Goal: Task Accomplishment & Management: Manage account settings

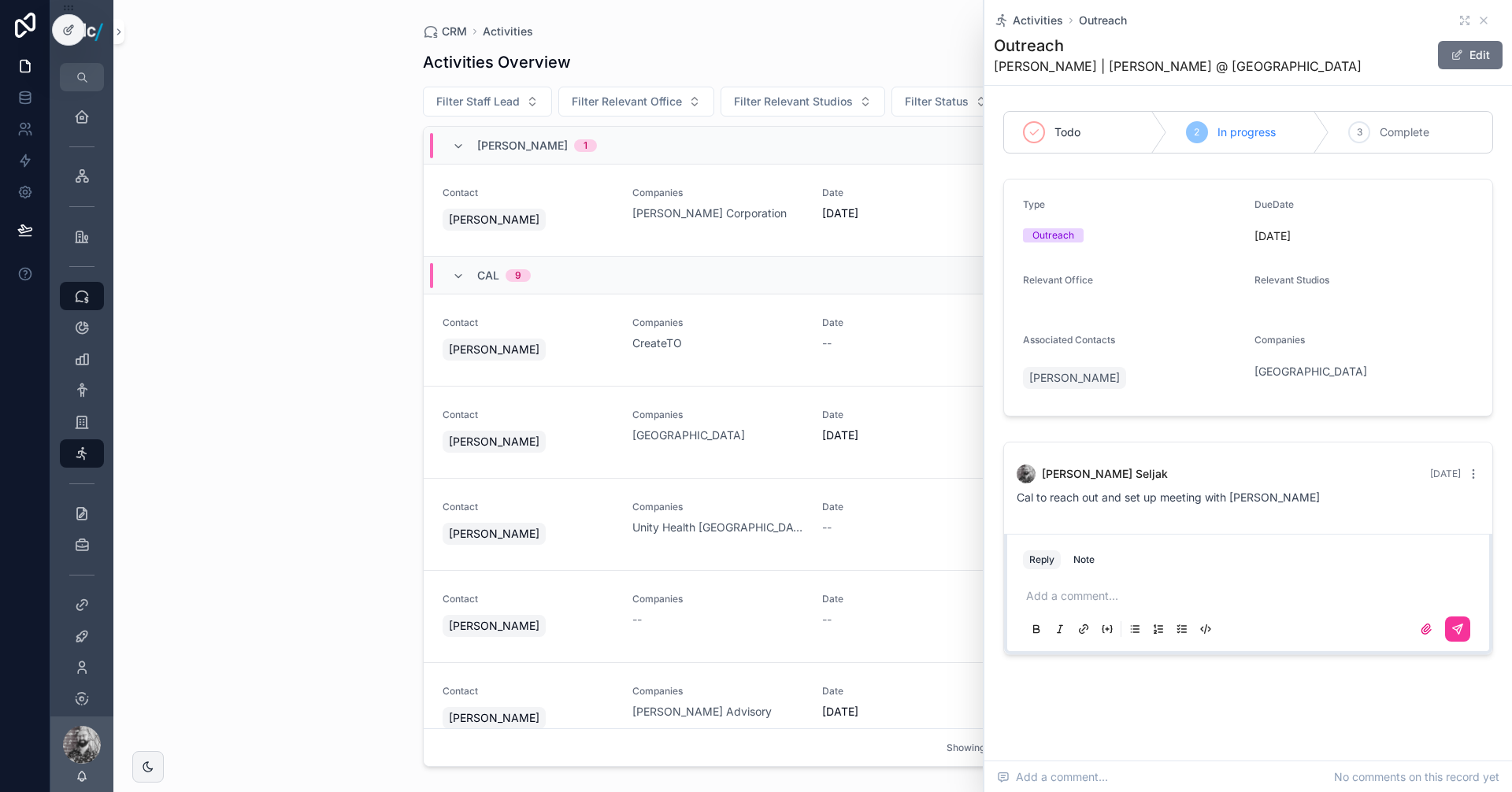
scroll to position [236, 0]
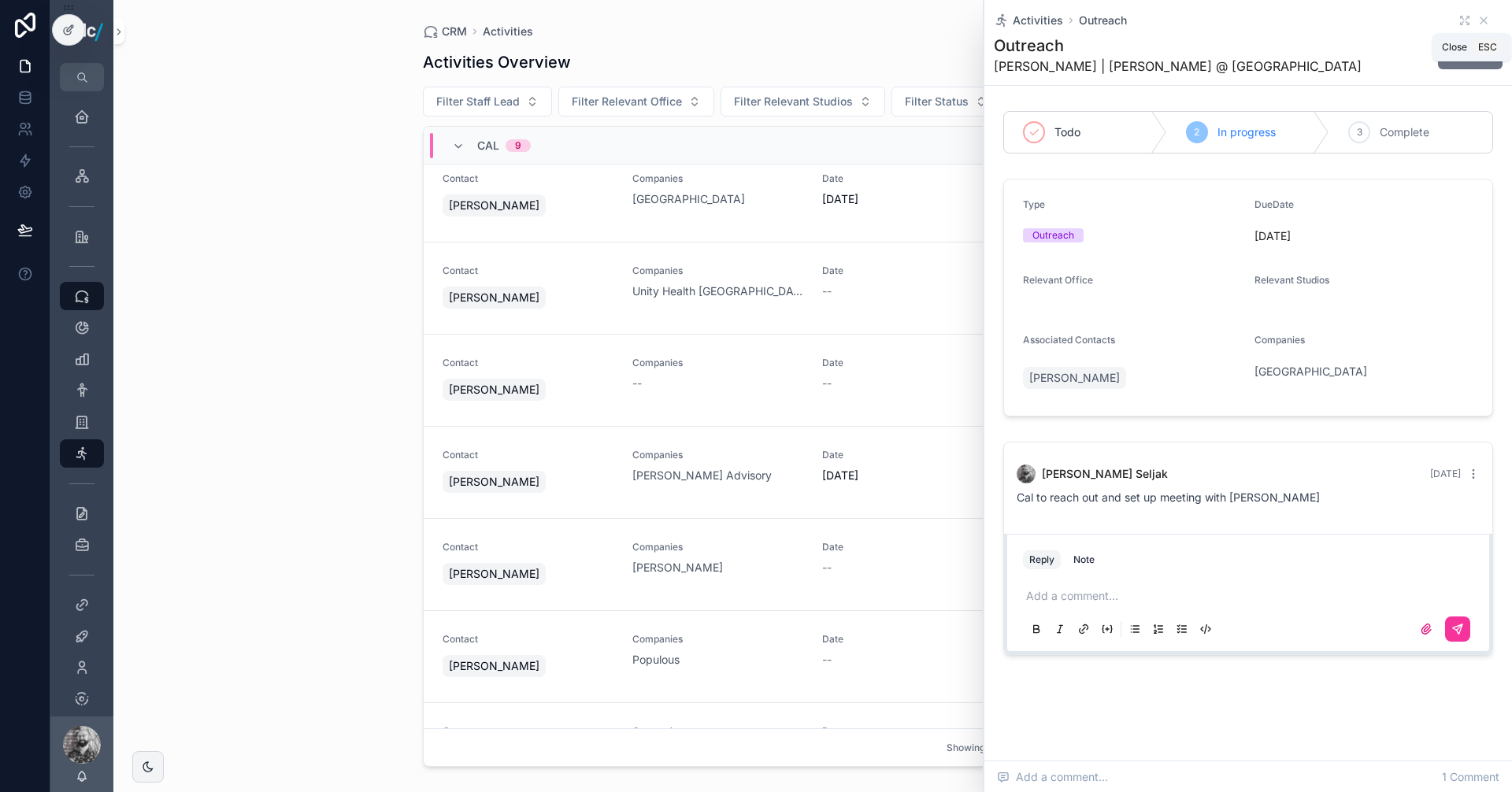
click at [1478, 22] on icon "scrollable content" at bounding box center [1484, 20] width 13 height 13
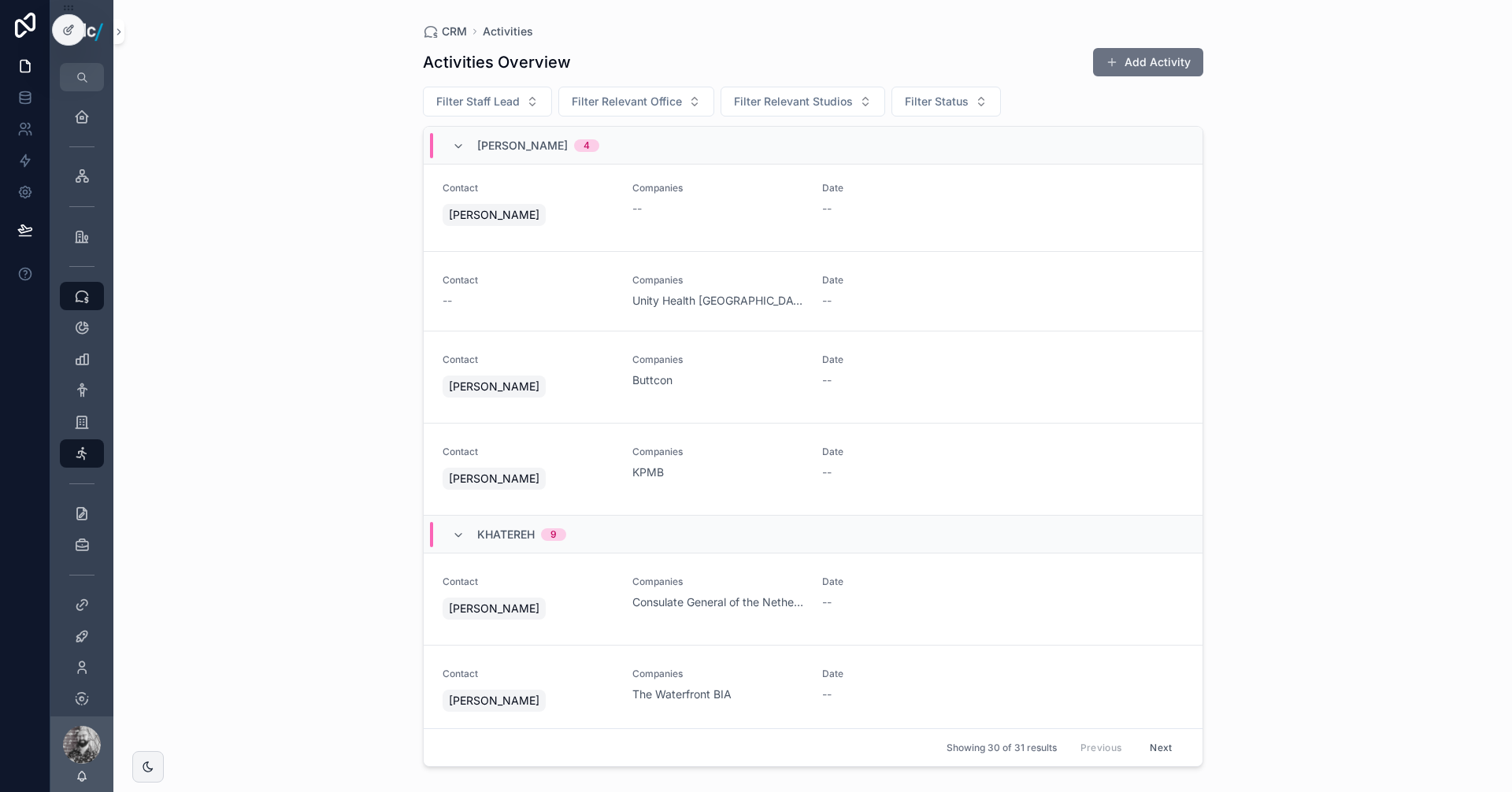
scroll to position [945, 0]
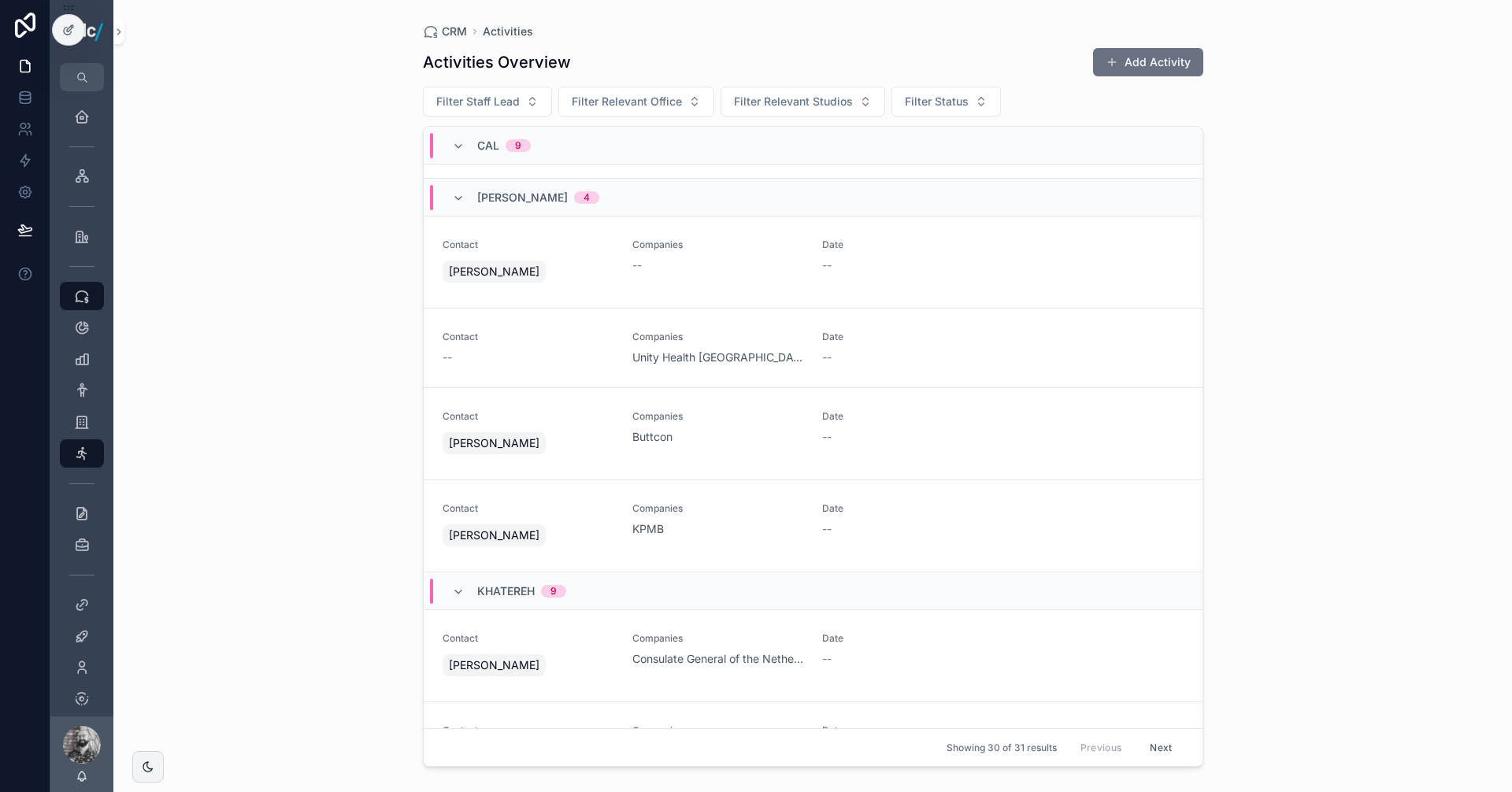
click at [714, 525] on div "KPMB" at bounding box center [718, 528] width 171 height 16
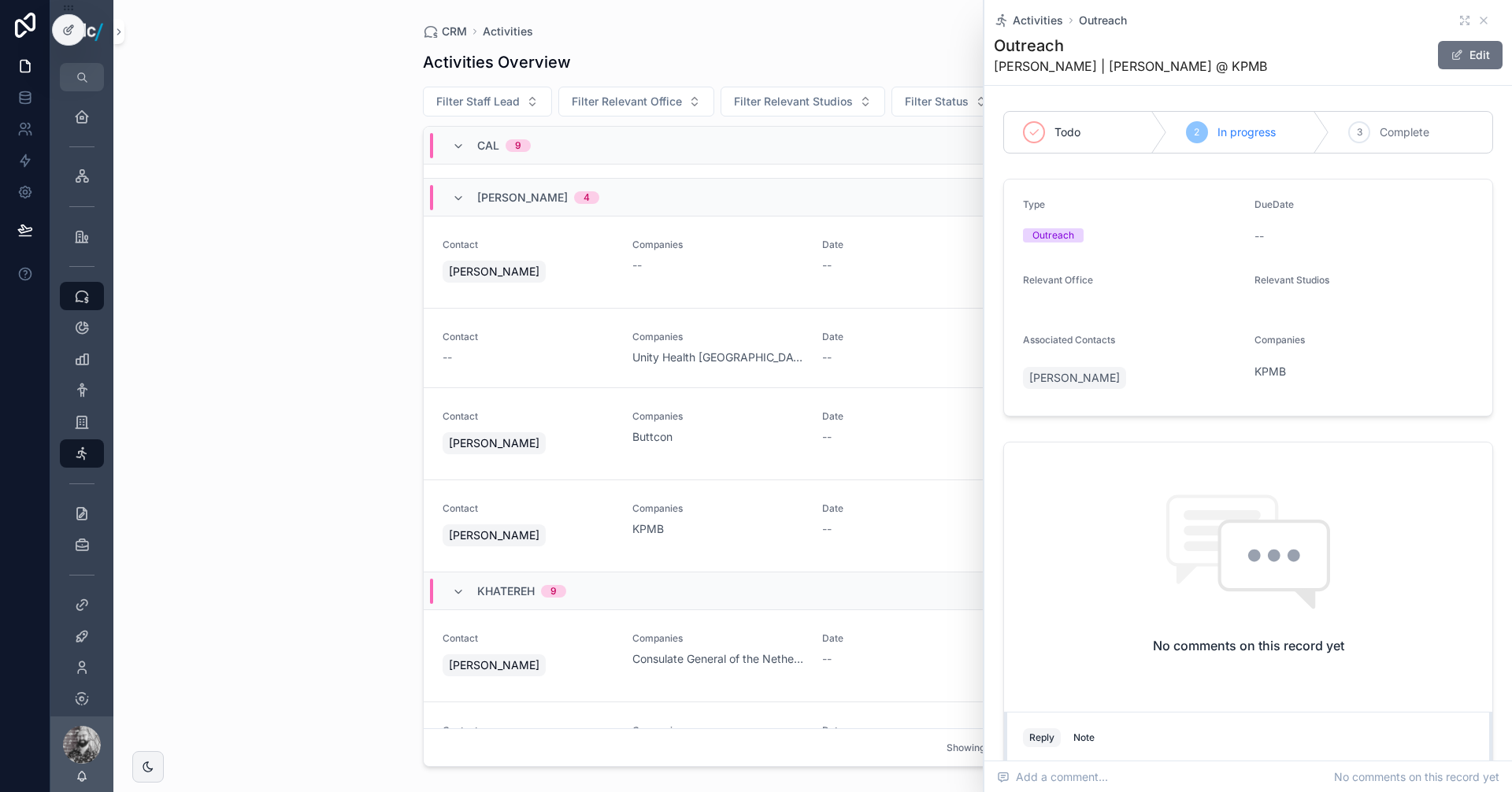
click at [889, 148] on div "Cal 9" at bounding box center [813, 145] width 779 height 38
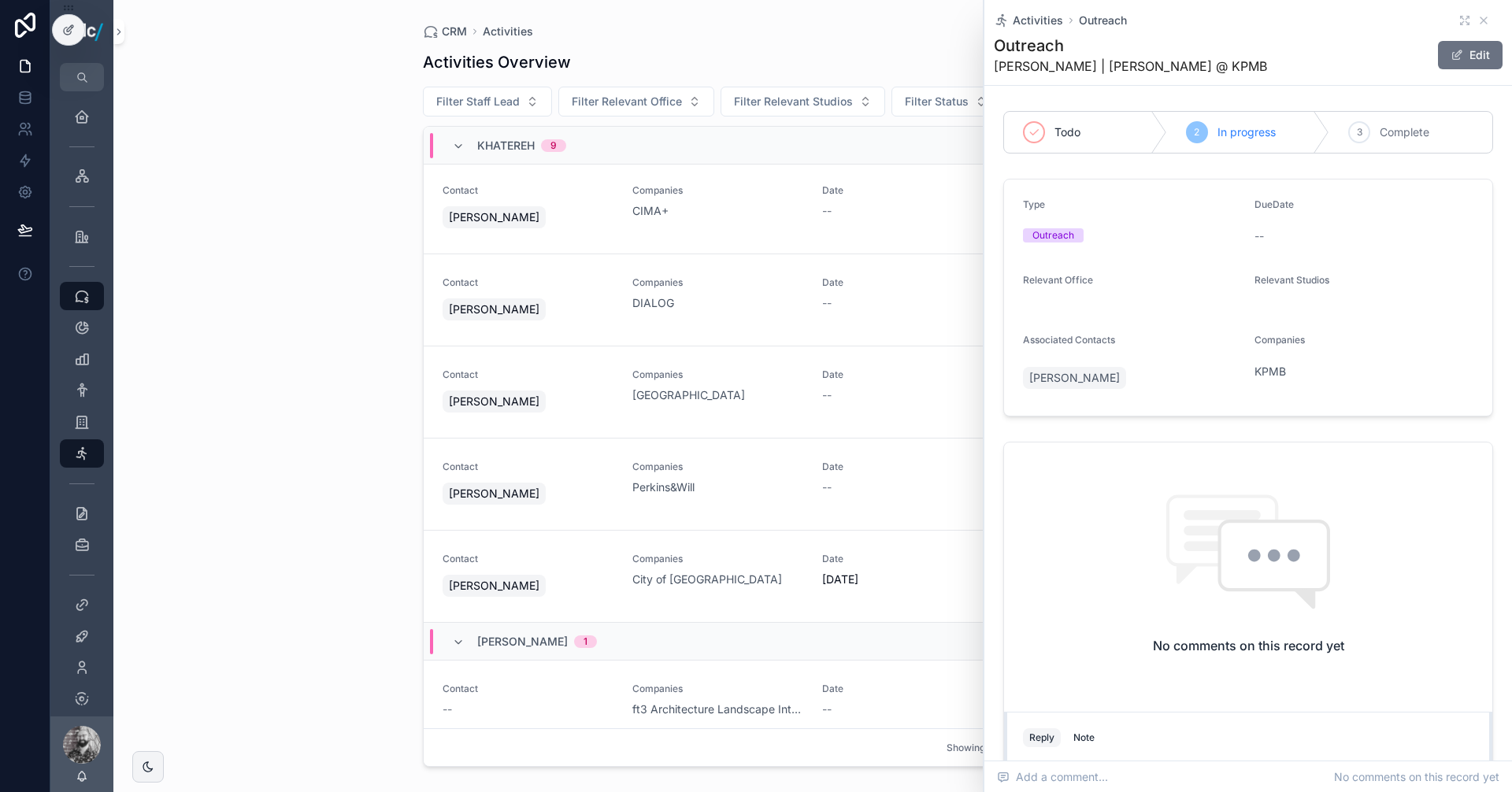
click at [851, 142] on div "Khatereh 9" at bounding box center [813, 145] width 779 height 38
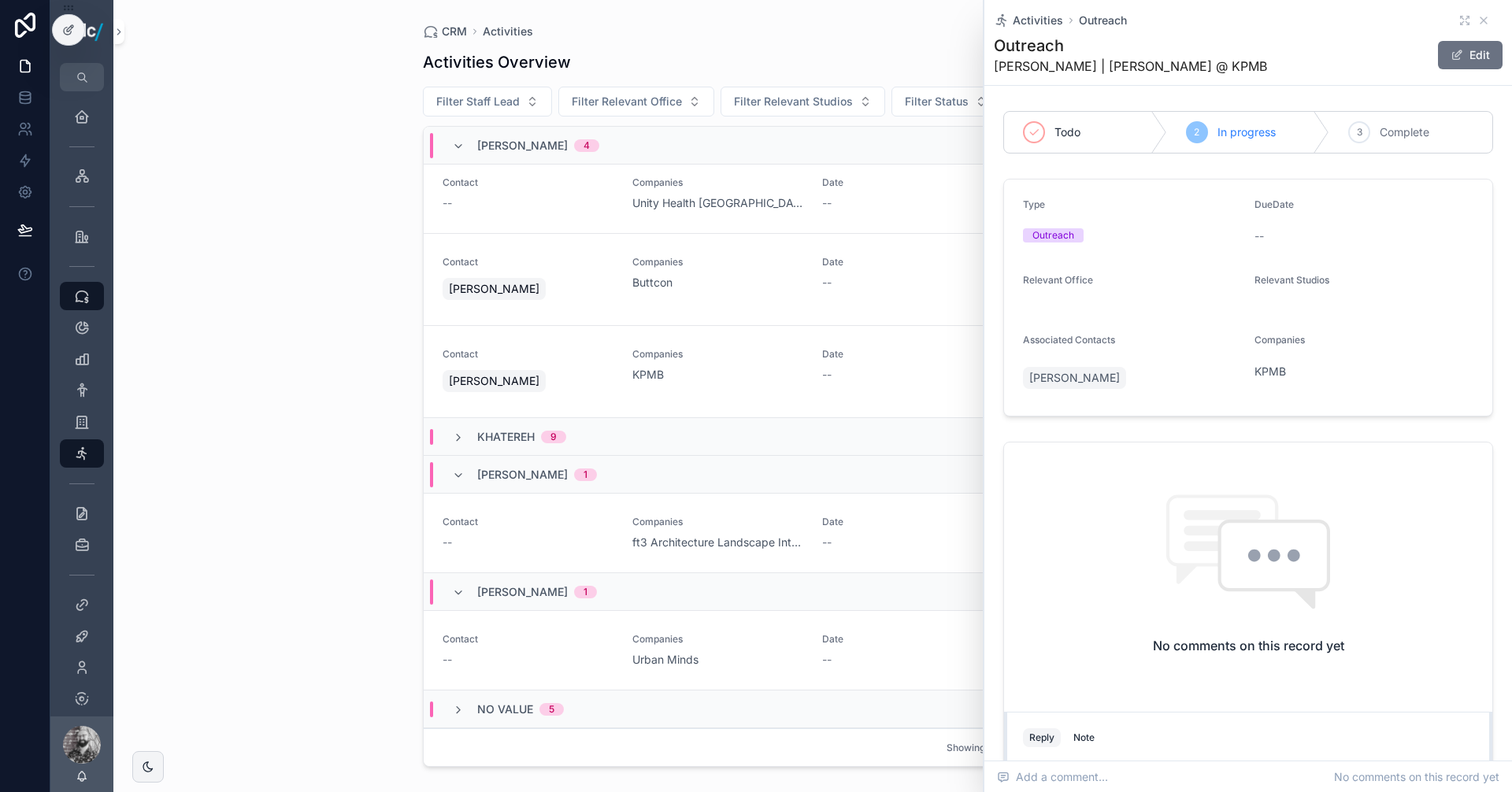
scroll to position [270, 0]
click at [858, 43] on div "Activities Overview Add Activity Filter Staff Lead Filter Relevant Office Filte…" at bounding box center [814, 406] width 780 height 736
click at [1478, 20] on icon "scrollable content" at bounding box center [1484, 20] width 13 height 13
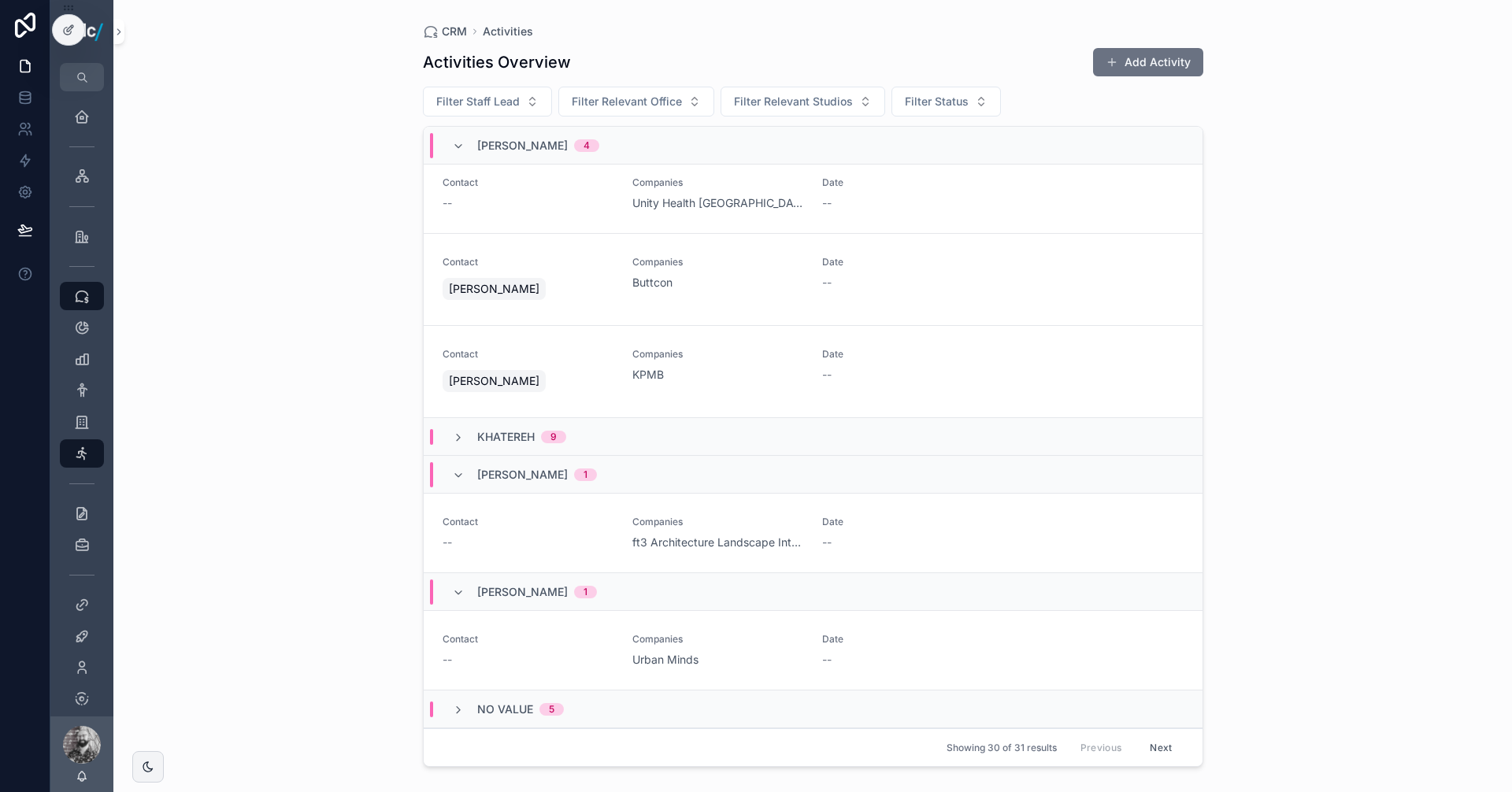
click at [1149, 59] on button "Add Activity" at bounding box center [1149, 62] width 111 height 29
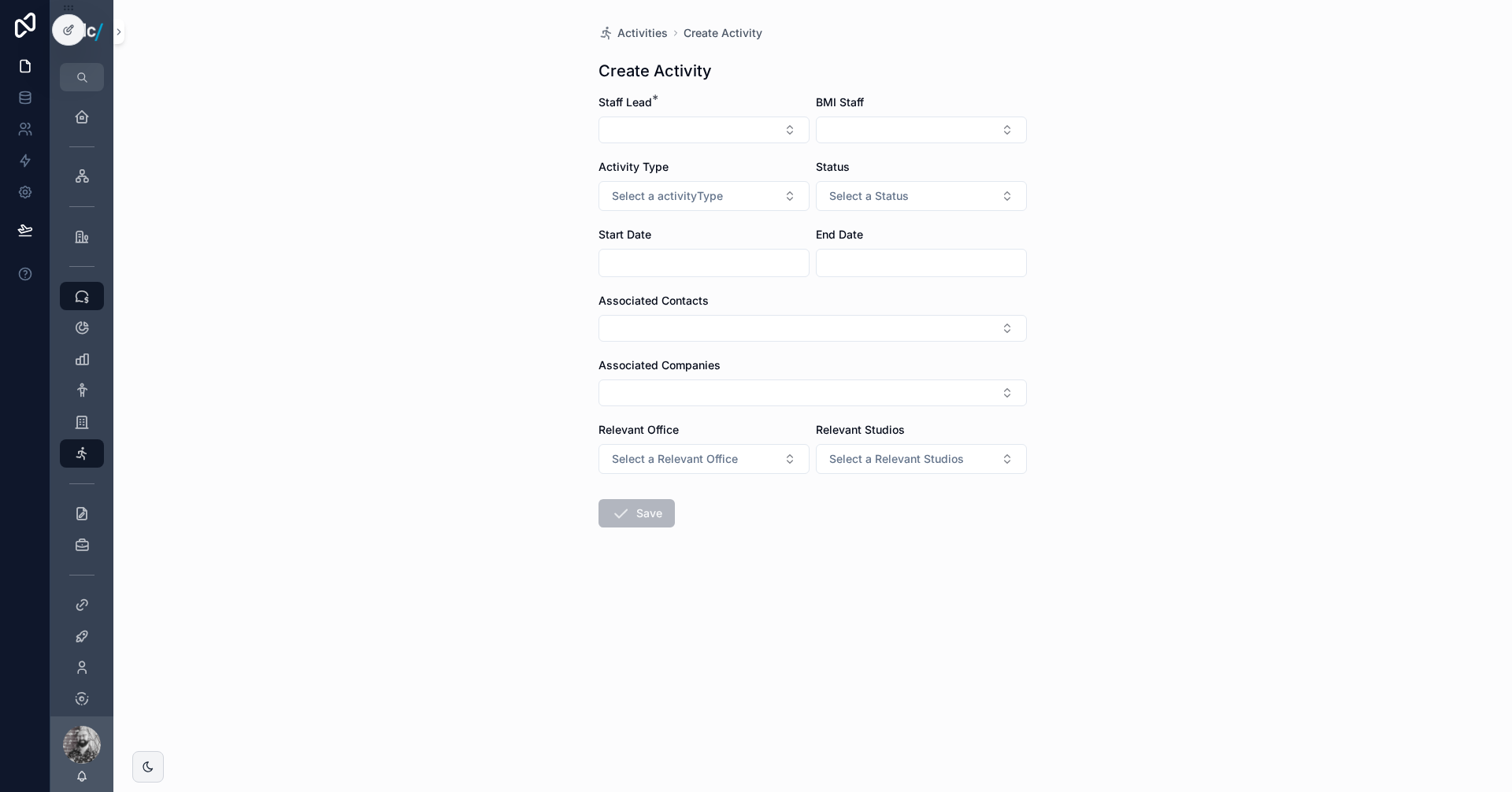
click at [652, 129] on button "Select Button" at bounding box center [704, 129] width 211 height 27
click at [1197, 195] on div "Activities Create Activity Create Activity Staff Lead * BMI Staff Activity Type…" at bounding box center [813, 396] width 1399 height 792
click at [627, 200] on span "Select a activityType" at bounding box center [667, 195] width 111 height 16
click at [1258, 254] on div "Activities Create Activity Create Activity Staff Lead * BMI Staff Activity Type…" at bounding box center [813, 396] width 1399 height 792
click at [650, 30] on span "Activities" at bounding box center [642, 32] width 51 height 16
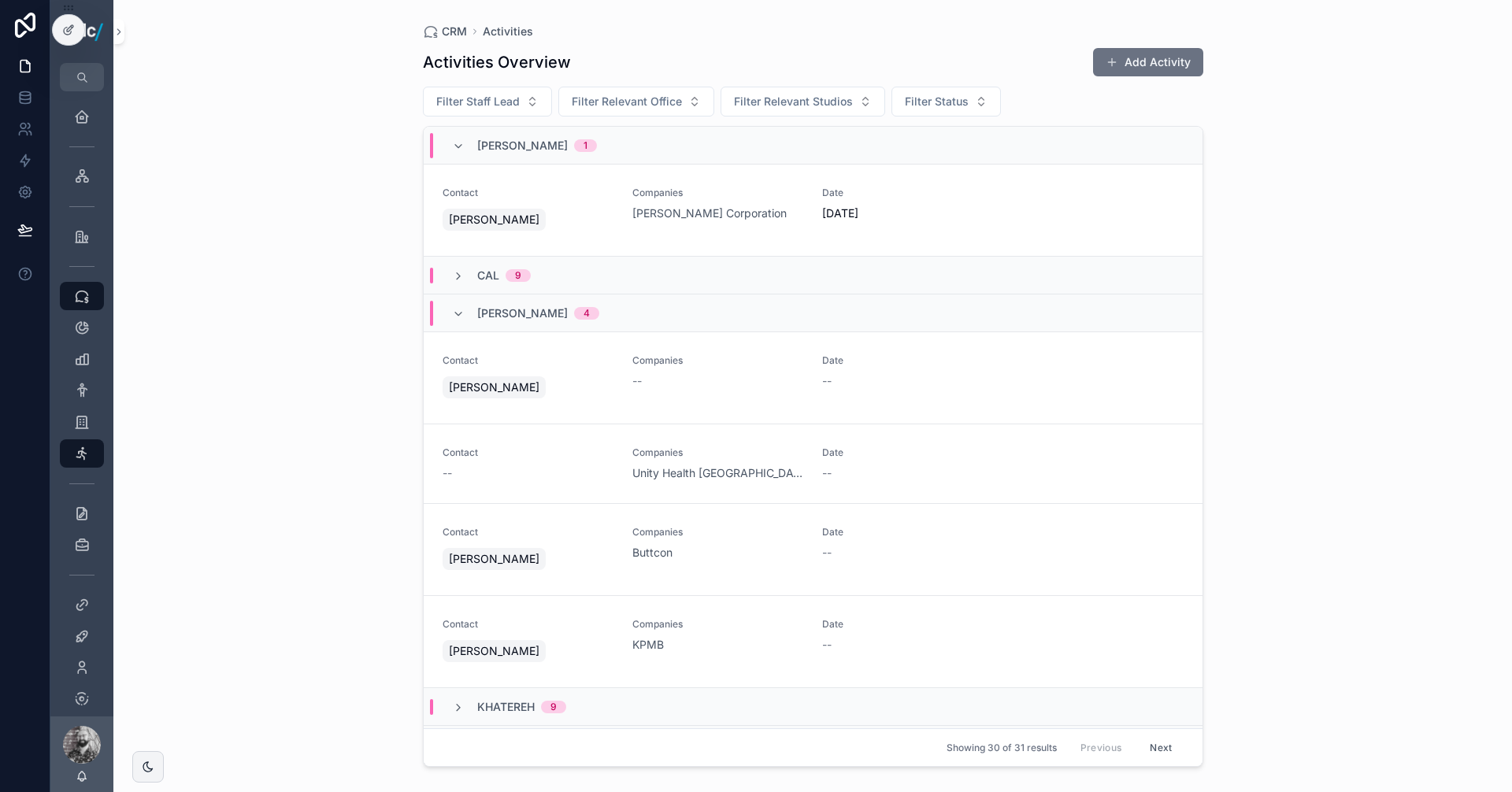
click at [575, 389] on div "[PERSON_NAME]" at bounding box center [528, 387] width 171 height 29
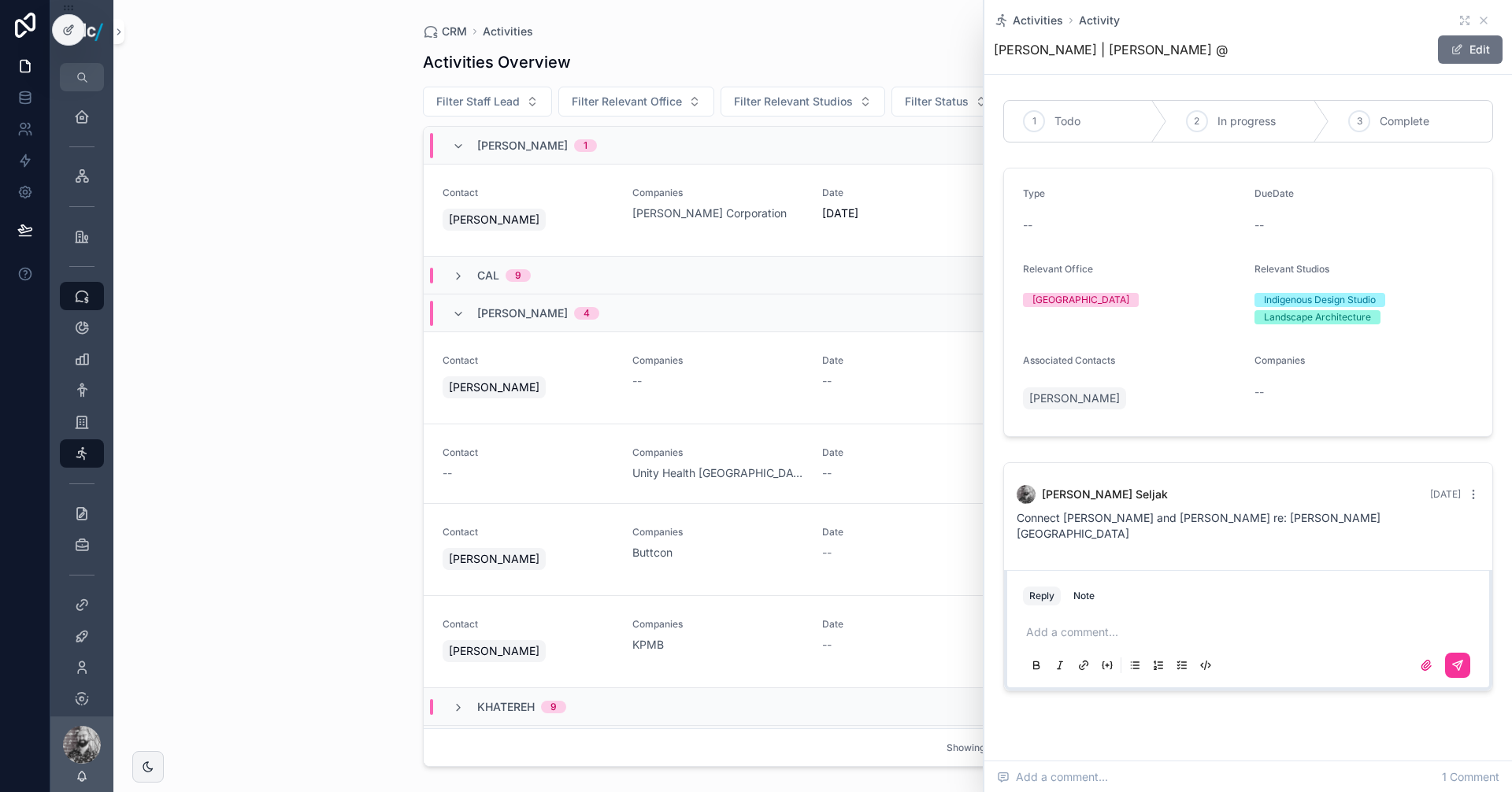
click at [479, 285] on div "Cal 9" at bounding box center [813, 275] width 779 height 38
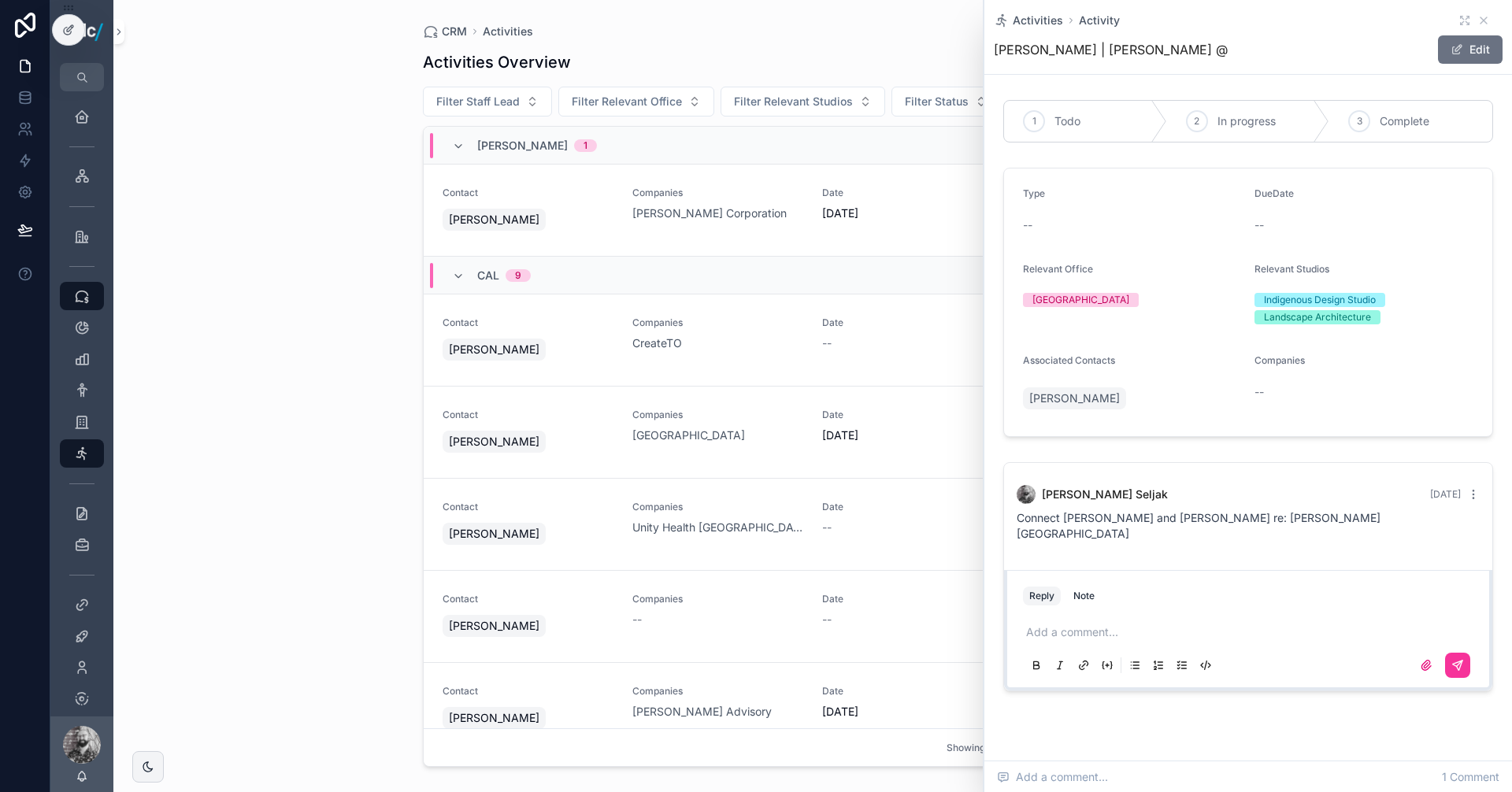
click at [565, 342] on div "[PERSON_NAME]" at bounding box center [528, 349] width 171 height 29
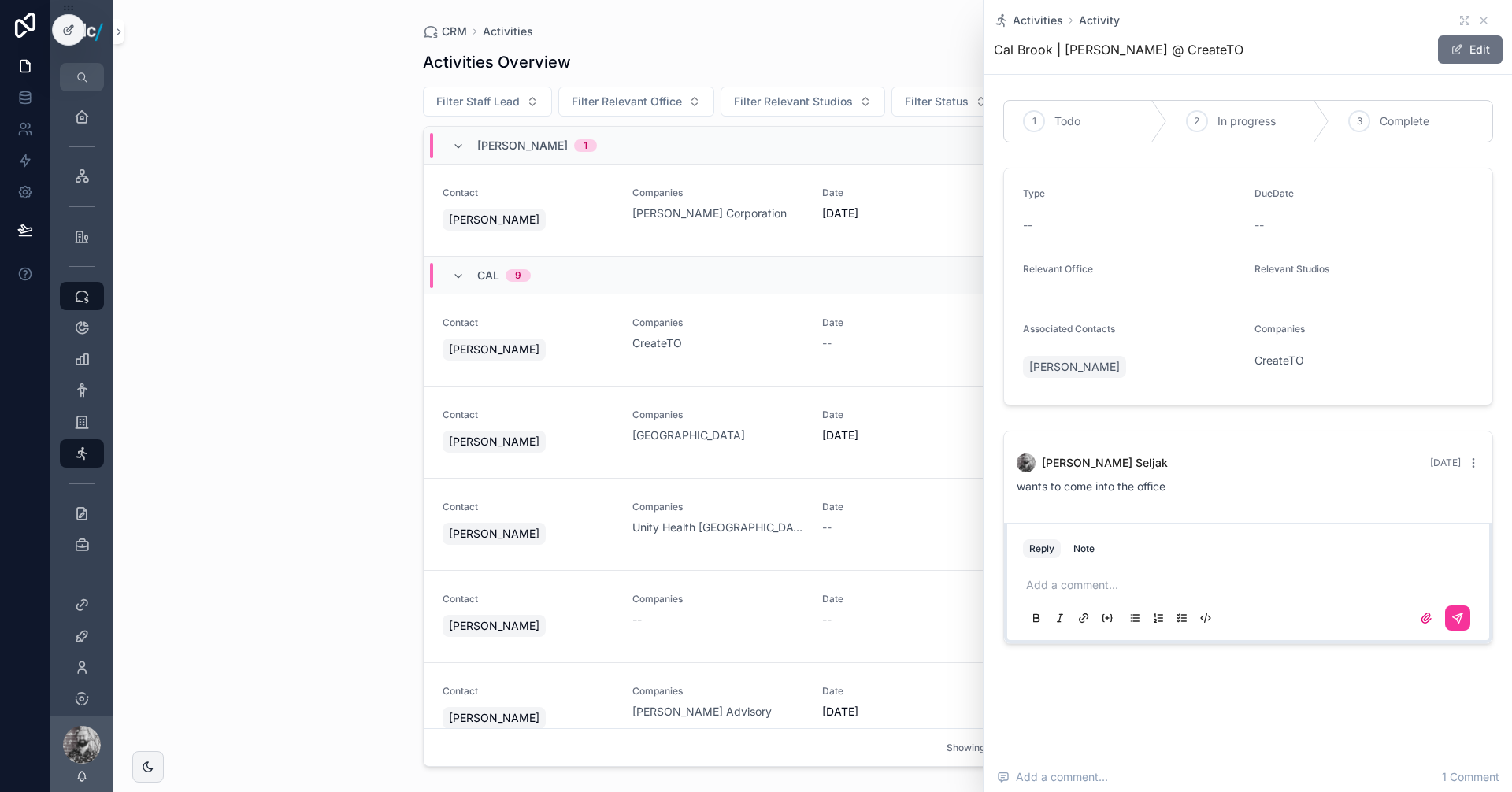
click at [769, 425] on div "Companies University of Toronto" at bounding box center [718, 426] width 171 height 35
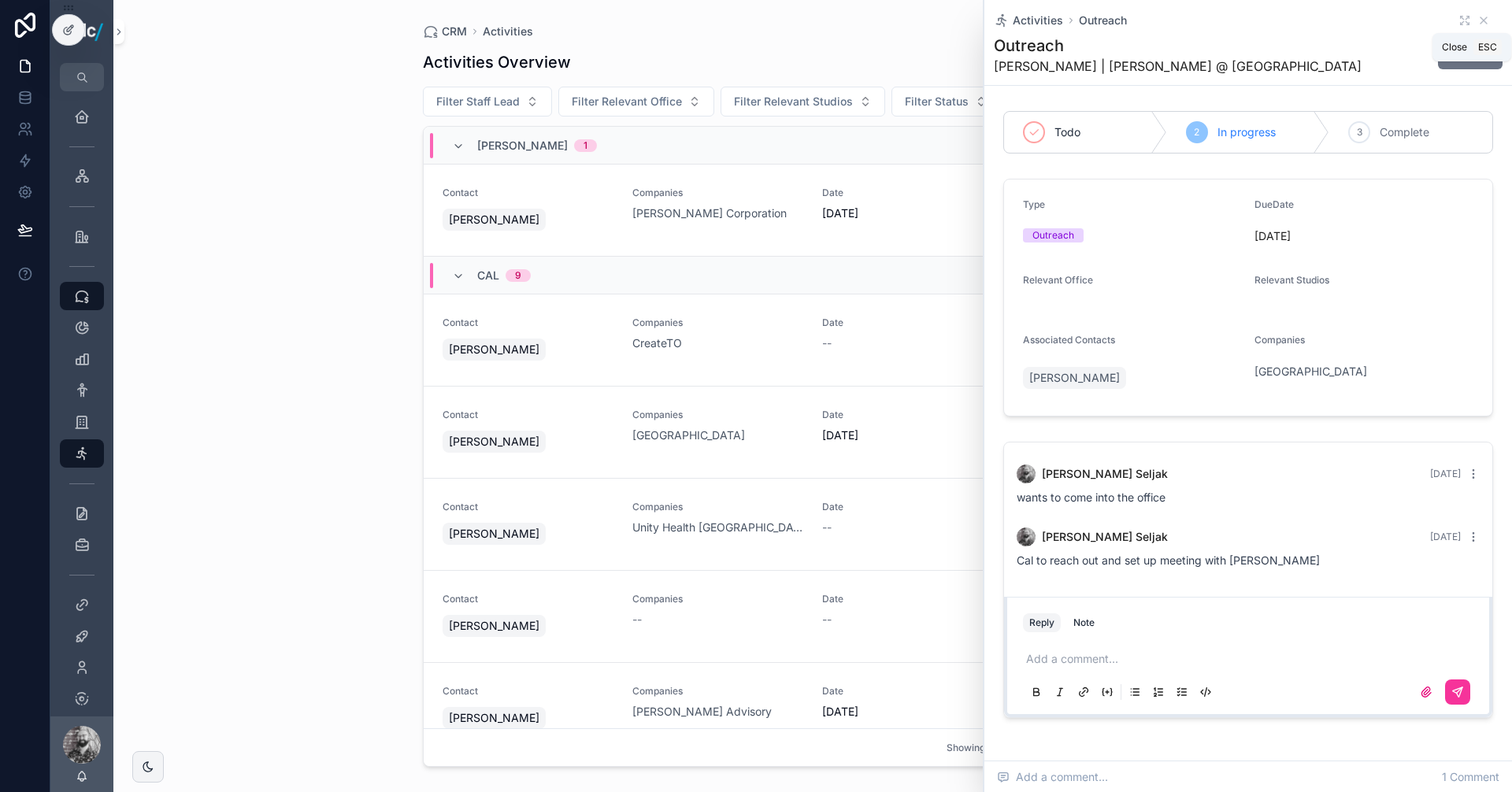
click at [1478, 18] on icon "scrollable content" at bounding box center [1484, 20] width 13 height 13
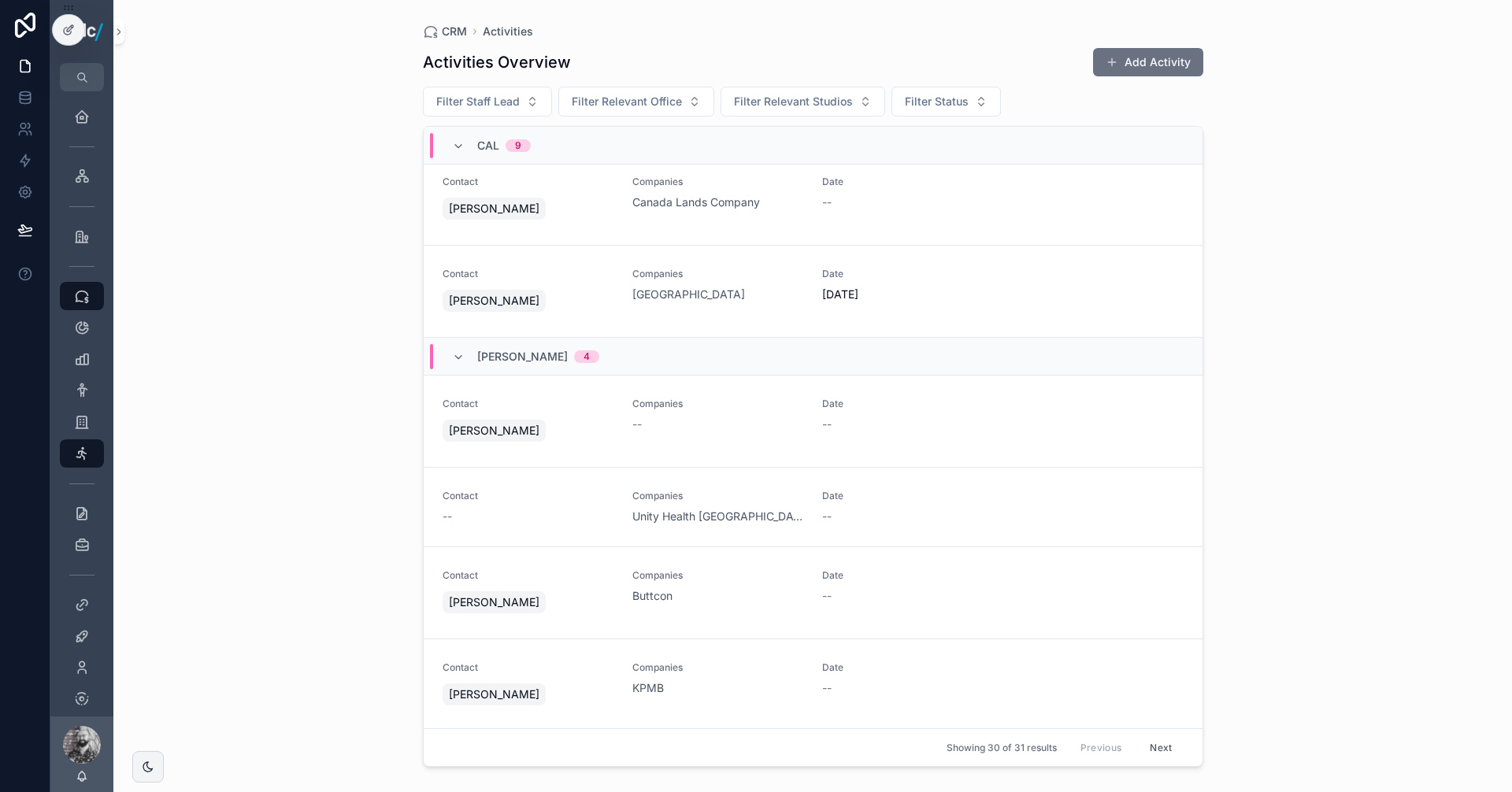
scroll to position [787, 0]
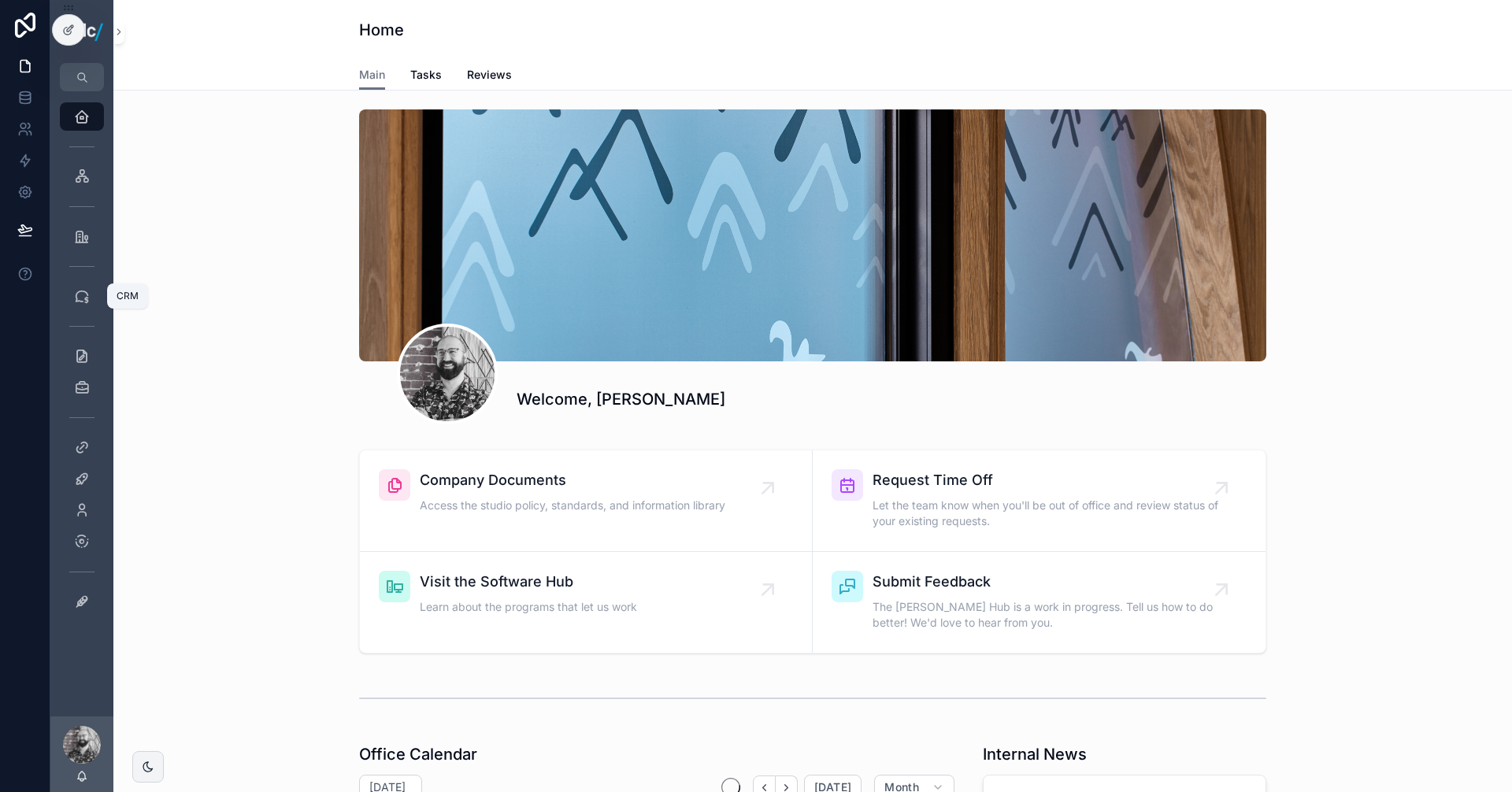
click at [82, 304] on span "scrollable content" at bounding box center [81, 296] width 16 height 16
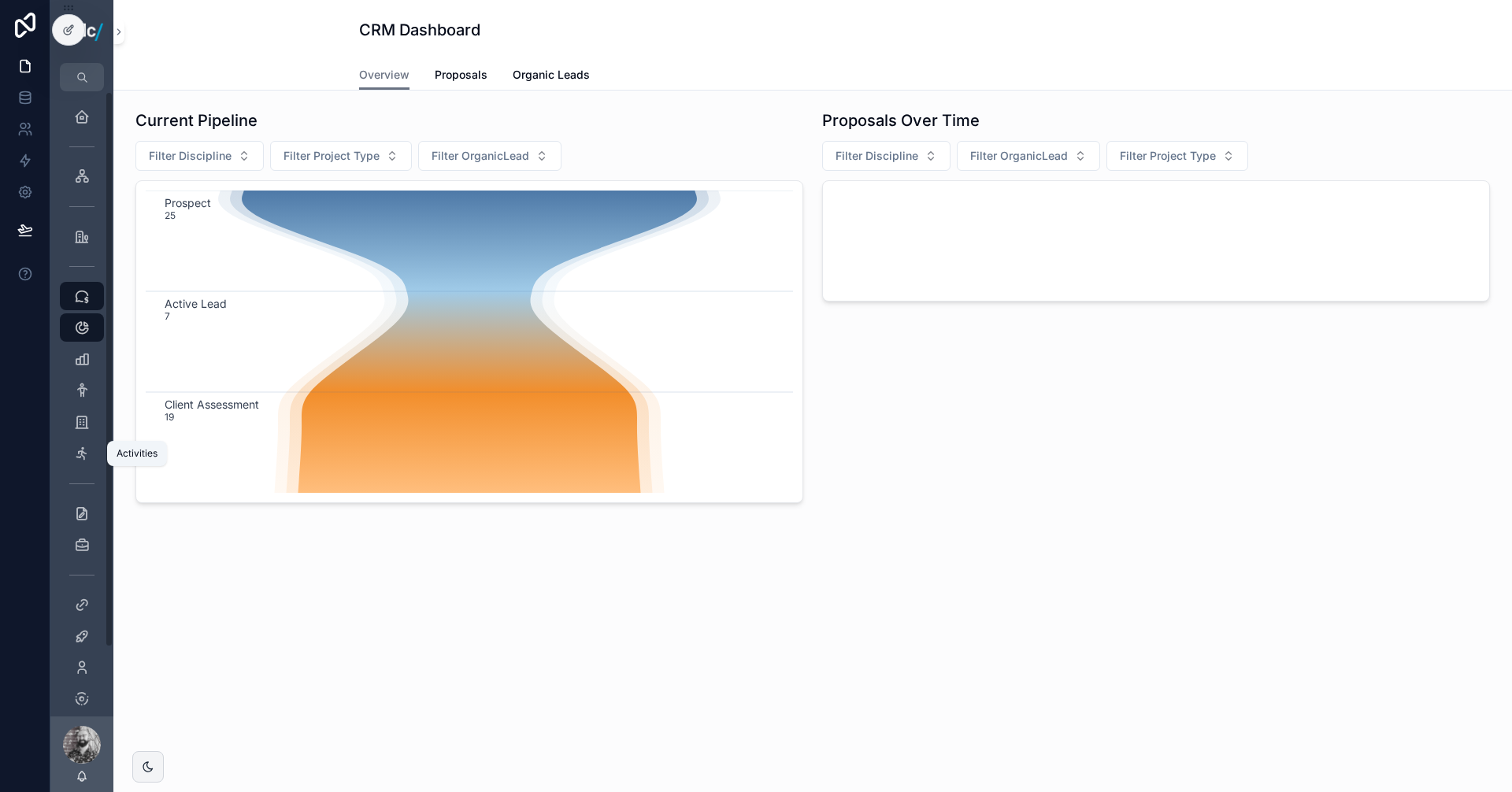
click at [87, 455] on icon "scrollable content" at bounding box center [81, 453] width 16 height 16
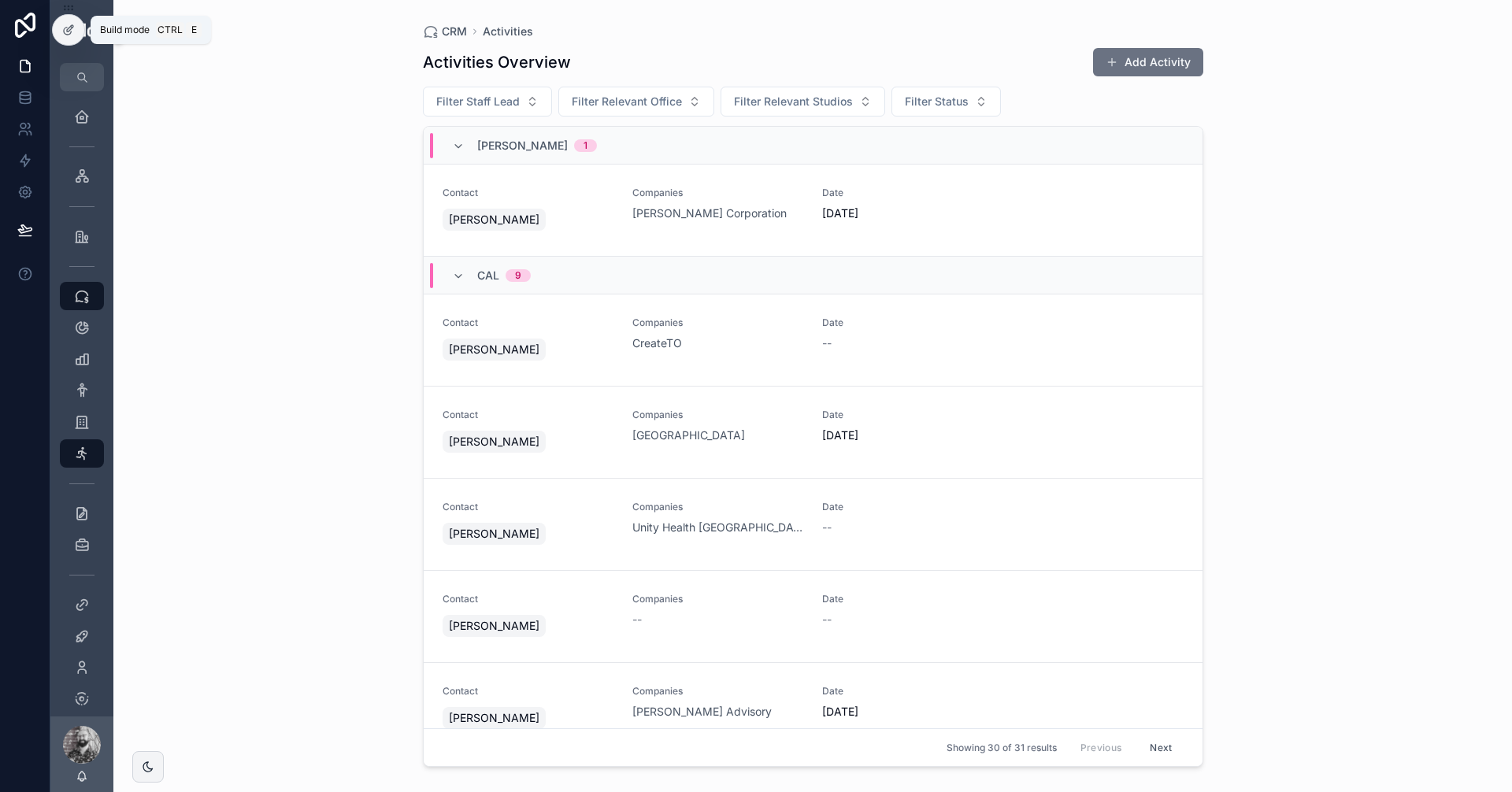
click at [77, 34] on div at bounding box center [68, 30] width 31 height 30
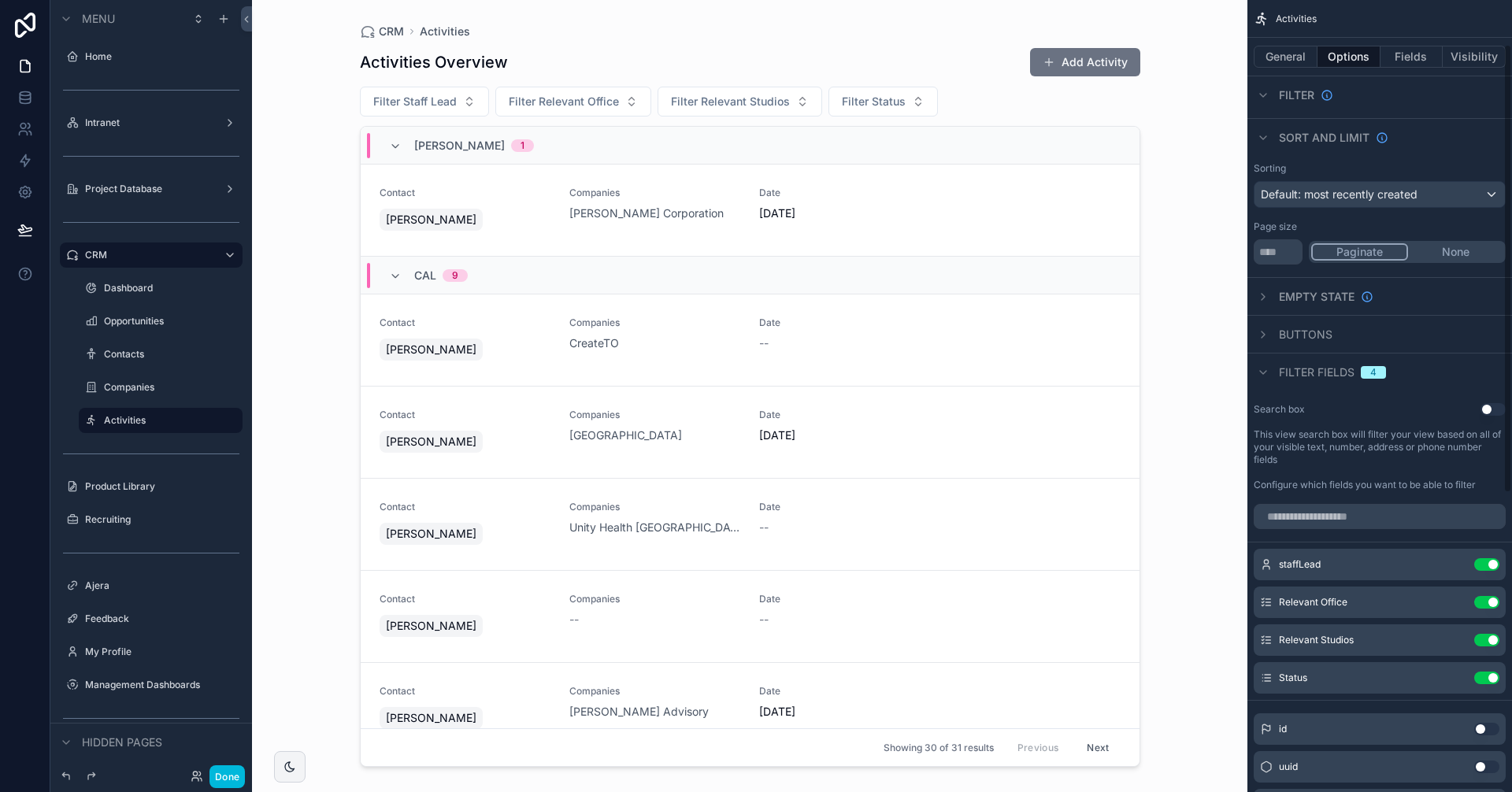
click at [1293, 330] on span "Buttons" at bounding box center [1306, 334] width 54 height 16
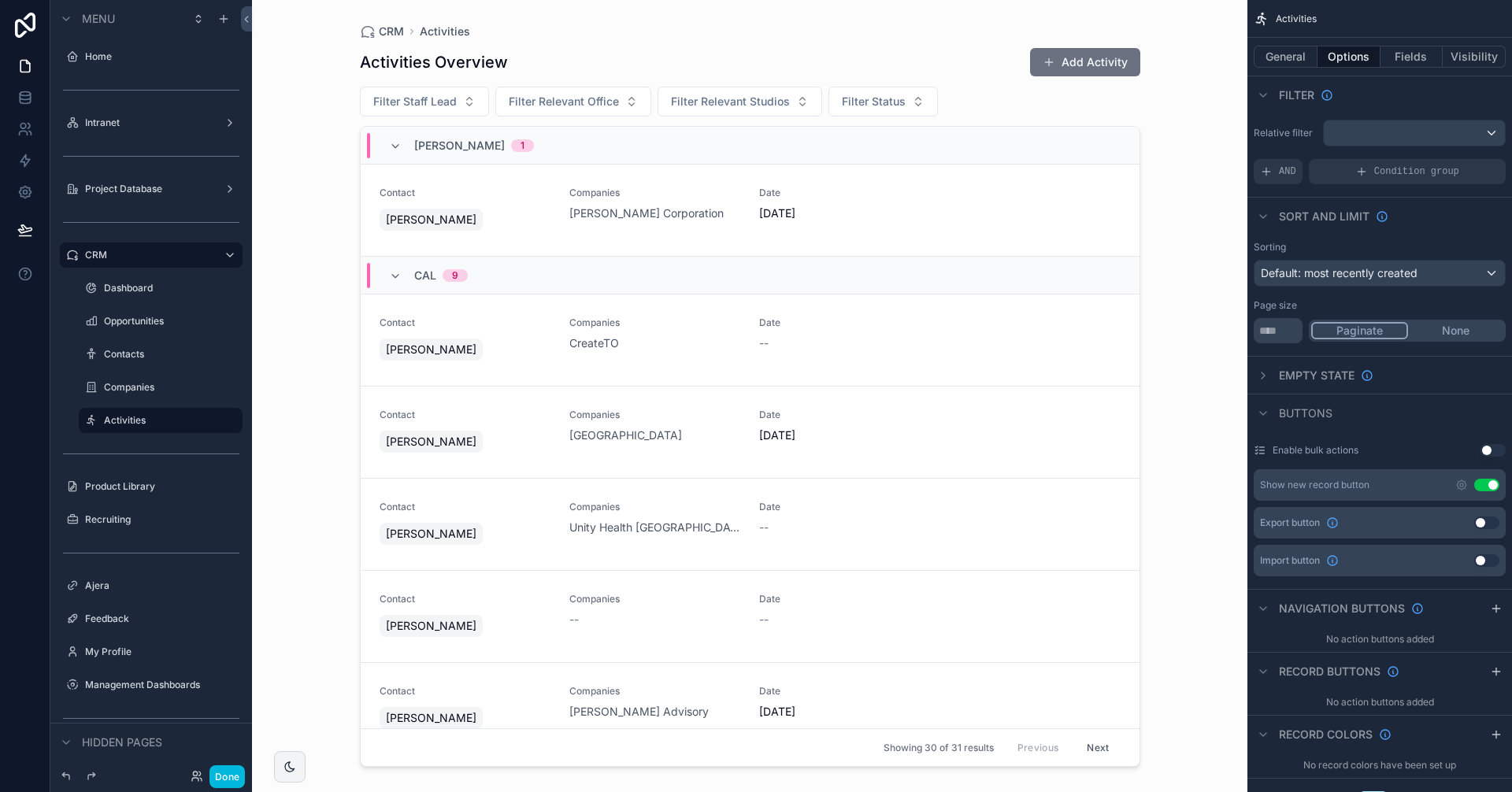
click at [1477, 520] on button "Use setting" at bounding box center [1486, 523] width 25 height 13
click at [1460, 520] on icon "scrollable content" at bounding box center [1462, 523] width 9 height 9
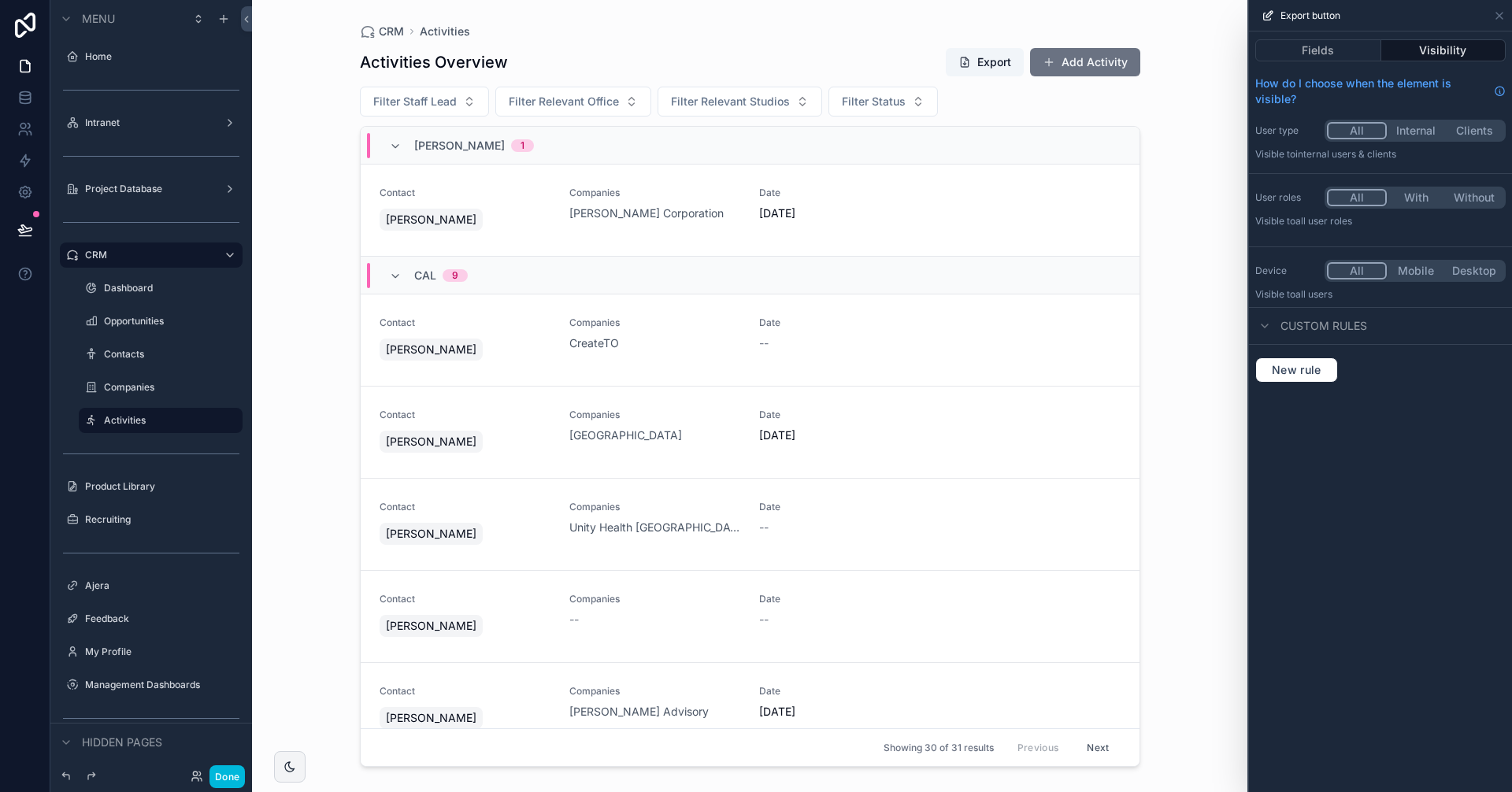
click at [1317, 49] on button "Fields" at bounding box center [1318, 51] width 126 height 22
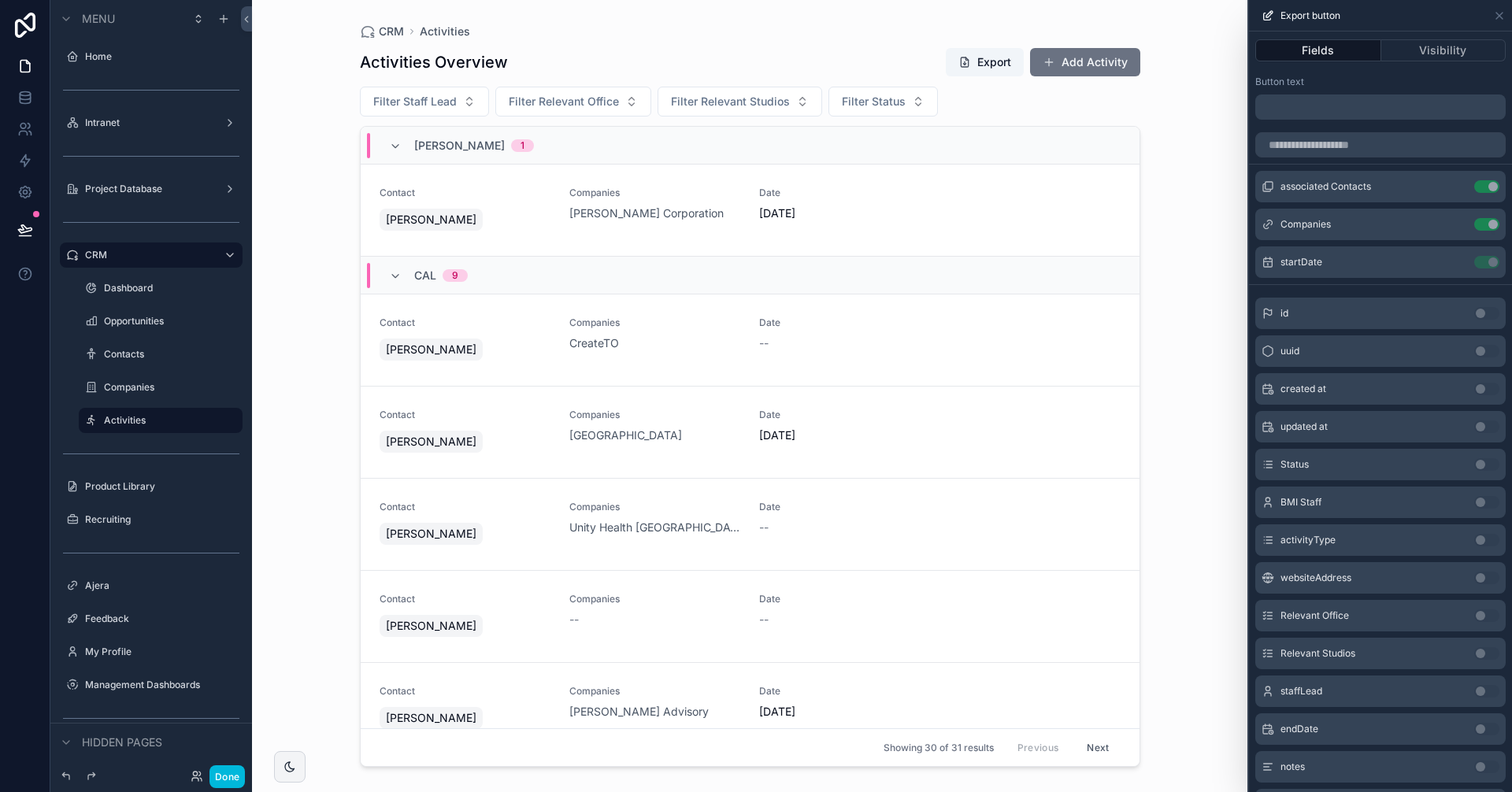
click at [1440, 56] on button "Visibility" at bounding box center [1445, 51] width 125 height 22
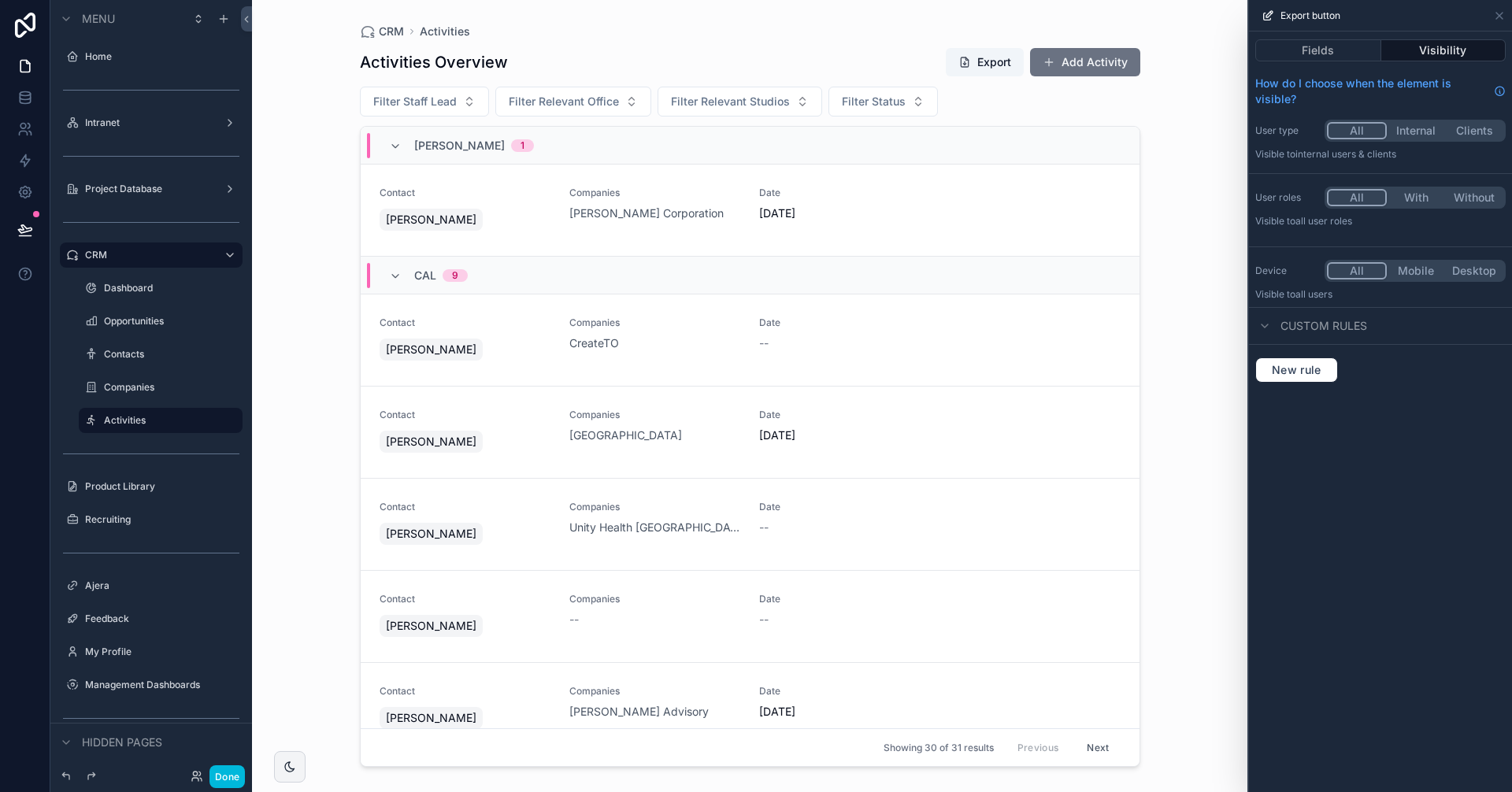
click at [1334, 52] on button "Fields" at bounding box center [1318, 51] width 126 height 22
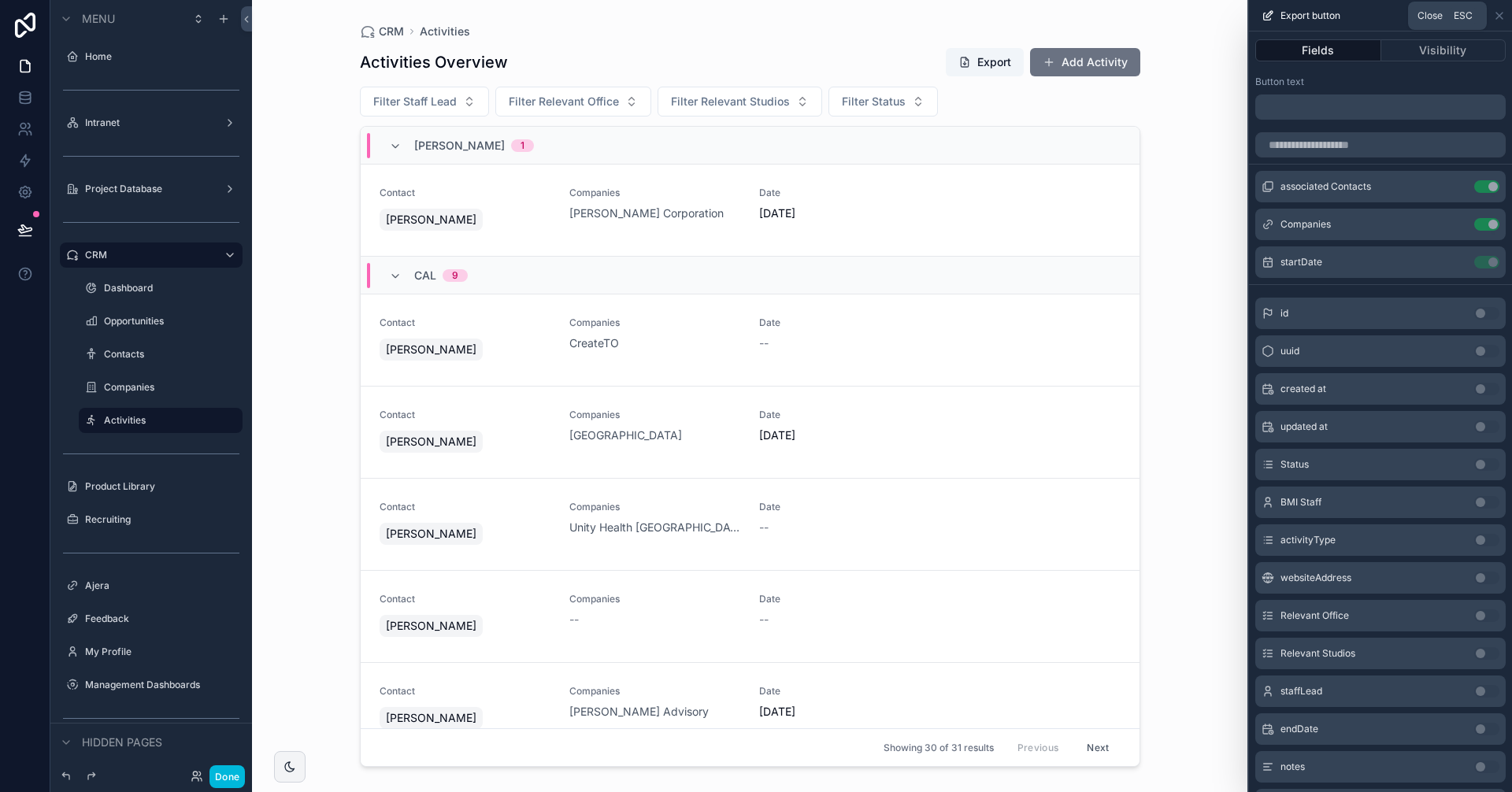
click at [1497, 19] on icon at bounding box center [1500, 16] width 13 height 13
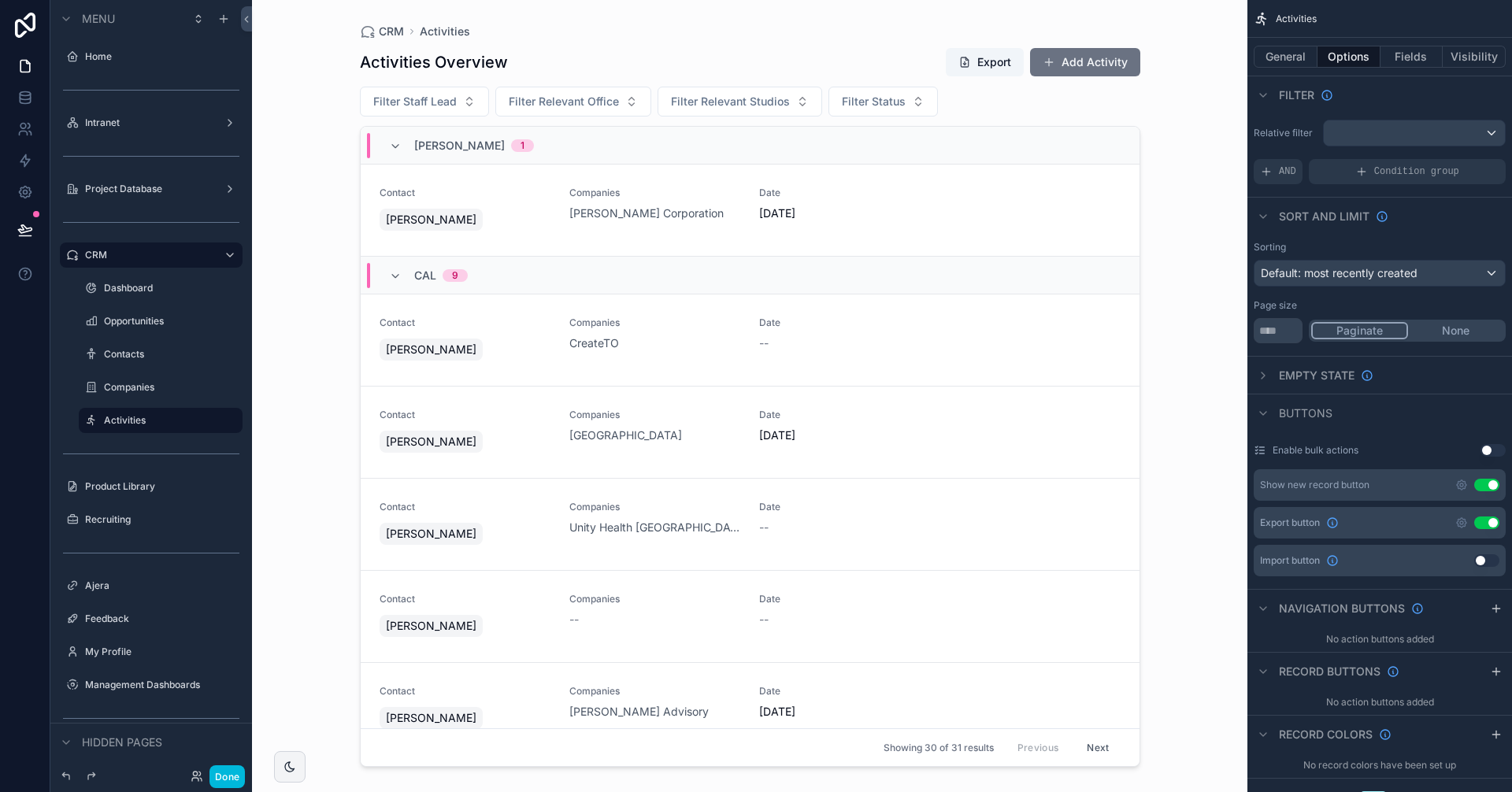
click at [1299, 56] on button "General" at bounding box center [1285, 57] width 64 height 22
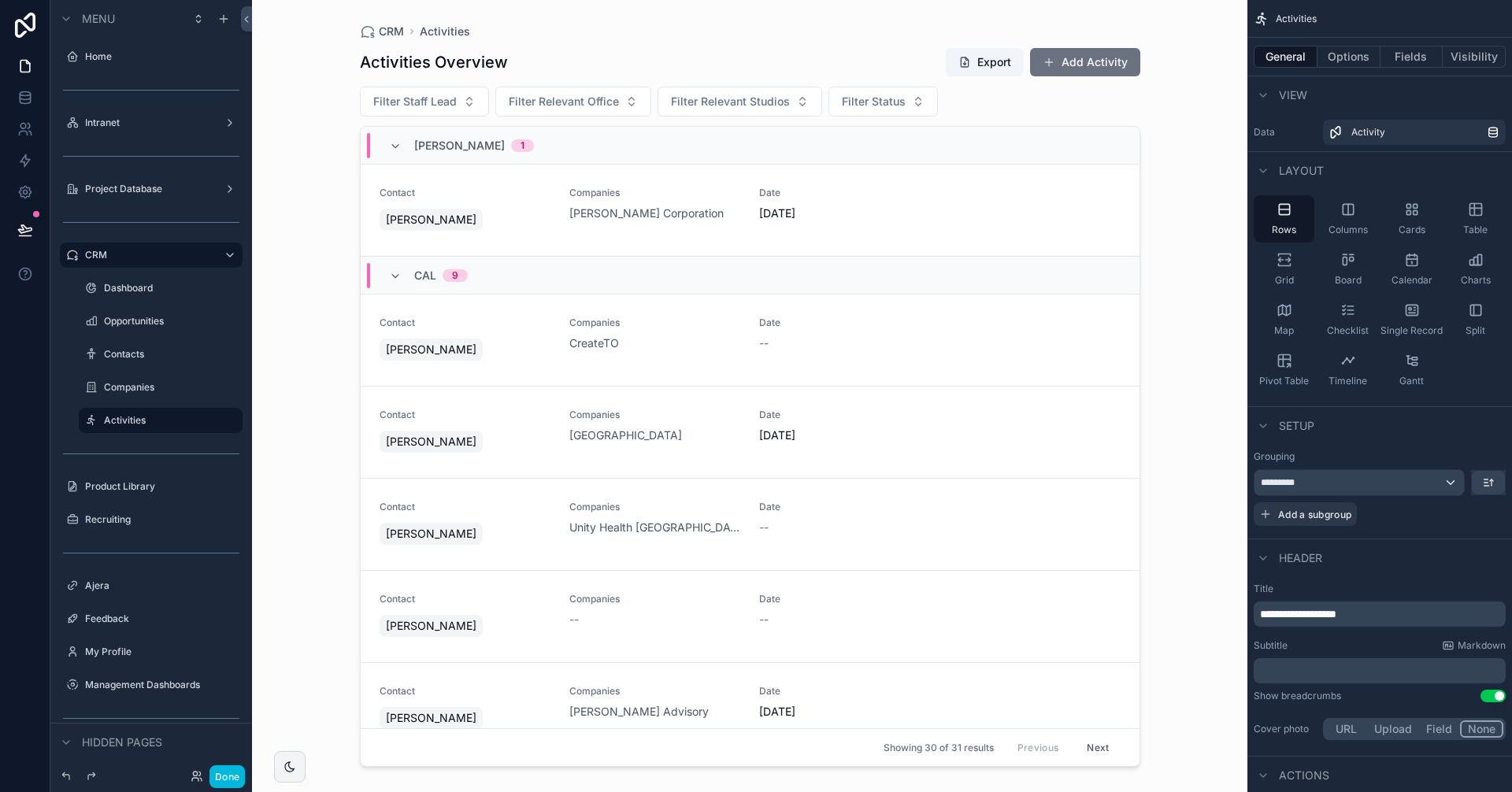
click at [1295, 256] on div "Grid" at bounding box center [1284, 268] width 61 height 47
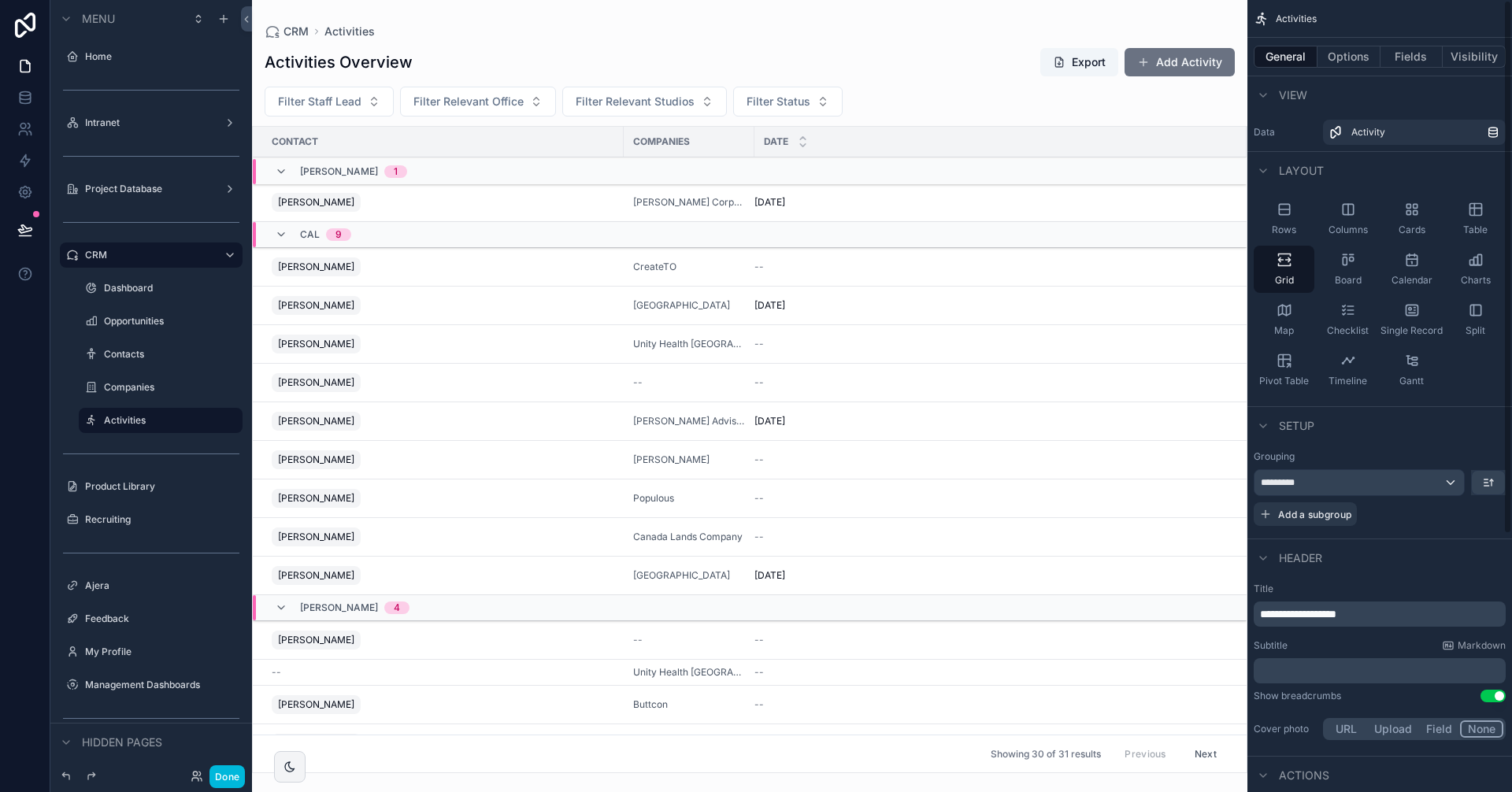
click at [1355, 62] on button "Options" at bounding box center [1350, 57] width 63 height 22
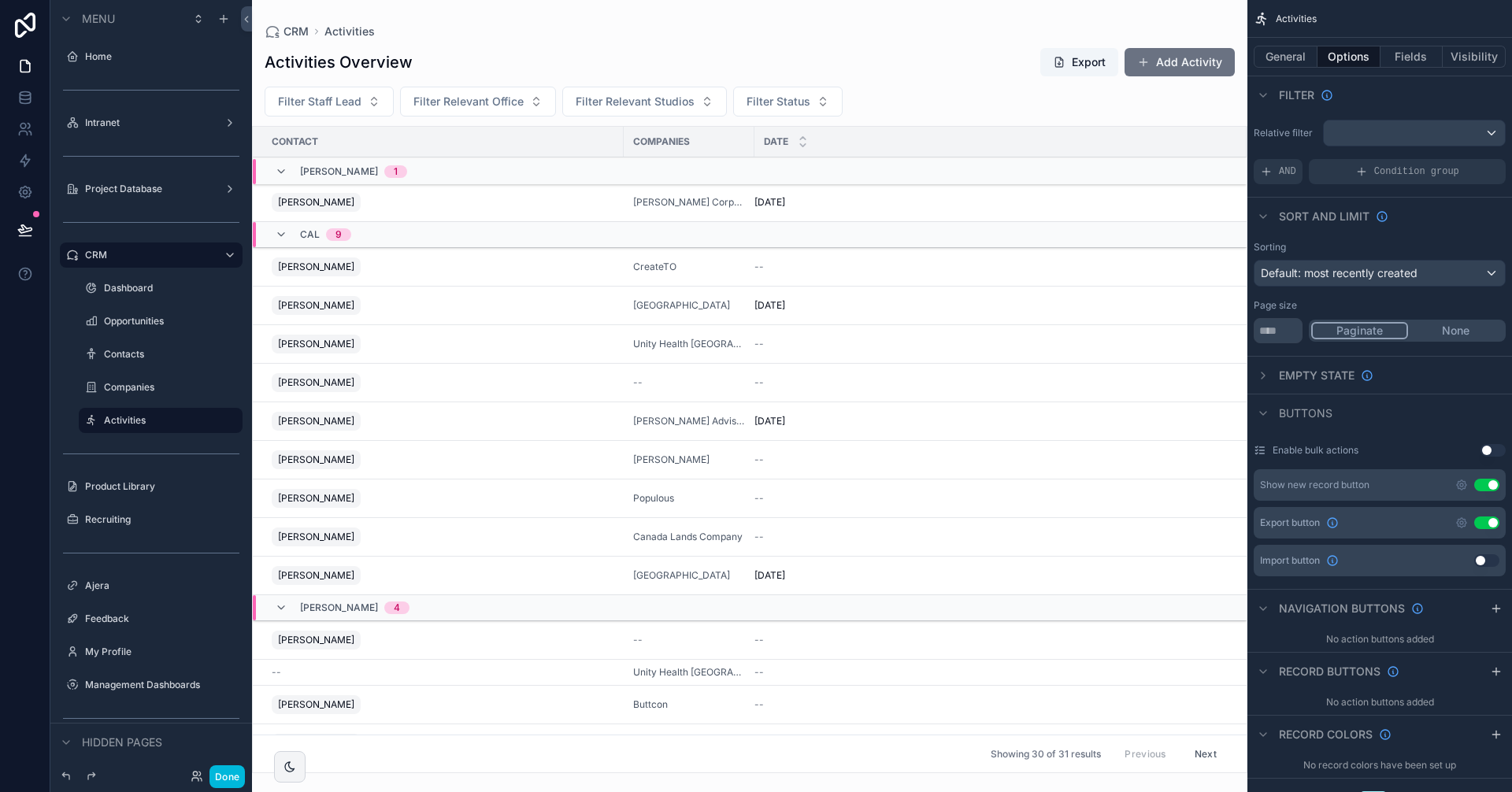
click at [1460, 523] on icon "scrollable content" at bounding box center [1461, 522] width 3 height 3
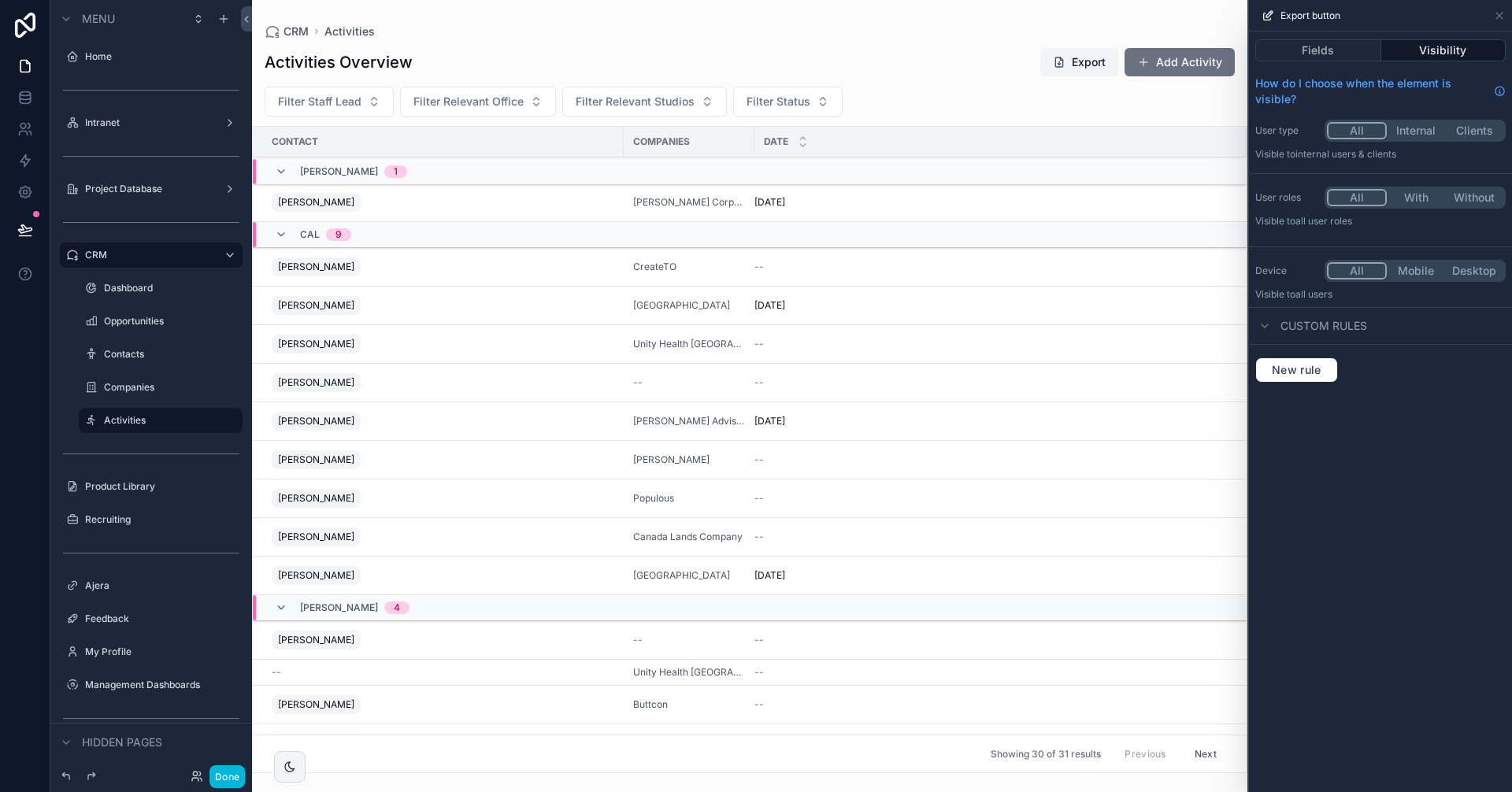
click at [1335, 50] on button "Fields" at bounding box center [1318, 51] width 126 height 22
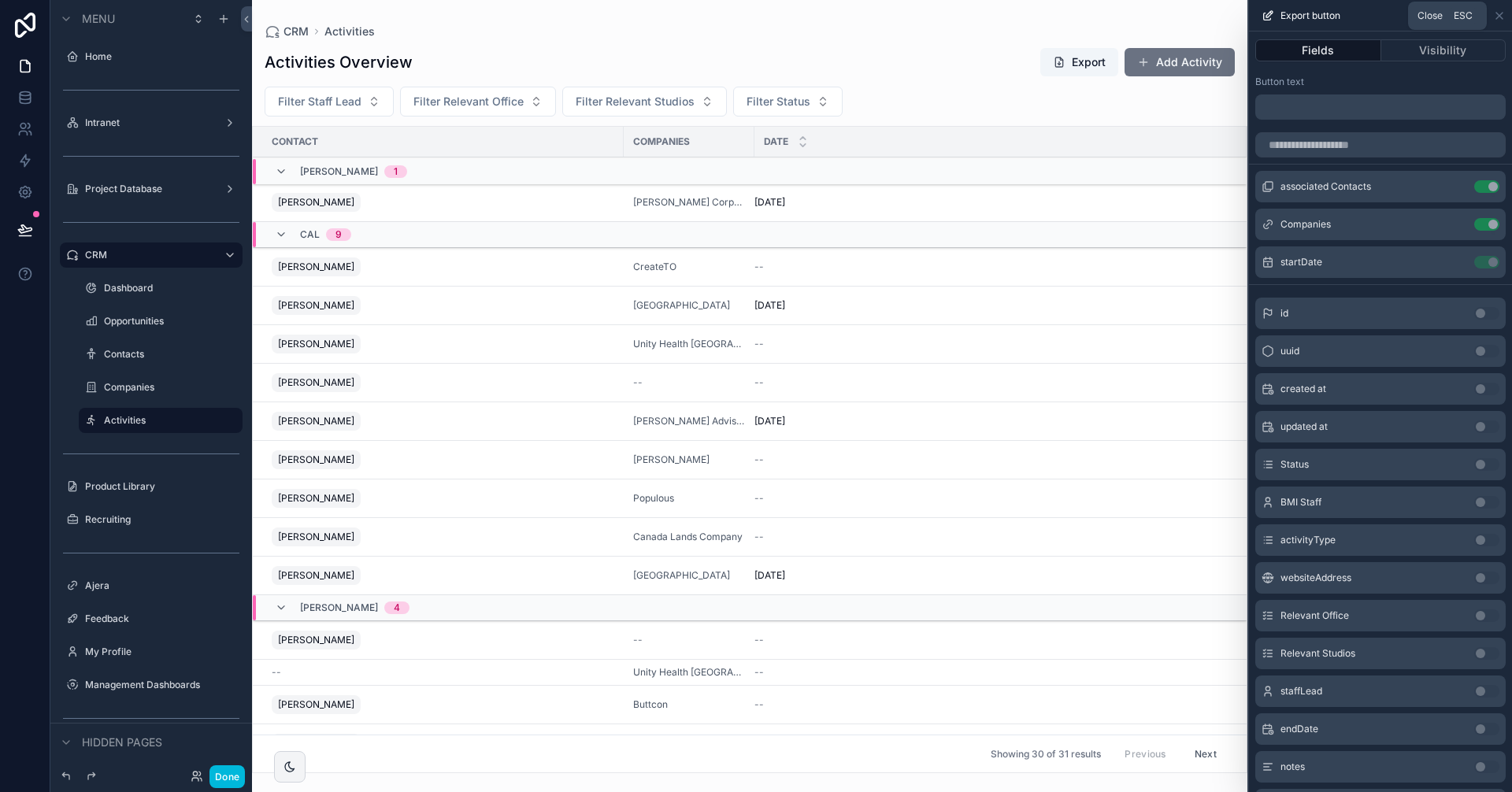
click at [1502, 14] on icon at bounding box center [1500, 16] width 13 height 13
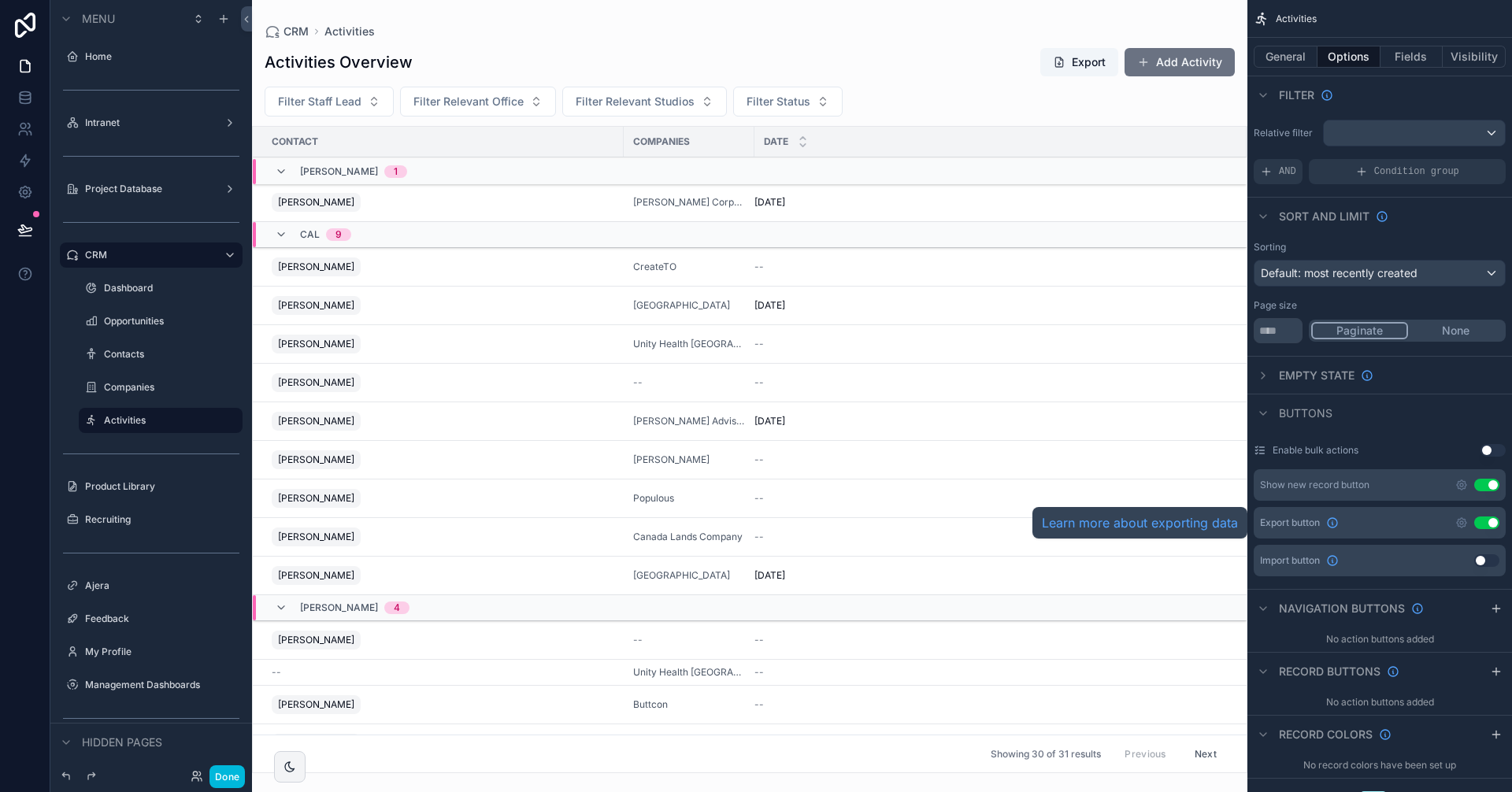
click at [1336, 522] on icon "scrollable content" at bounding box center [1333, 523] width 13 height 13
drag, startPoint x: 1296, startPoint y: 62, endPoint x: 1305, endPoint y: 56, distance: 10.8
click at [1296, 62] on button "General" at bounding box center [1285, 57] width 64 height 22
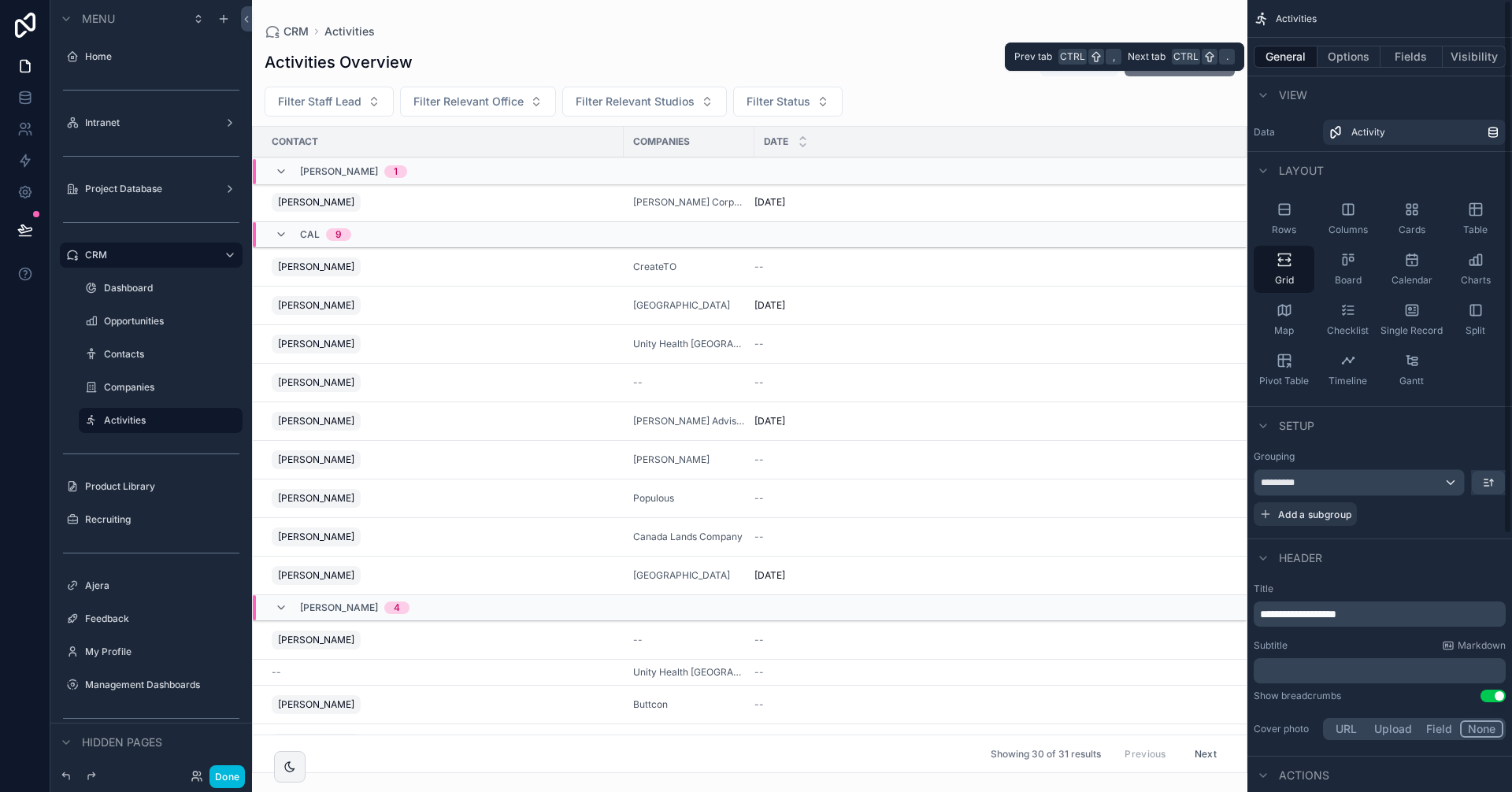
click at [1398, 54] on button "Fields" at bounding box center [1412, 57] width 63 height 22
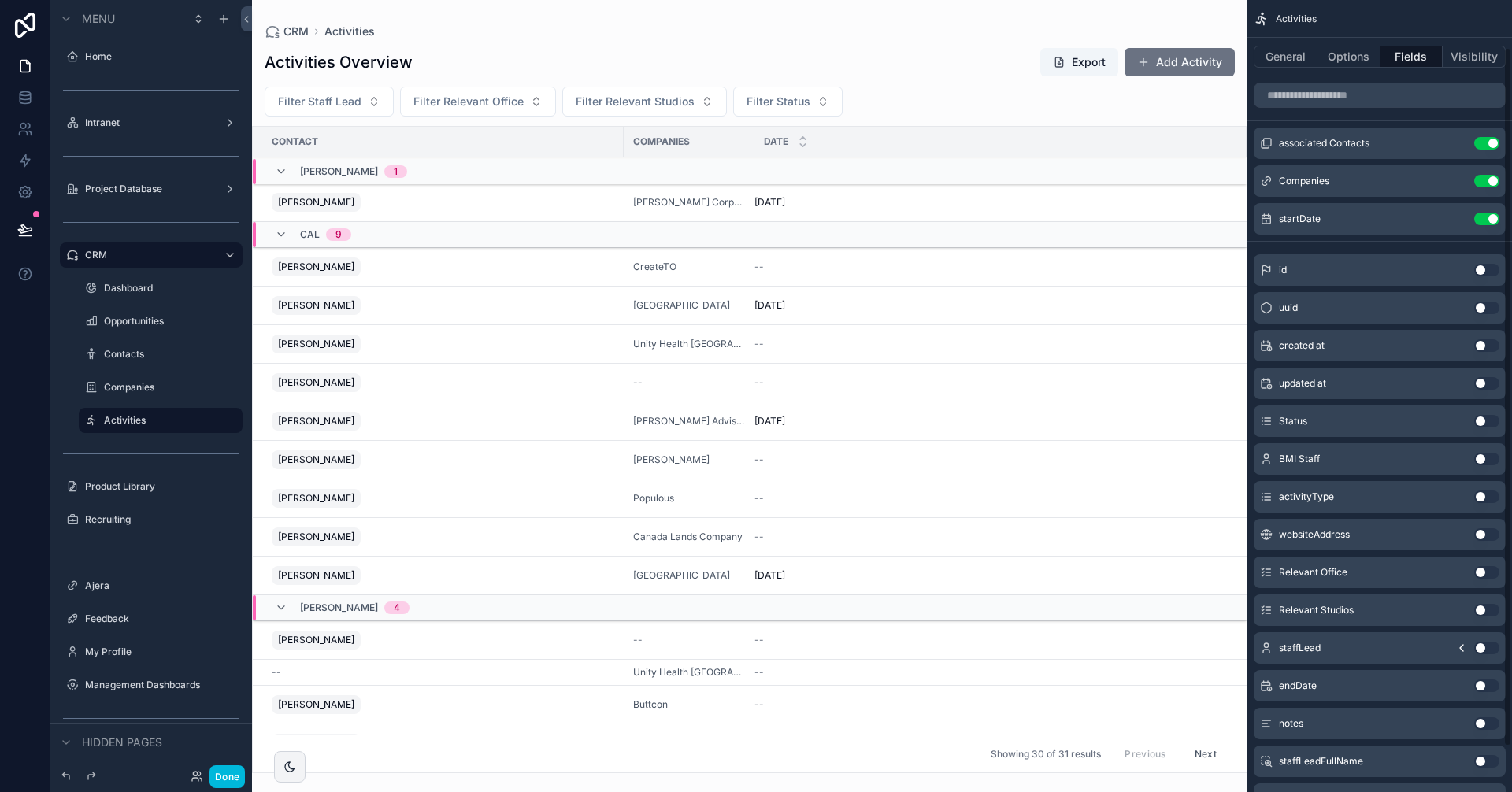
scroll to position [105, 0]
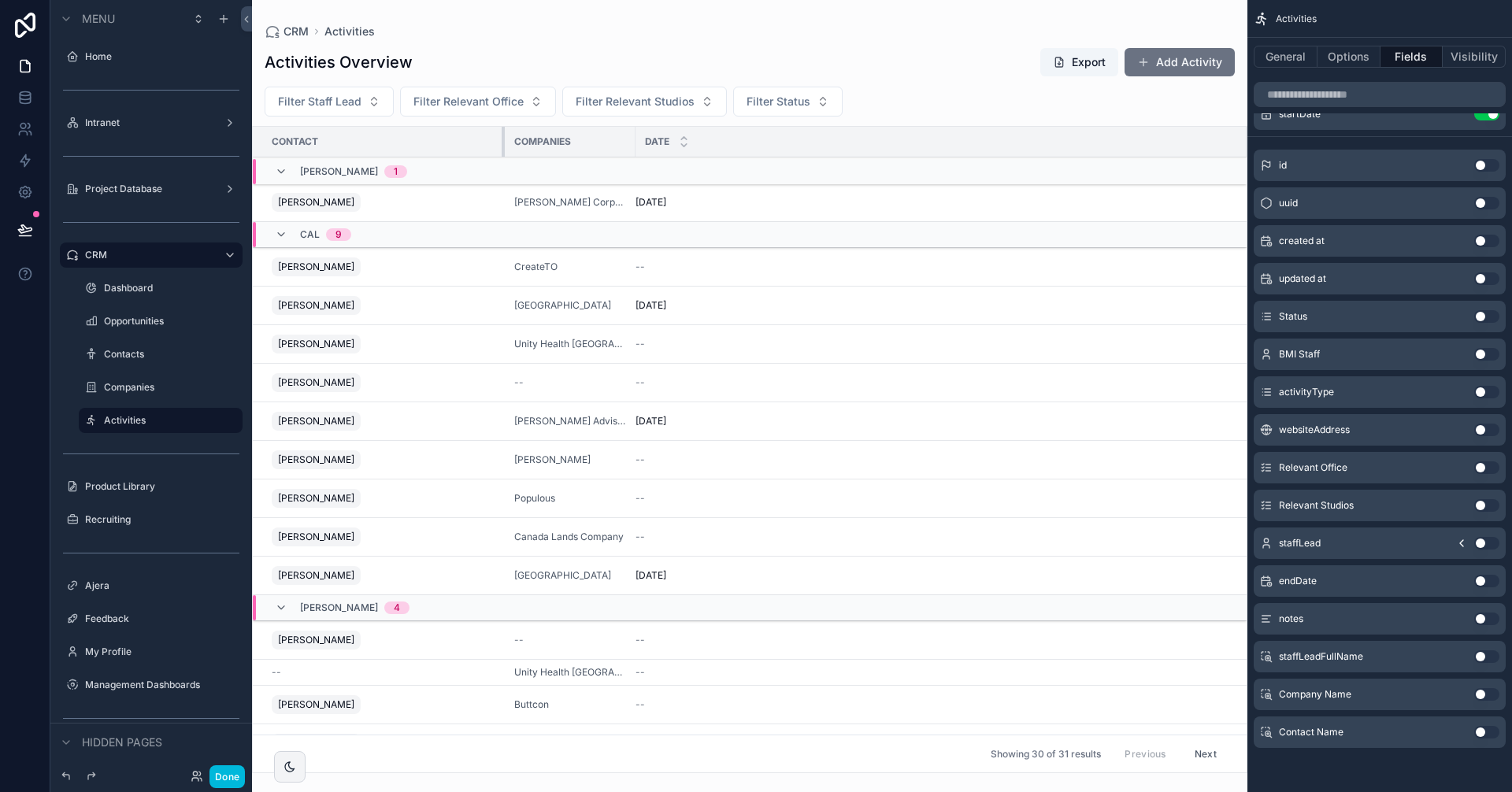
drag, startPoint x: 621, startPoint y: 138, endPoint x: 502, endPoint y: 148, distance: 119.4
click at [502, 148] on div "scrollable content" at bounding box center [505, 141] width 6 height 30
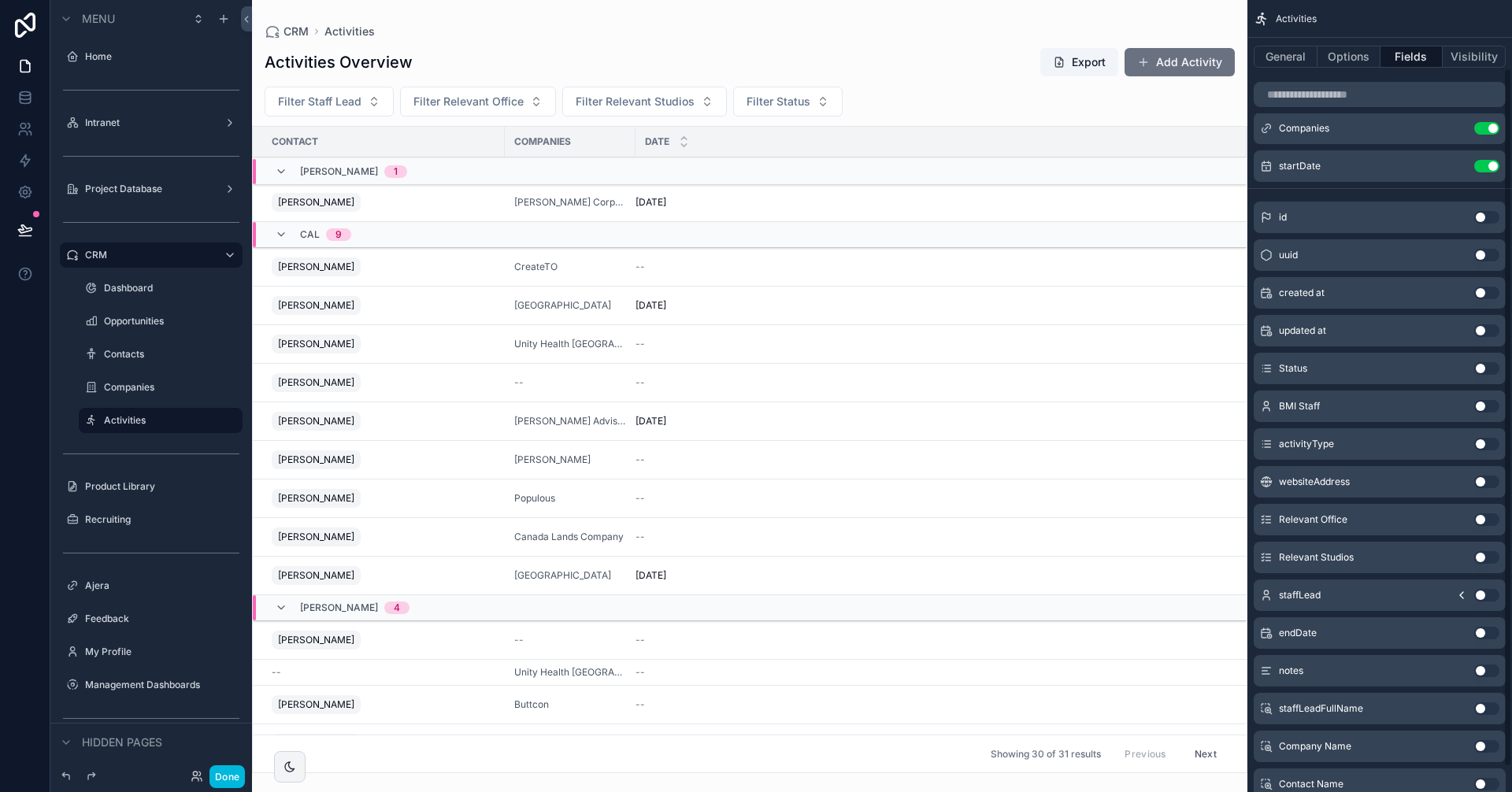
scroll to position [0, 0]
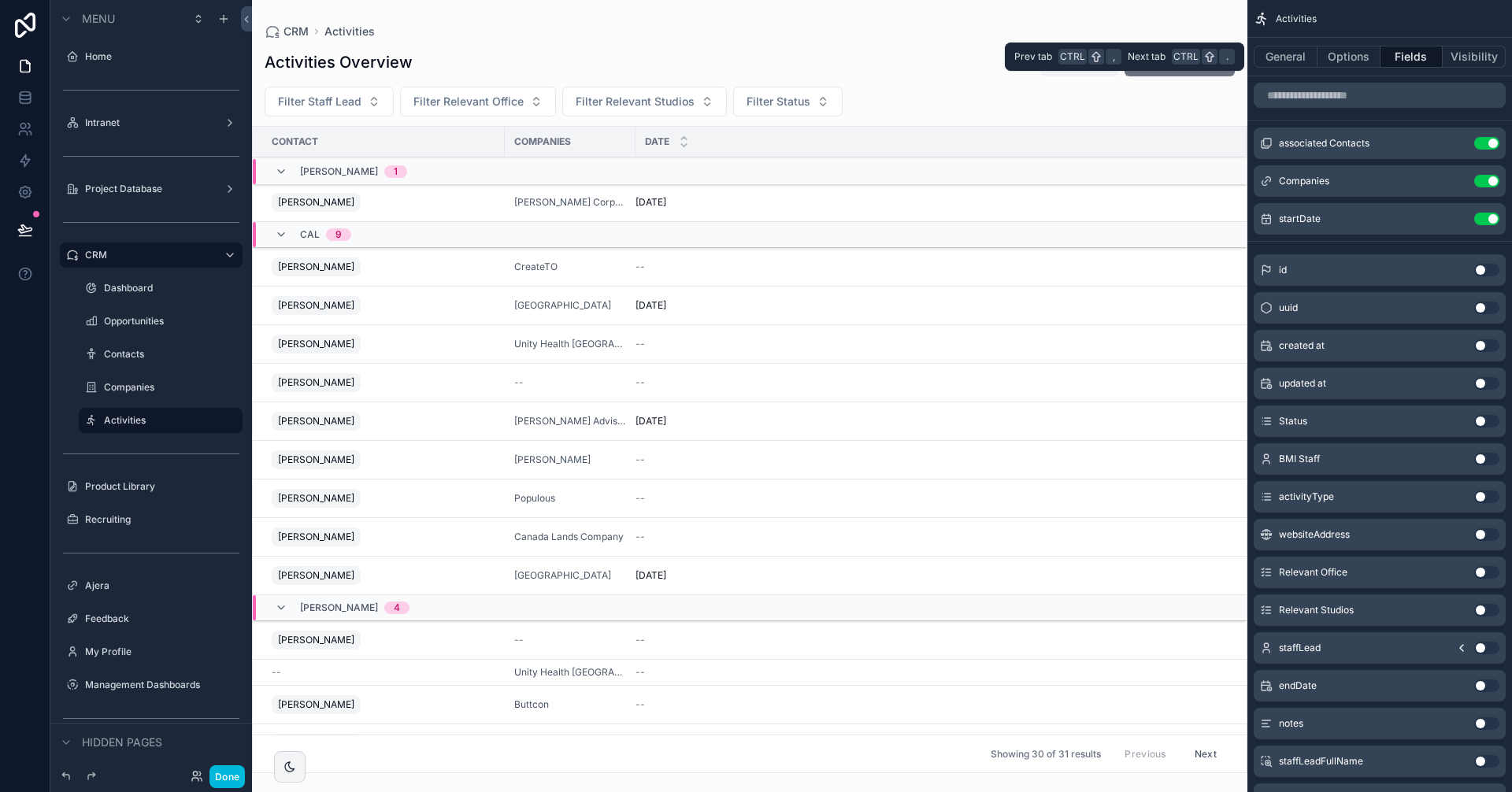
click at [1338, 52] on button "Options" at bounding box center [1350, 57] width 63 height 22
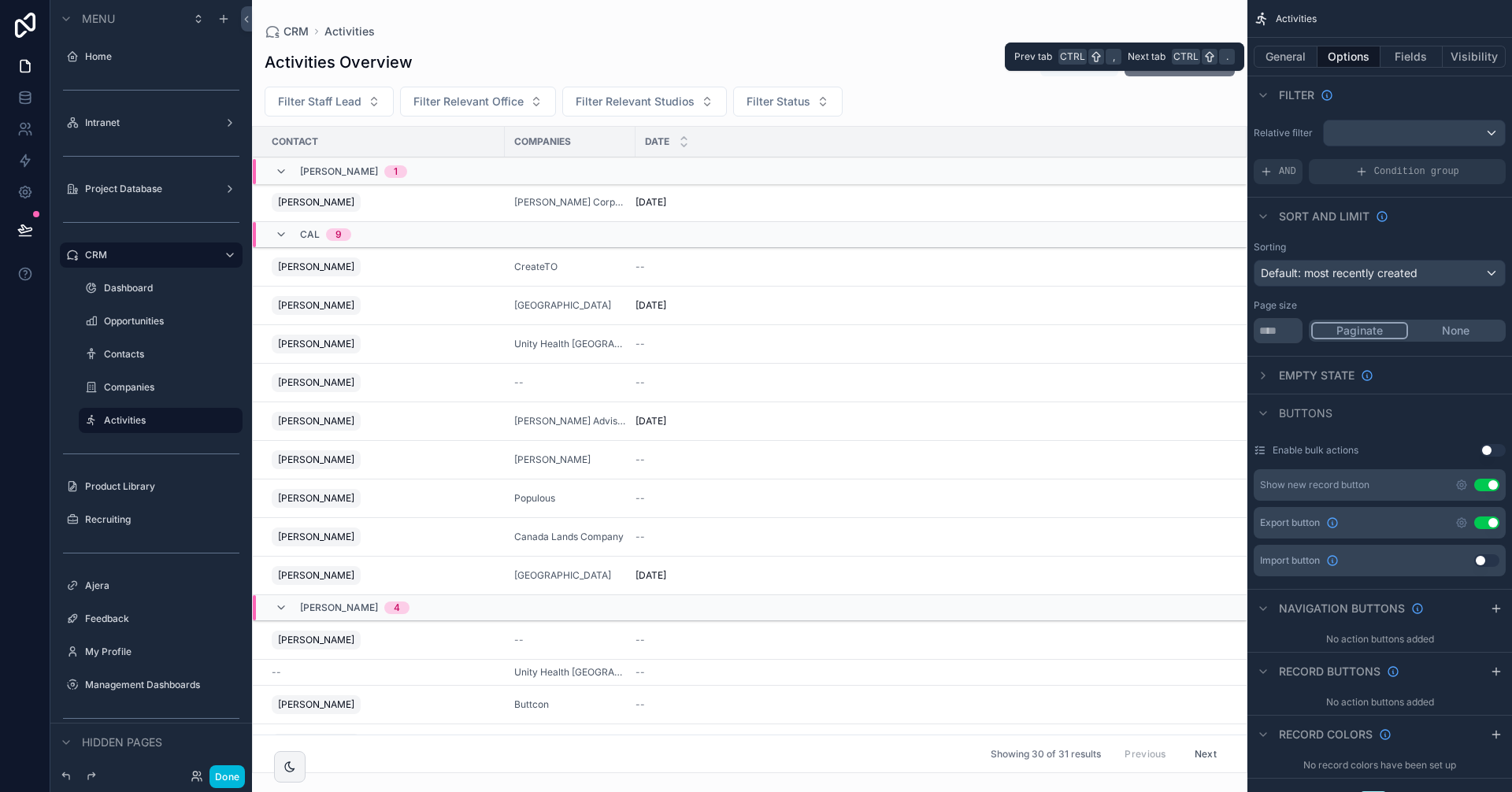
click at [1302, 50] on button "General" at bounding box center [1285, 57] width 64 height 22
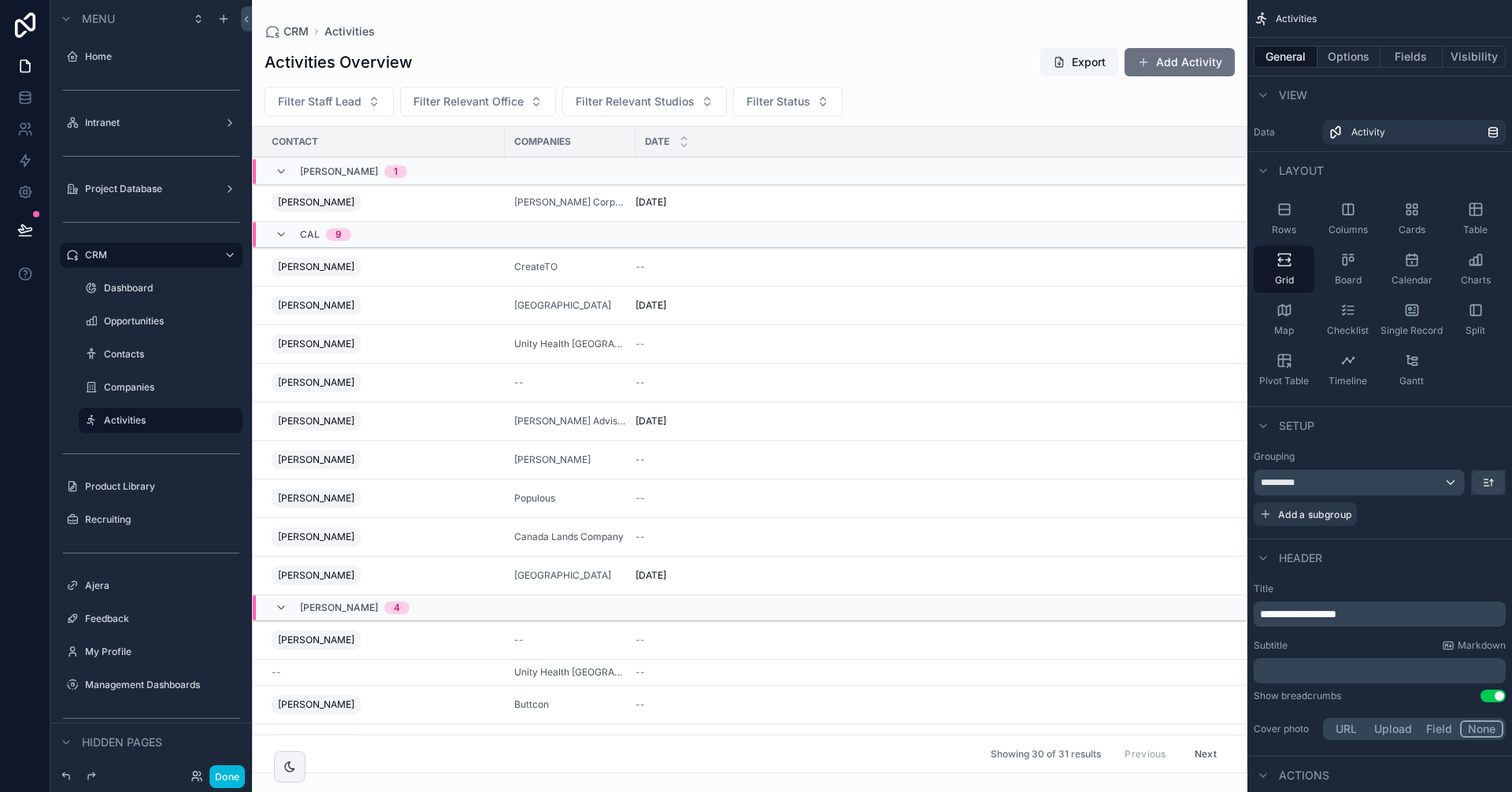
click at [1417, 60] on button "Fields" at bounding box center [1412, 57] width 63 height 22
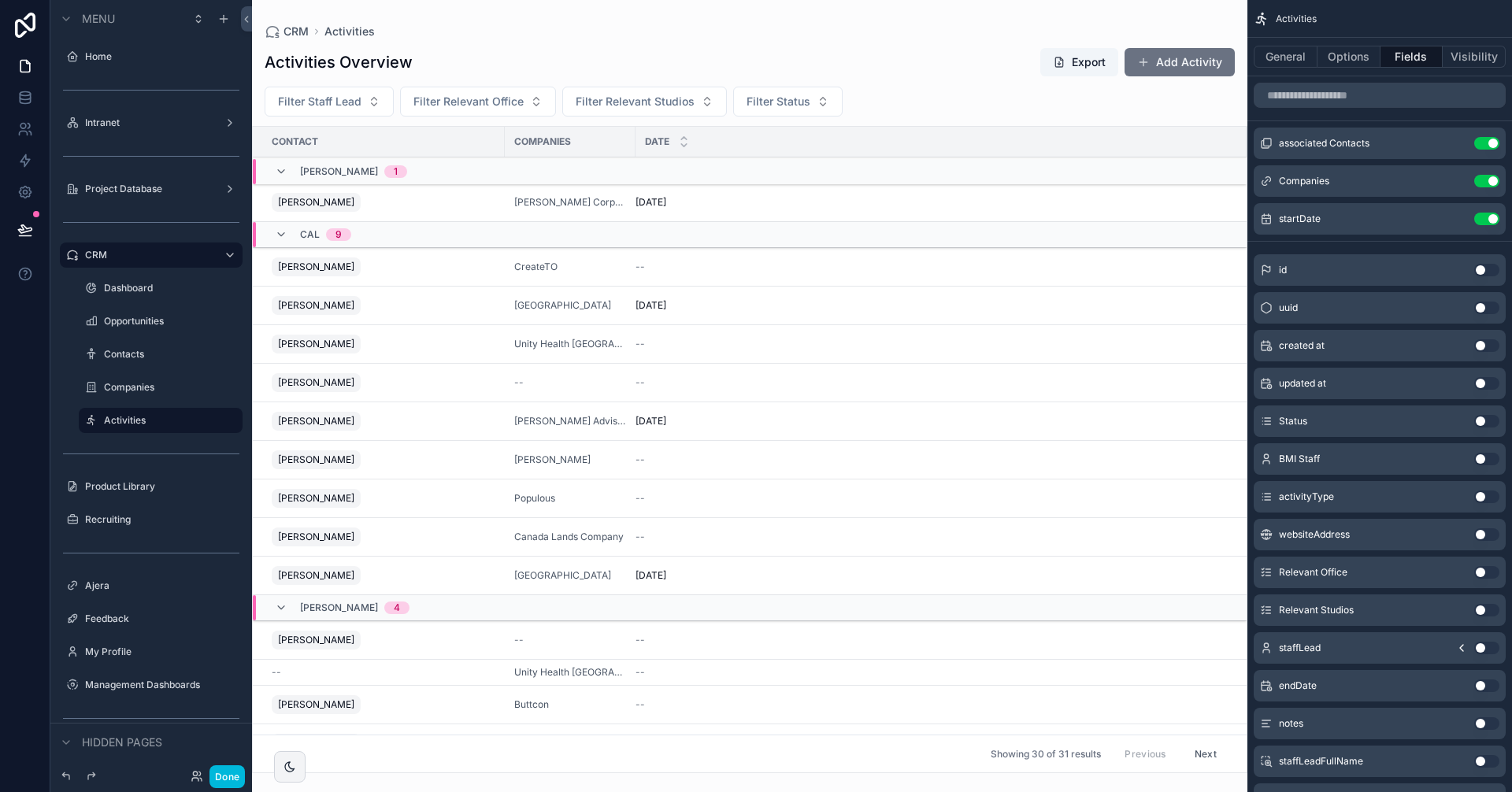
click at [1480, 459] on button "Use setting" at bounding box center [1486, 459] width 25 height 13
click at [1485, 254] on button "Use setting" at bounding box center [1486, 257] width 25 height 13
click at [1464, 649] on icon "scrollable content" at bounding box center [1462, 648] width 13 height 13
click at [1480, 651] on button "Use setting" at bounding box center [1486, 648] width 25 height 13
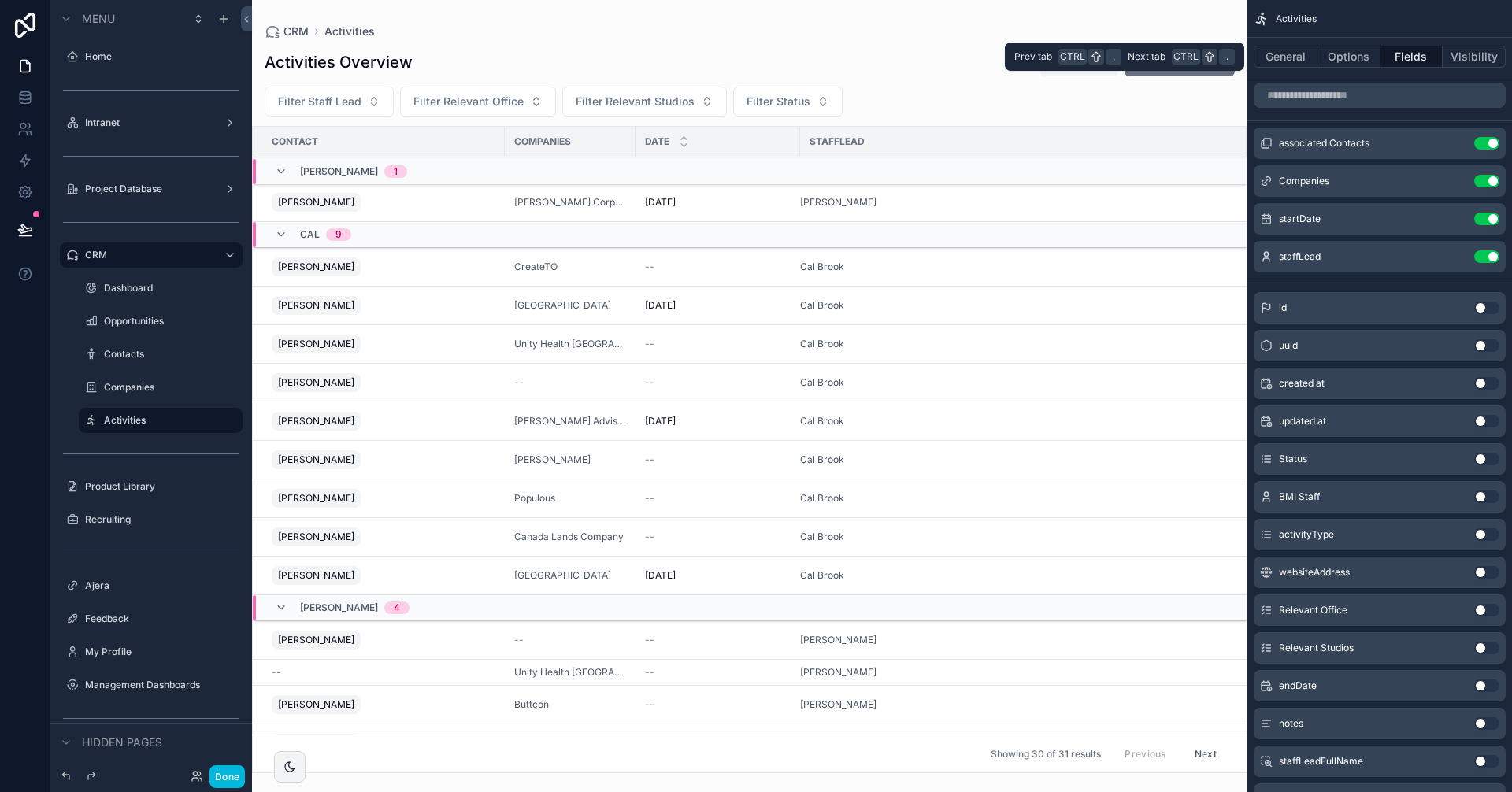
click at [1291, 59] on button "General" at bounding box center [1285, 57] width 64 height 22
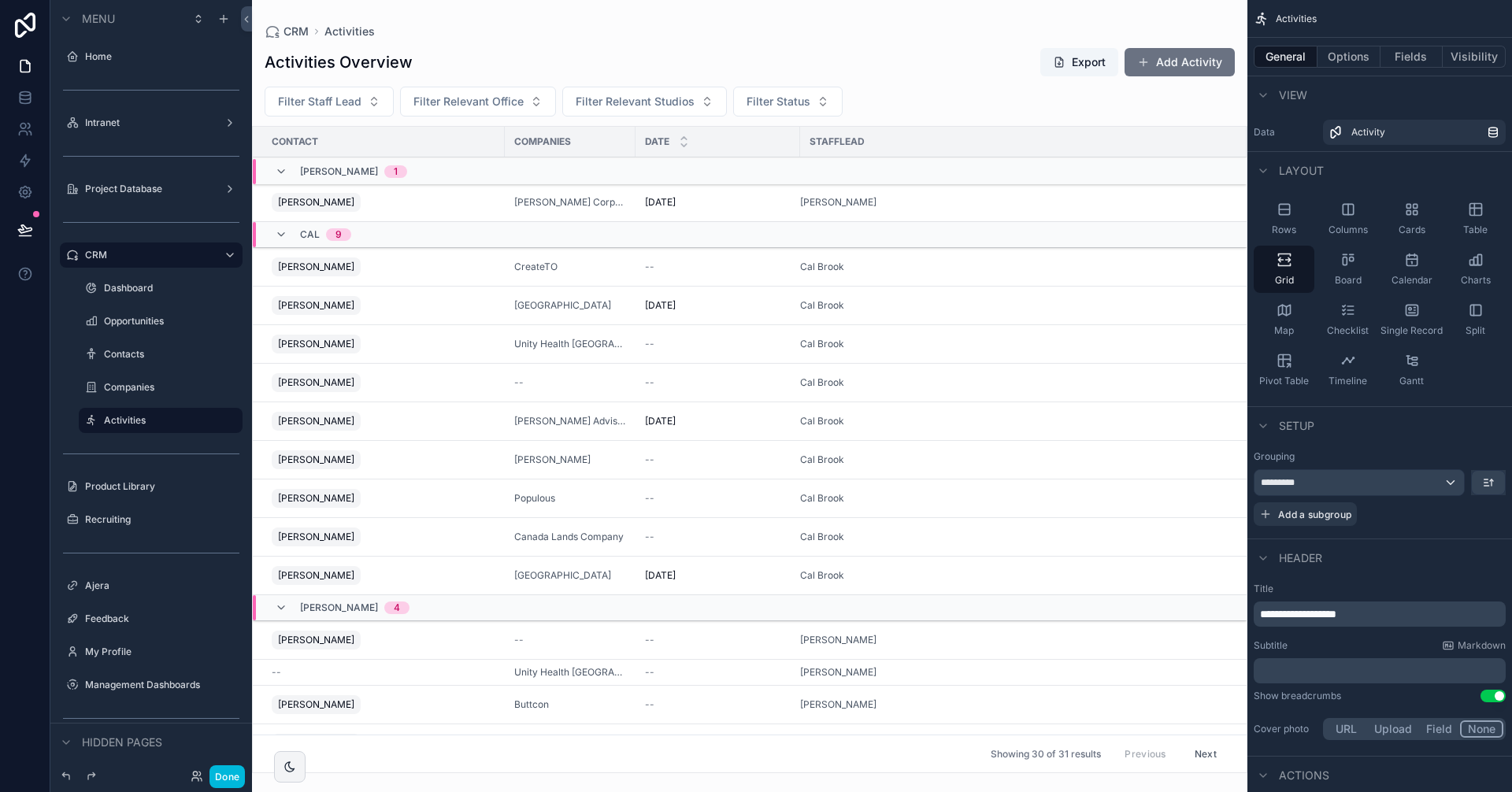
click at [1285, 218] on div "Rows" at bounding box center [1284, 219] width 61 height 47
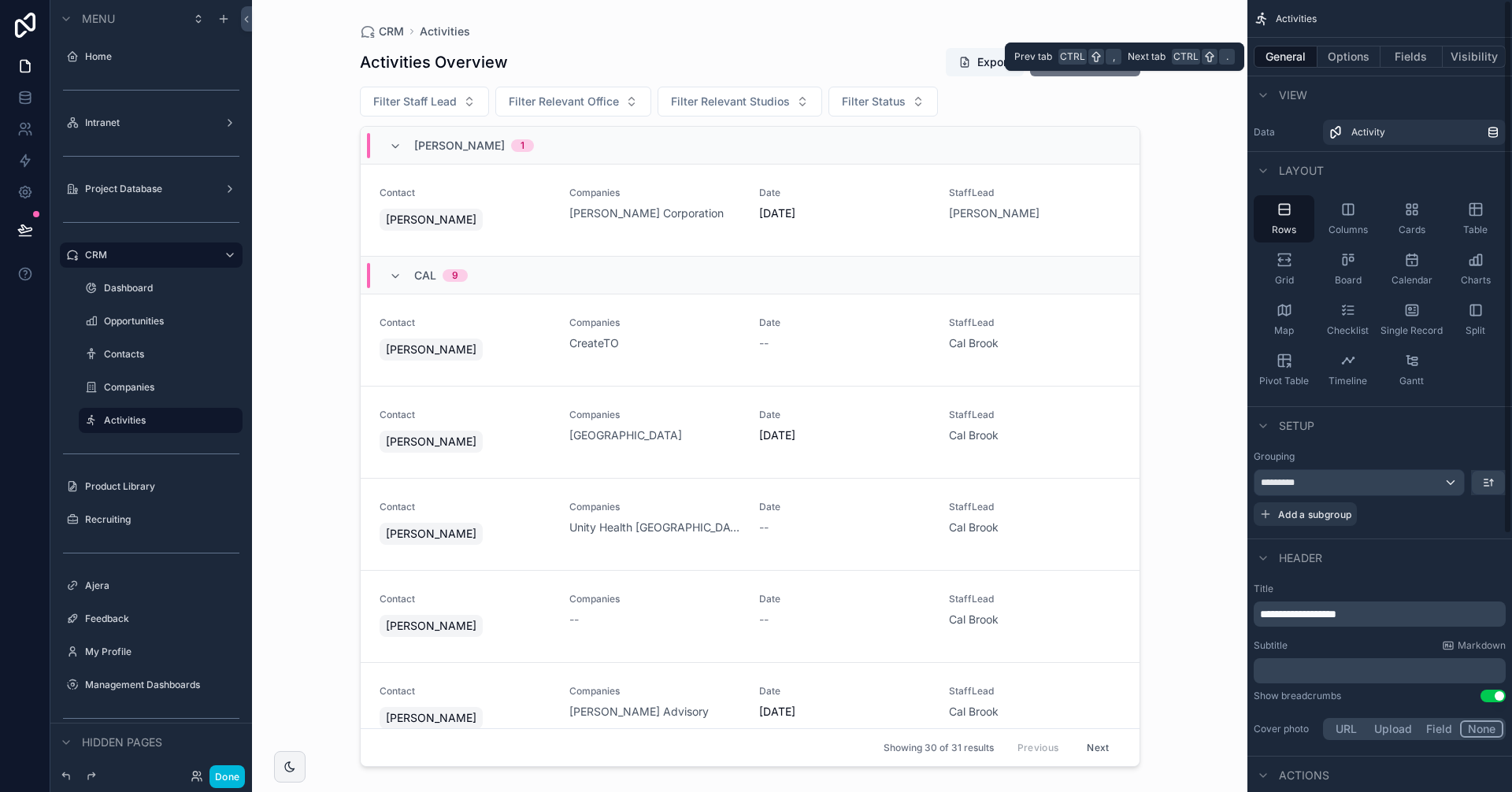
click at [1421, 53] on button "Fields" at bounding box center [1412, 57] width 63 height 22
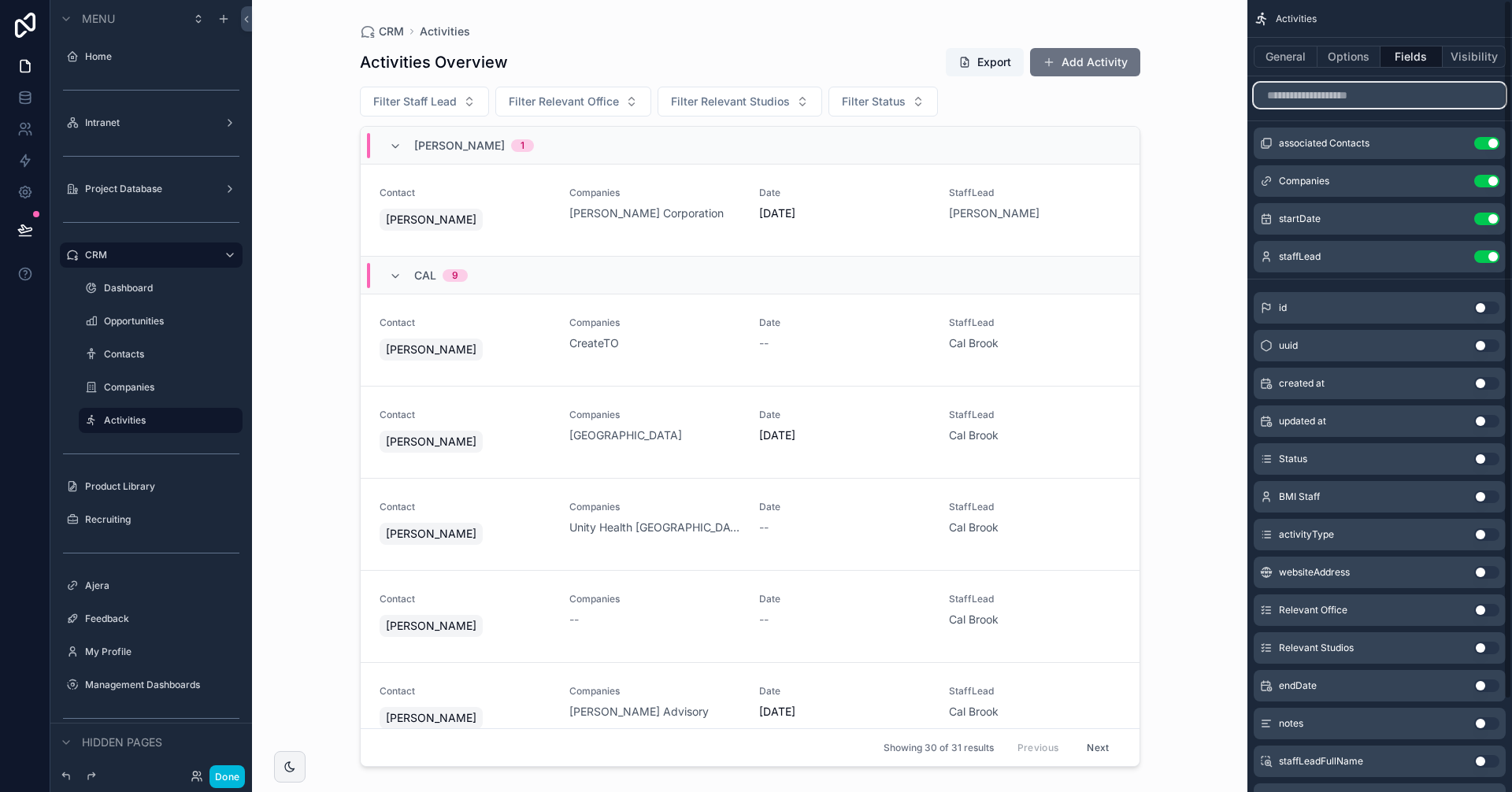
click at [1351, 95] on input "scrollable content" at bounding box center [1379, 95] width 252 height 25
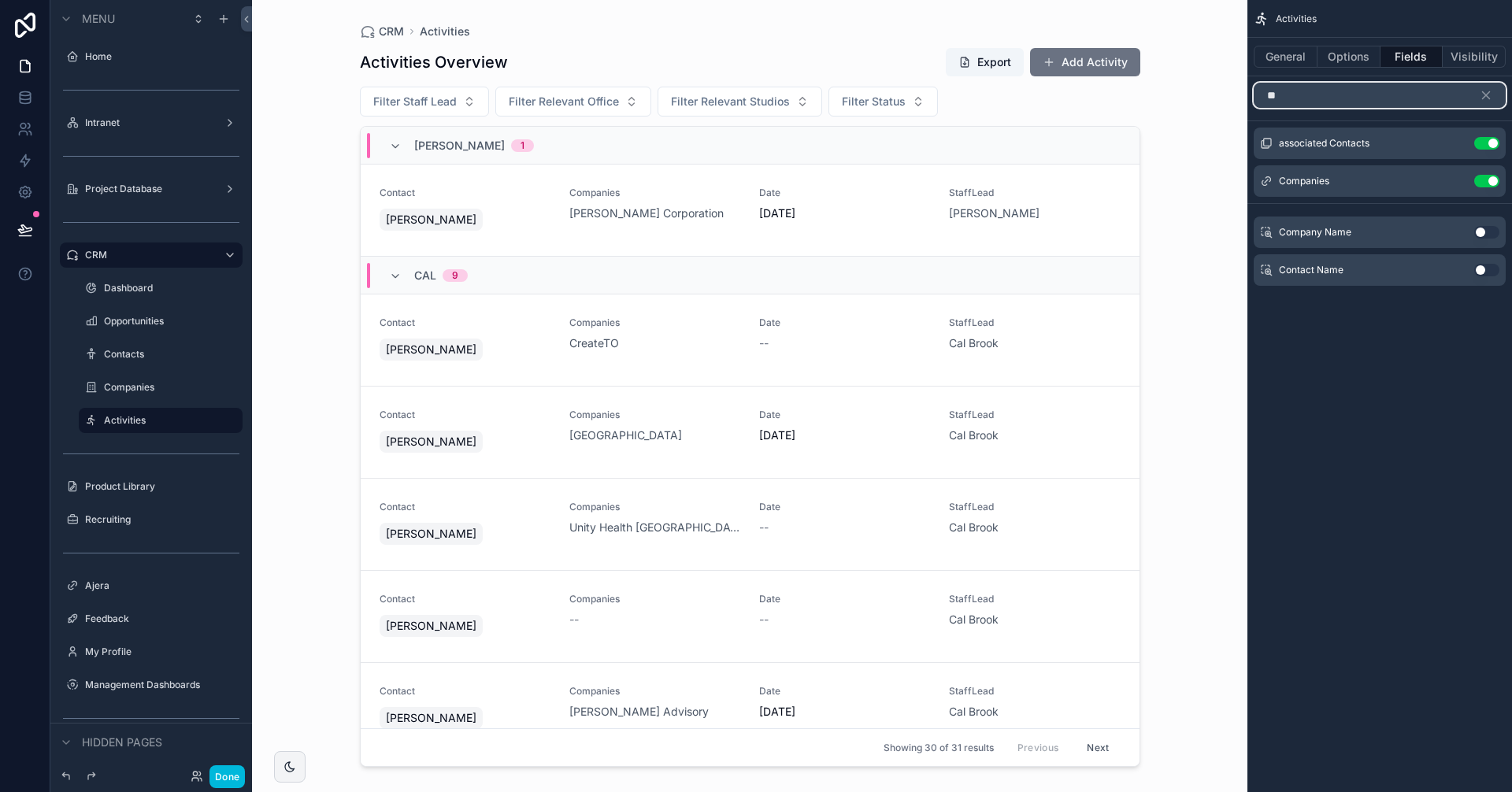
type input "*"
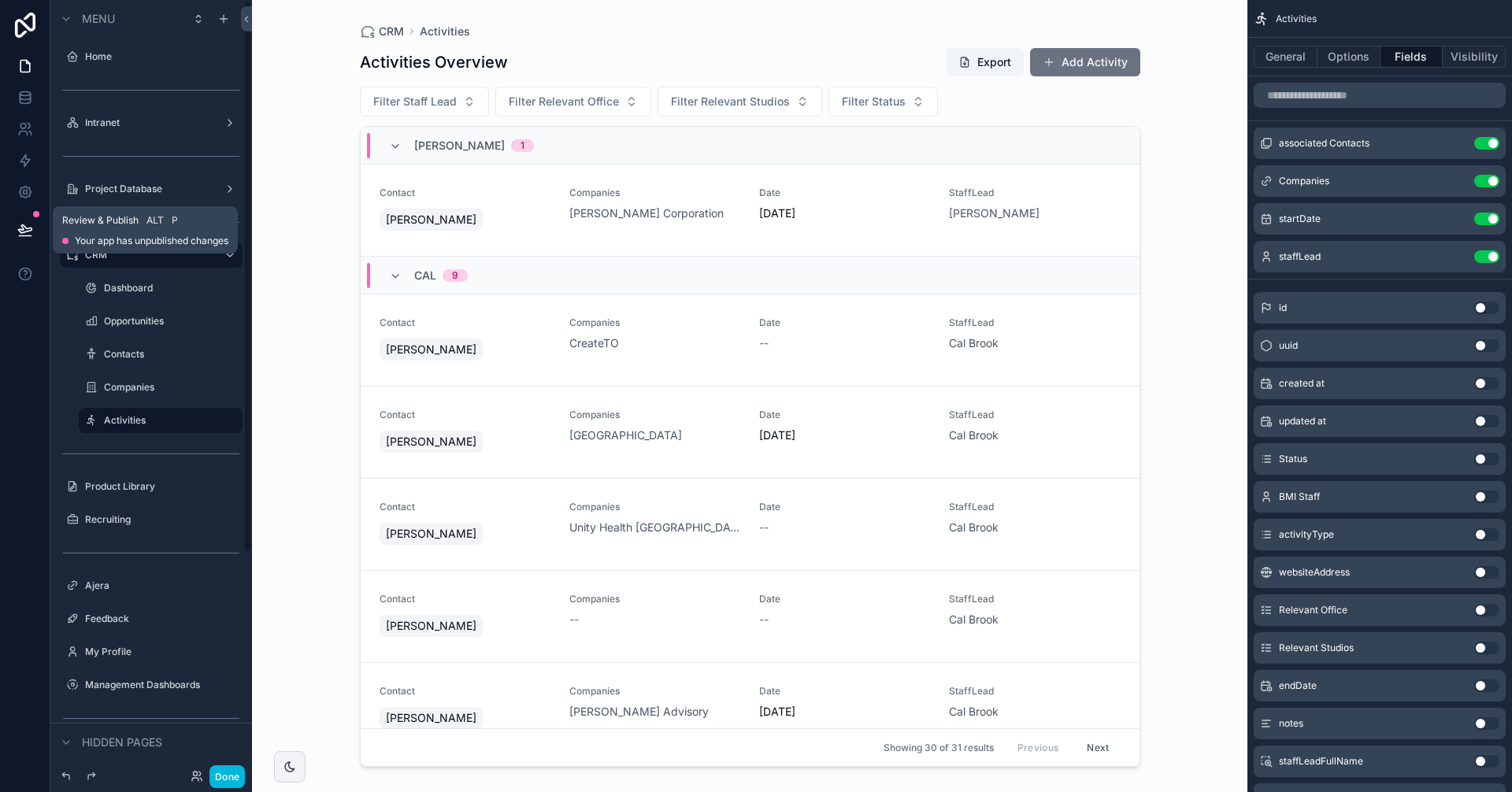
click at [22, 231] on icon at bounding box center [25, 230] width 16 height 16
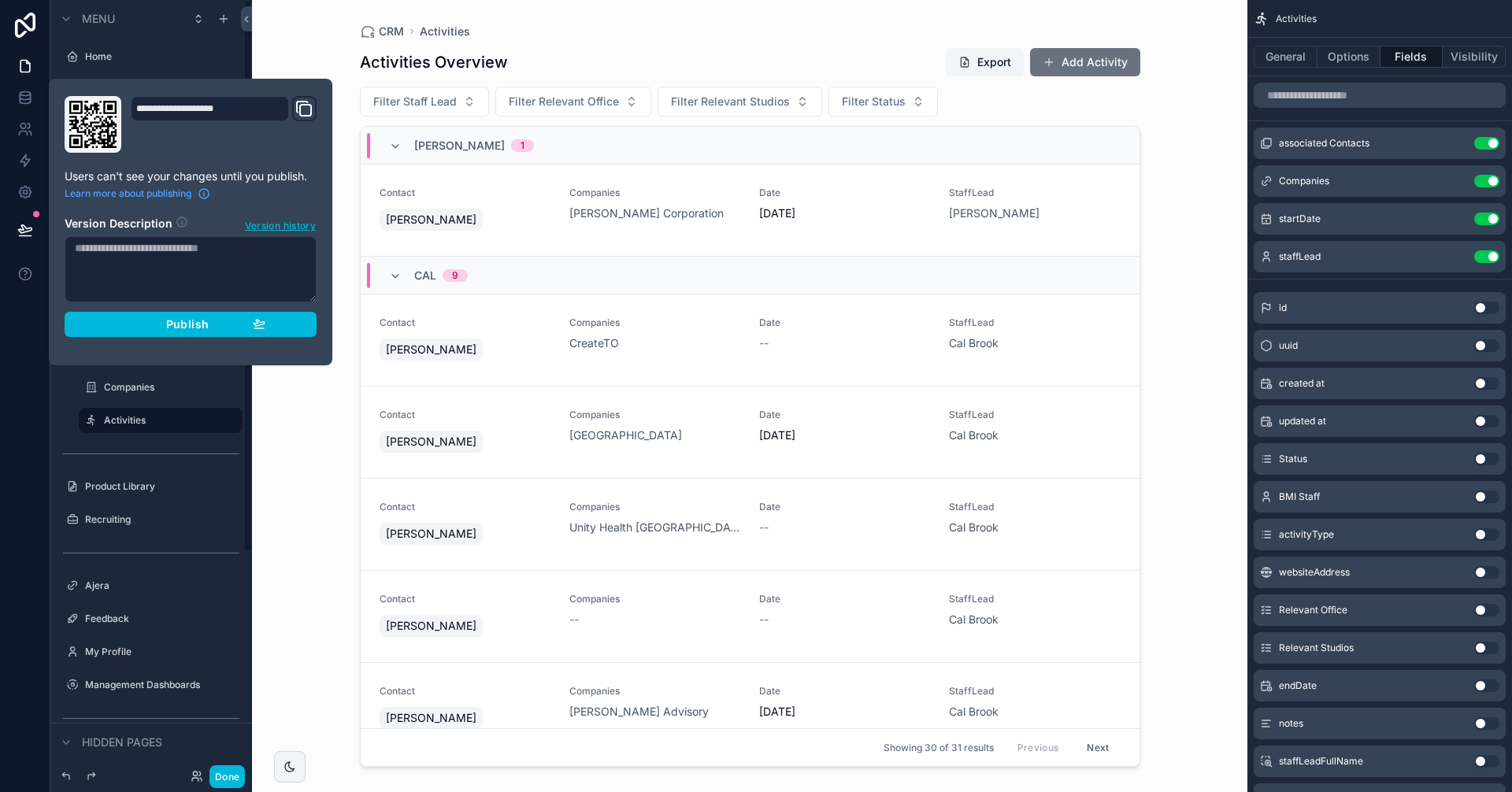
click at [322, 349] on div "**********" at bounding box center [190, 221] width 283 height 287
click at [227, 336] on button "Publish" at bounding box center [190, 324] width 252 height 25
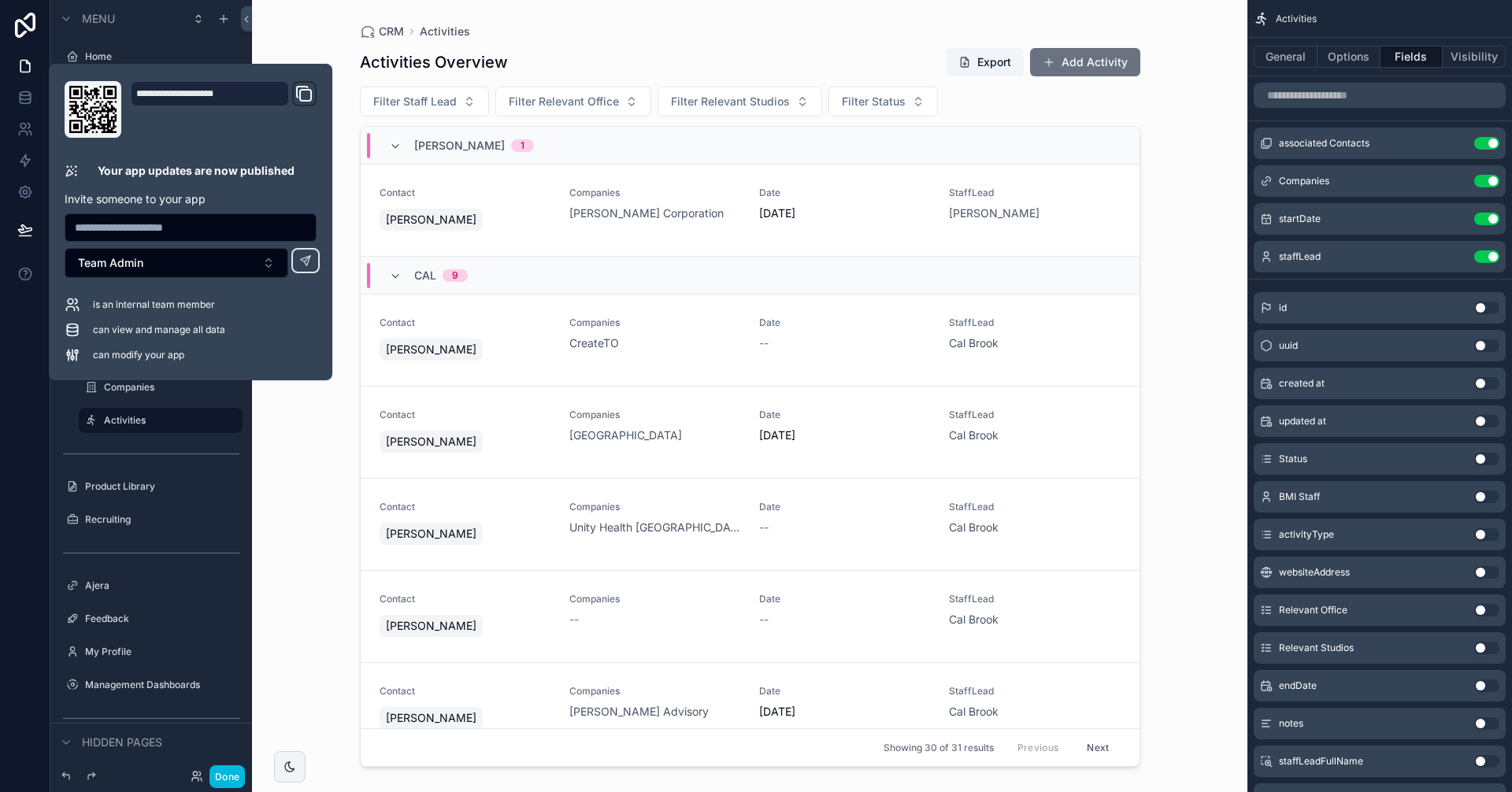
click at [327, 414] on div "CRM Activities Activities Overview Export Add Activity Filter Staff Lead Filter…" at bounding box center [749, 396] width 995 height 792
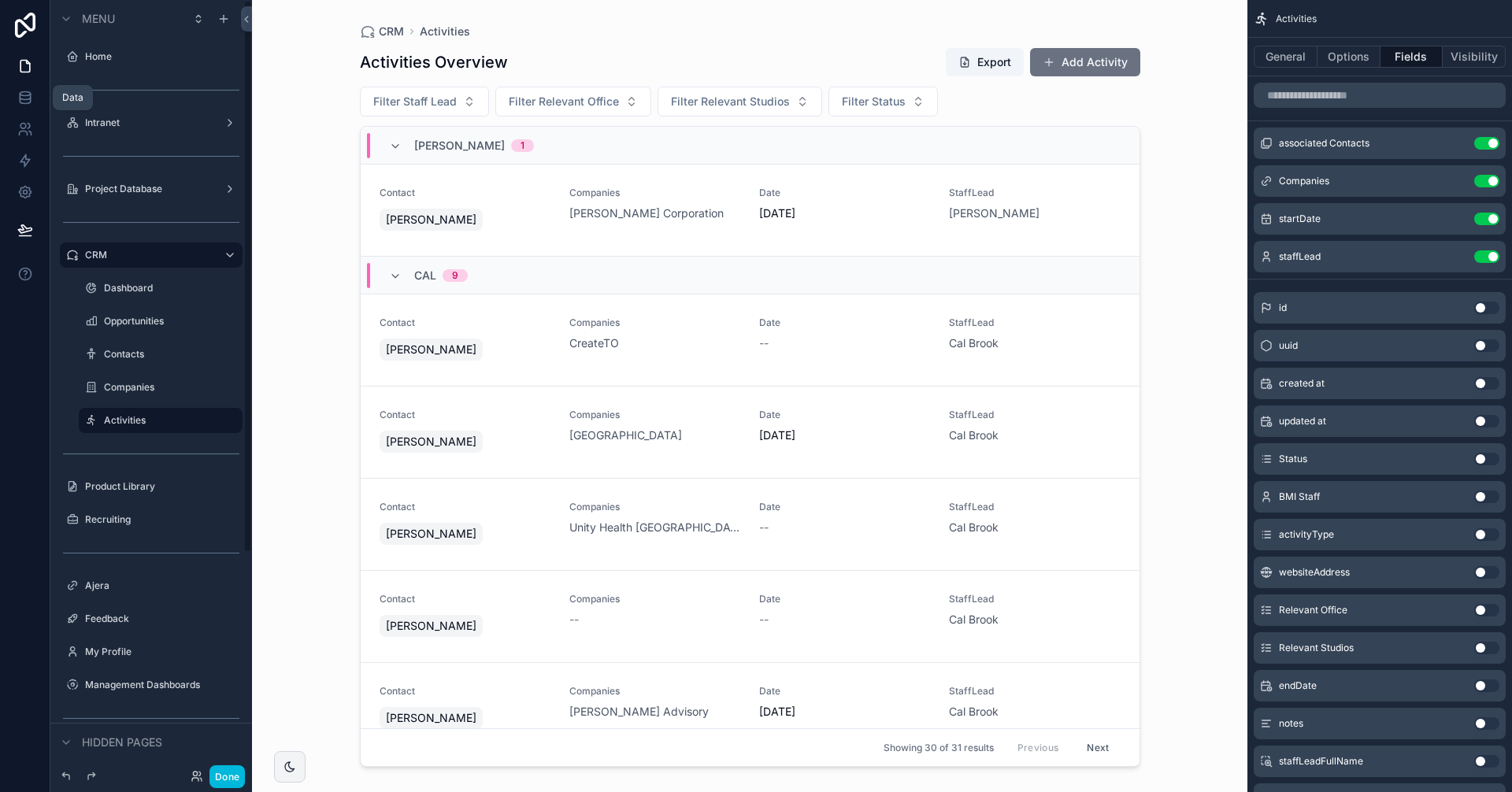
click at [19, 94] on icon at bounding box center [24, 97] width 10 height 6
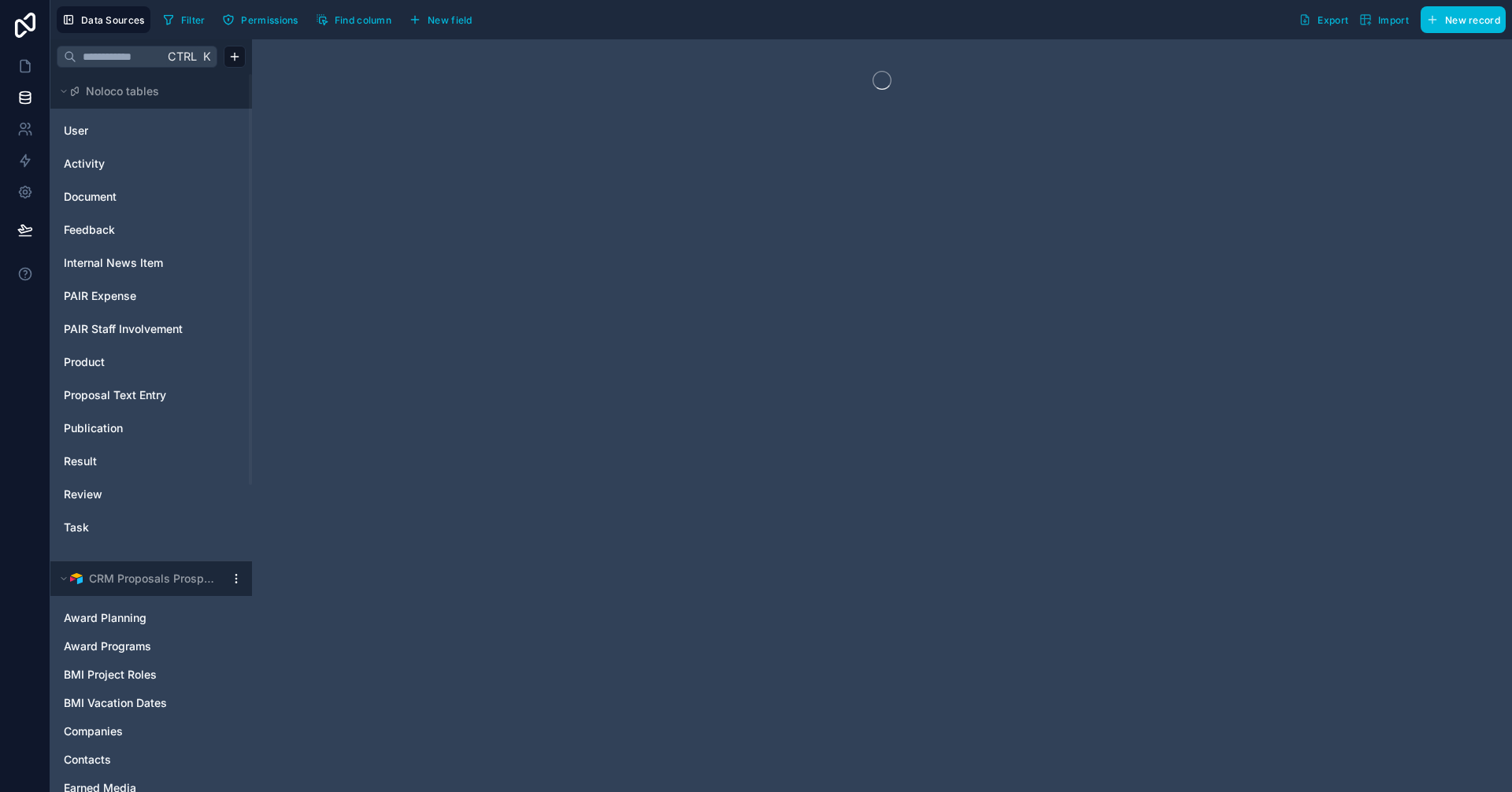
click at [107, 132] on link "User" at bounding box center [127, 130] width 127 height 16
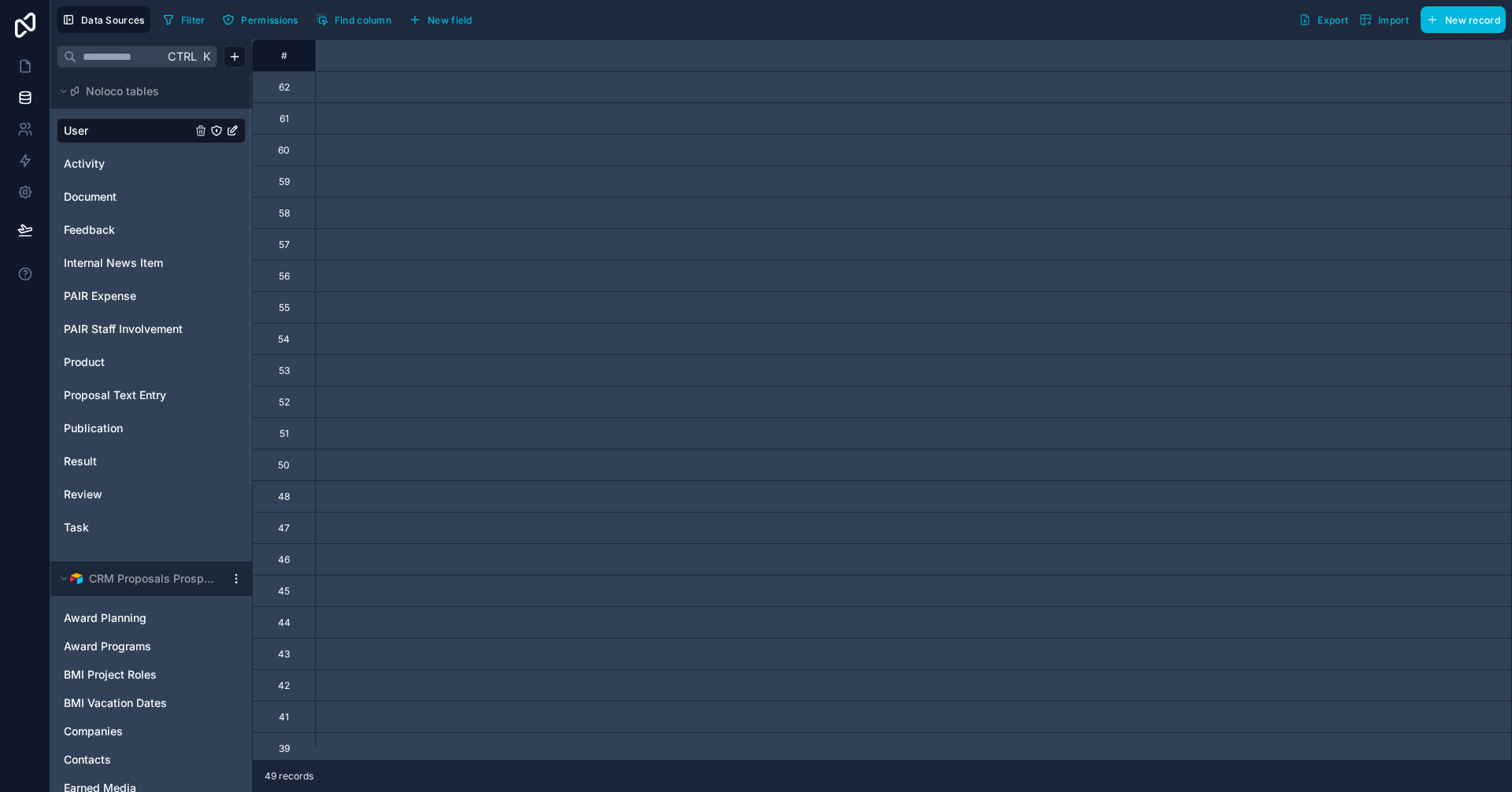
scroll to position [0, 24]
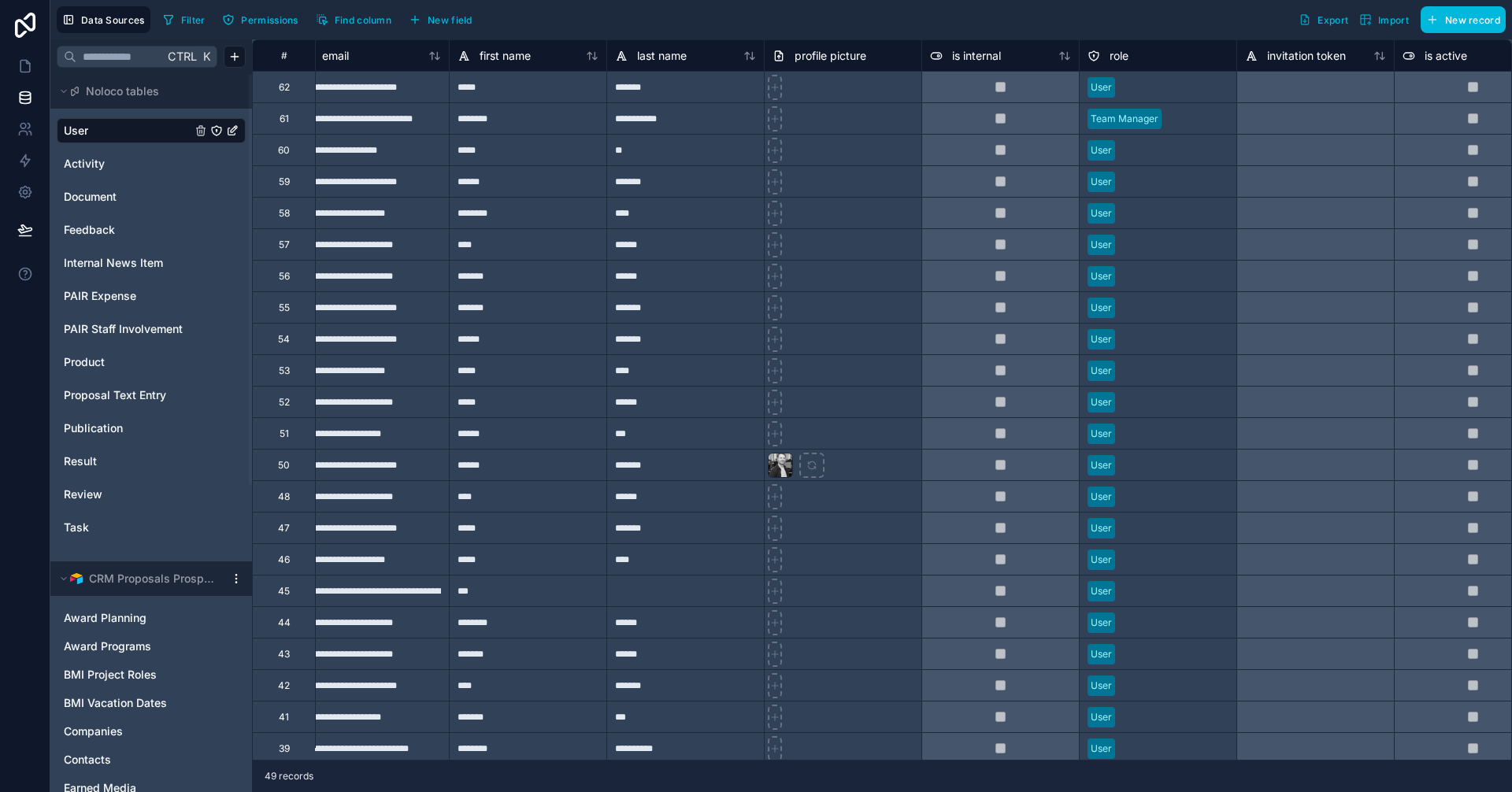
click at [121, 164] on link "Activity" at bounding box center [127, 163] width 127 height 16
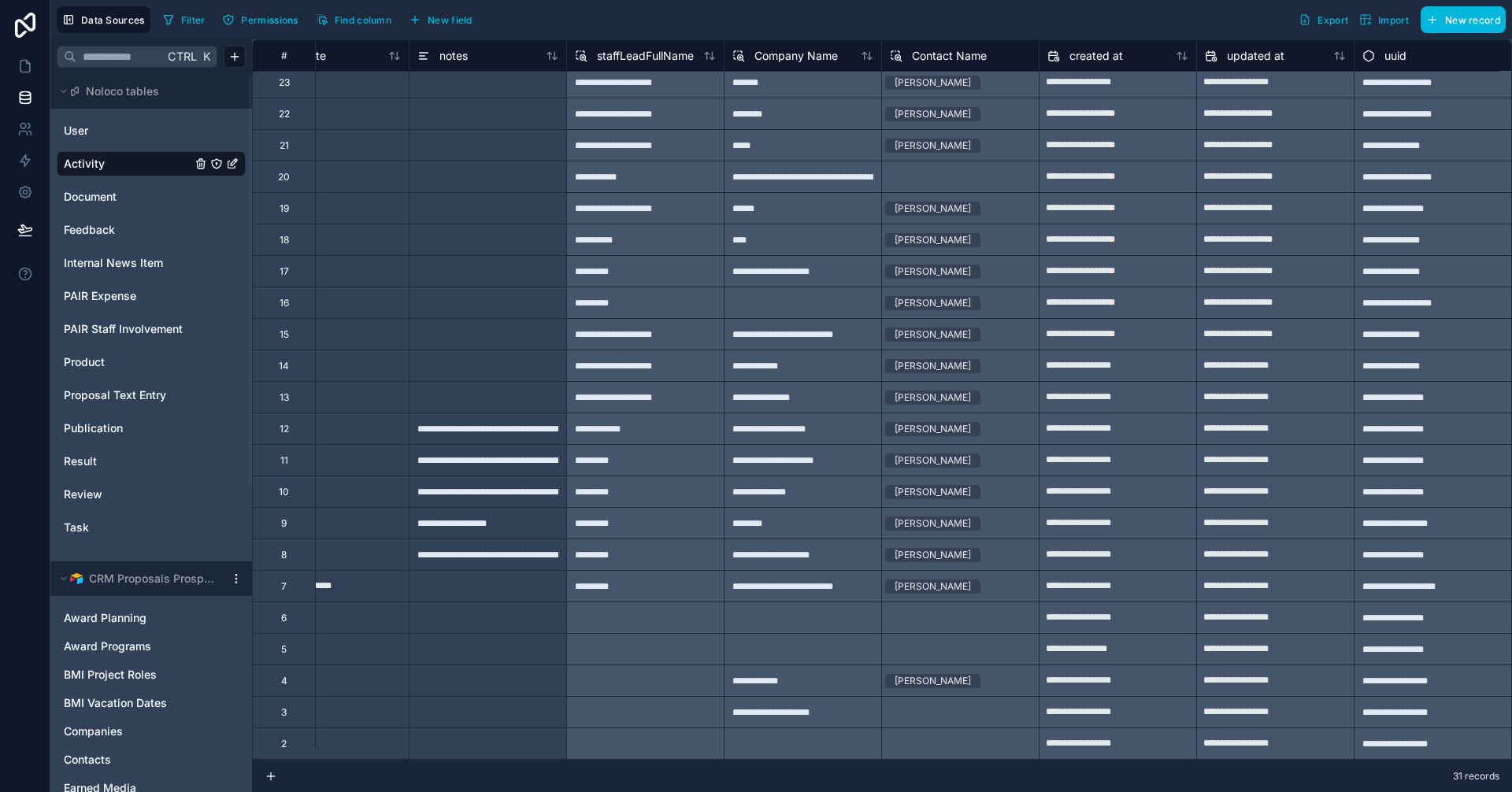
scroll to position [221, 1651]
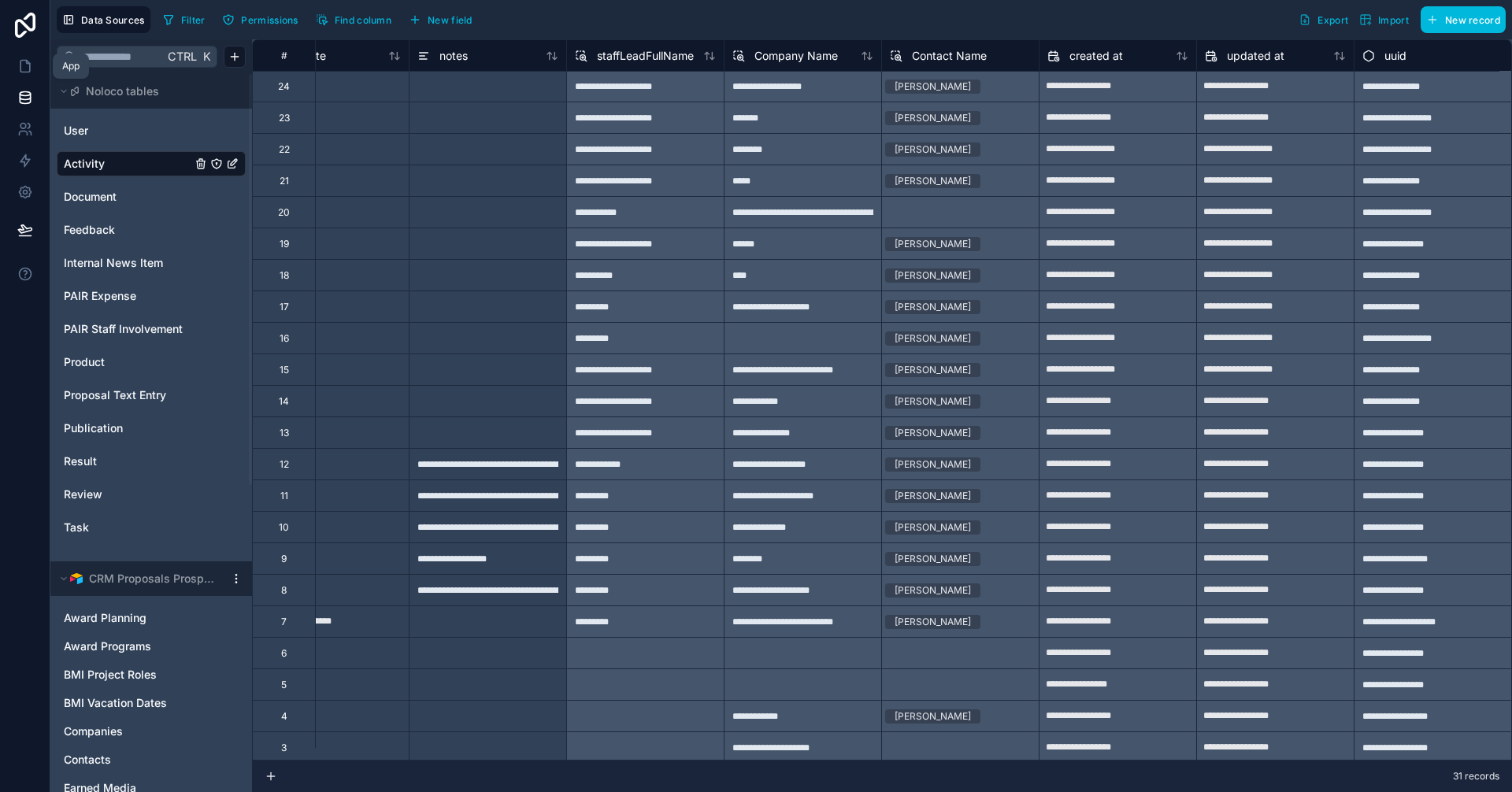
click at [14, 63] on link at bounding box center [25, 66] width 50 height 31
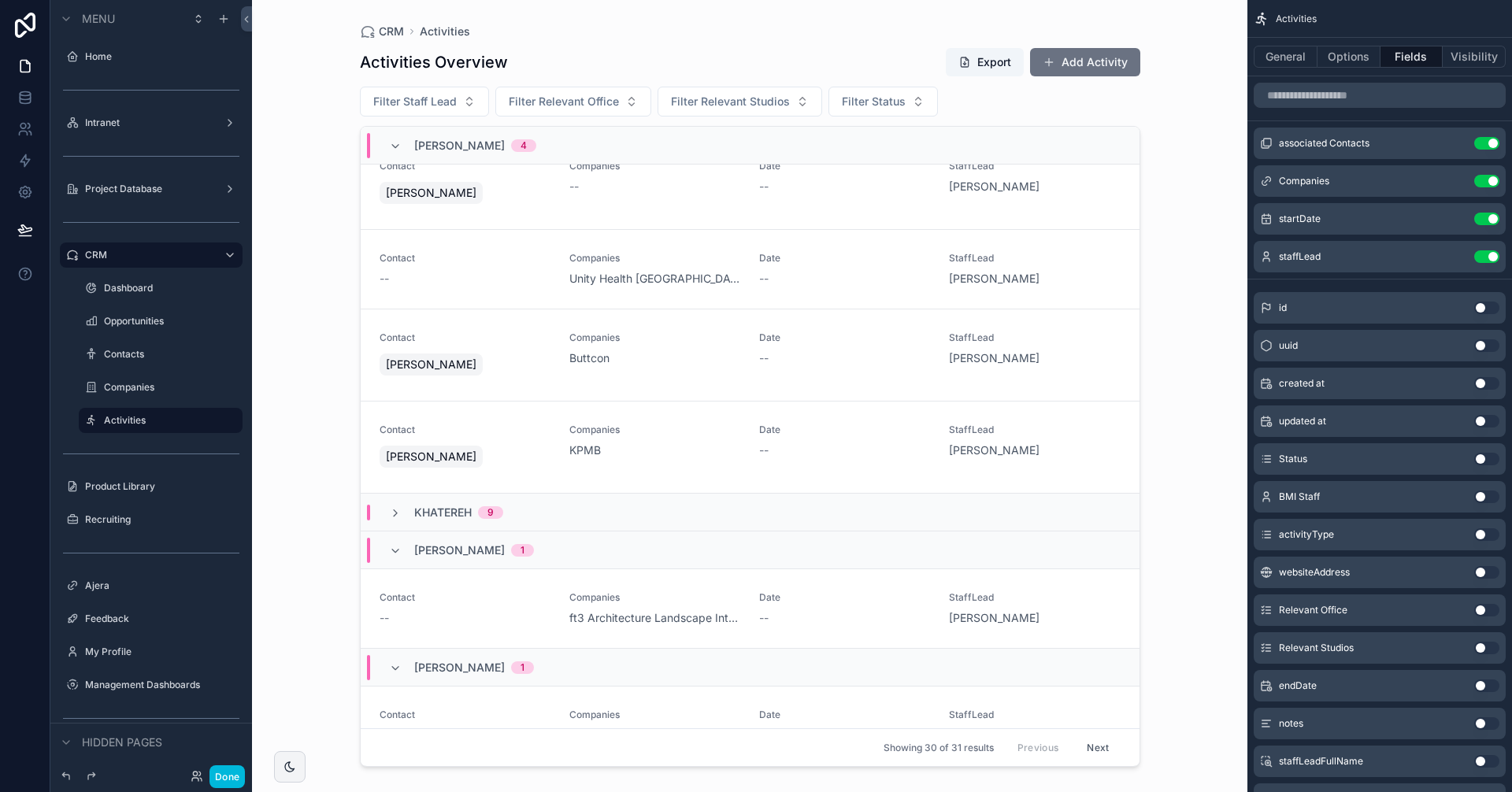
scroll to position [1099, 0]
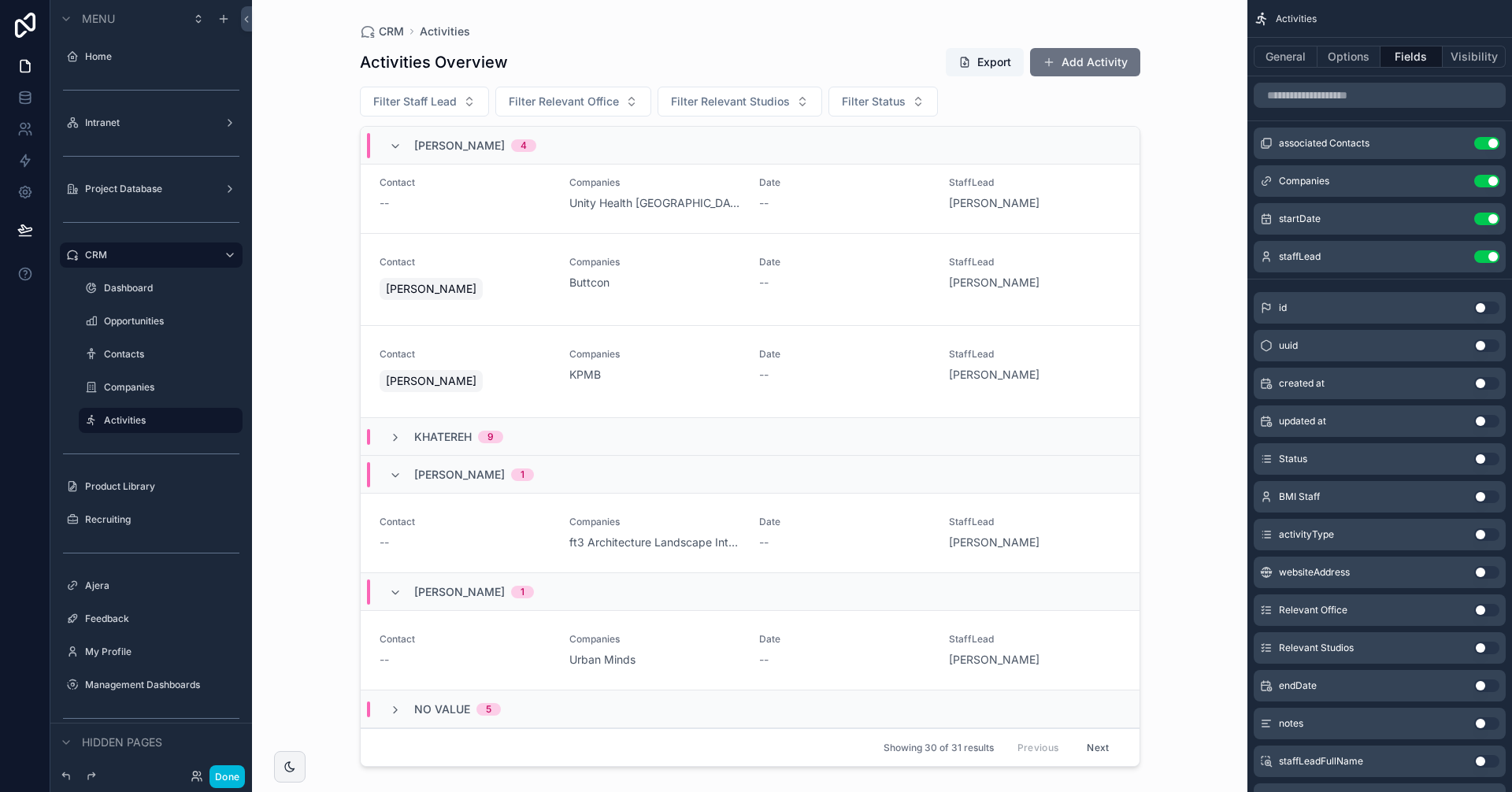
click at [456, 429] on span "Khatereh" at bounding box center [443, 436] width 57 height 16
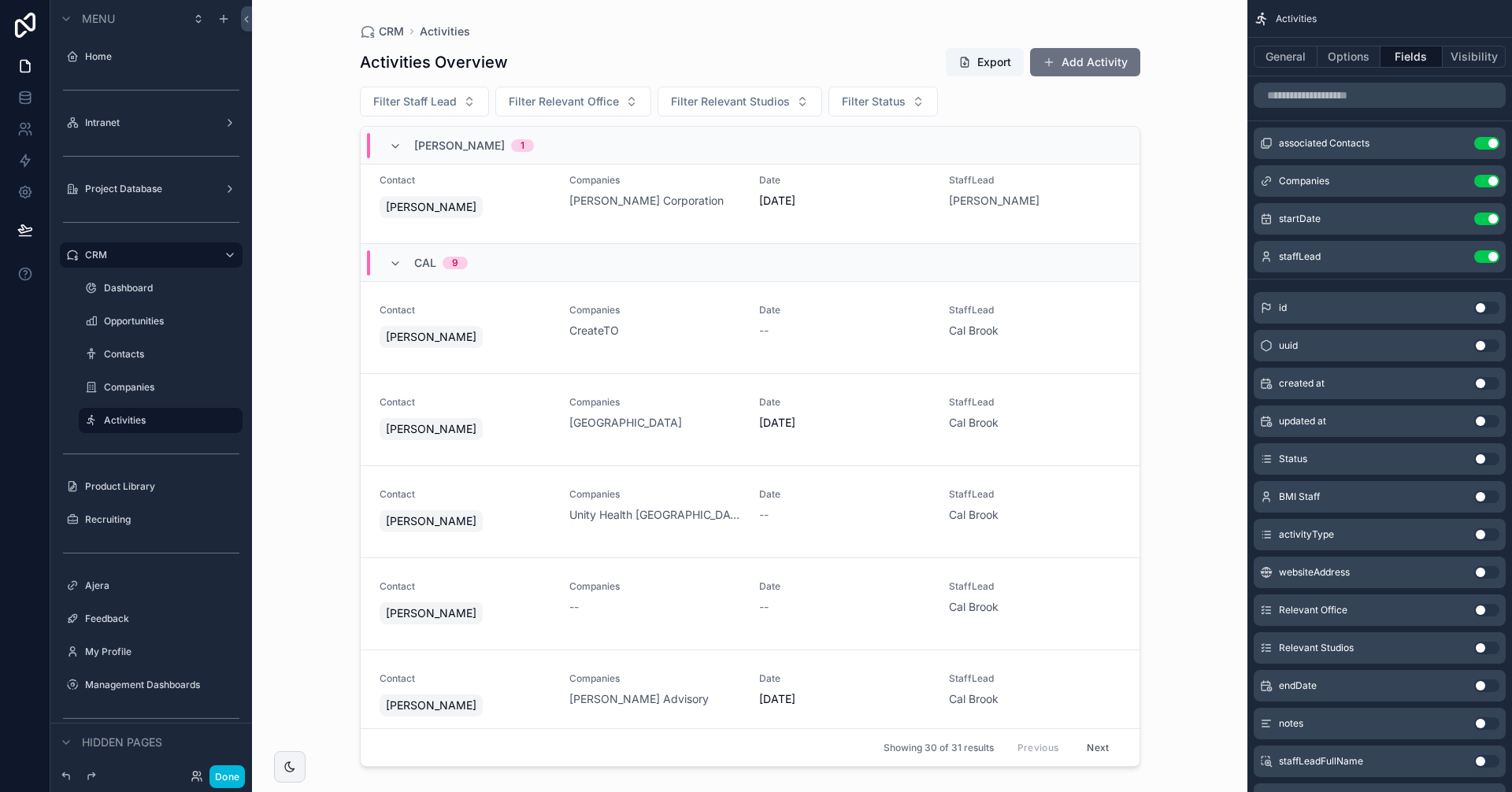
scroll to position [0, 0]
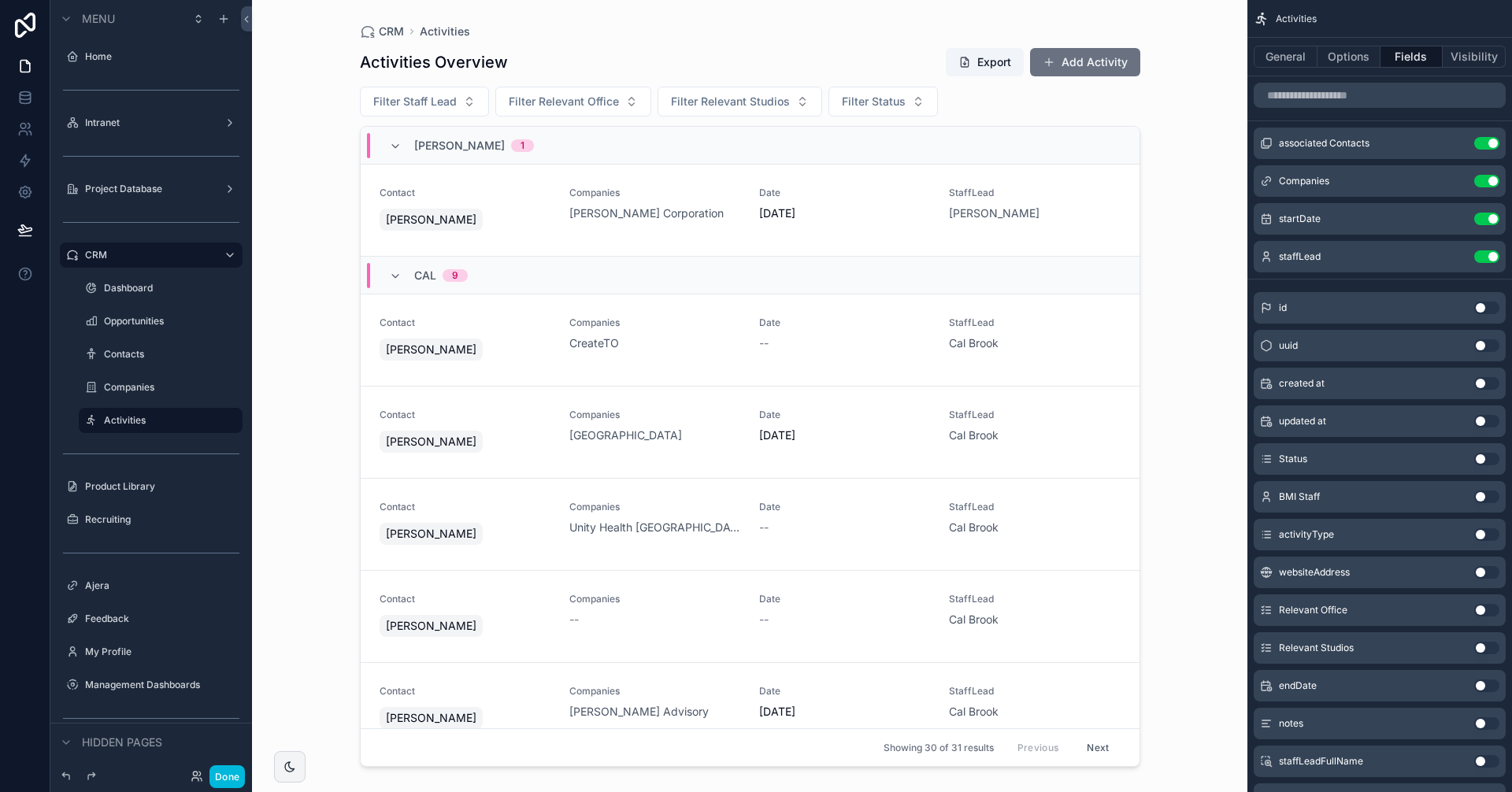
click at [849, 429] on span "[DATE]" at bounding box center [844, 435] width 171 height 16
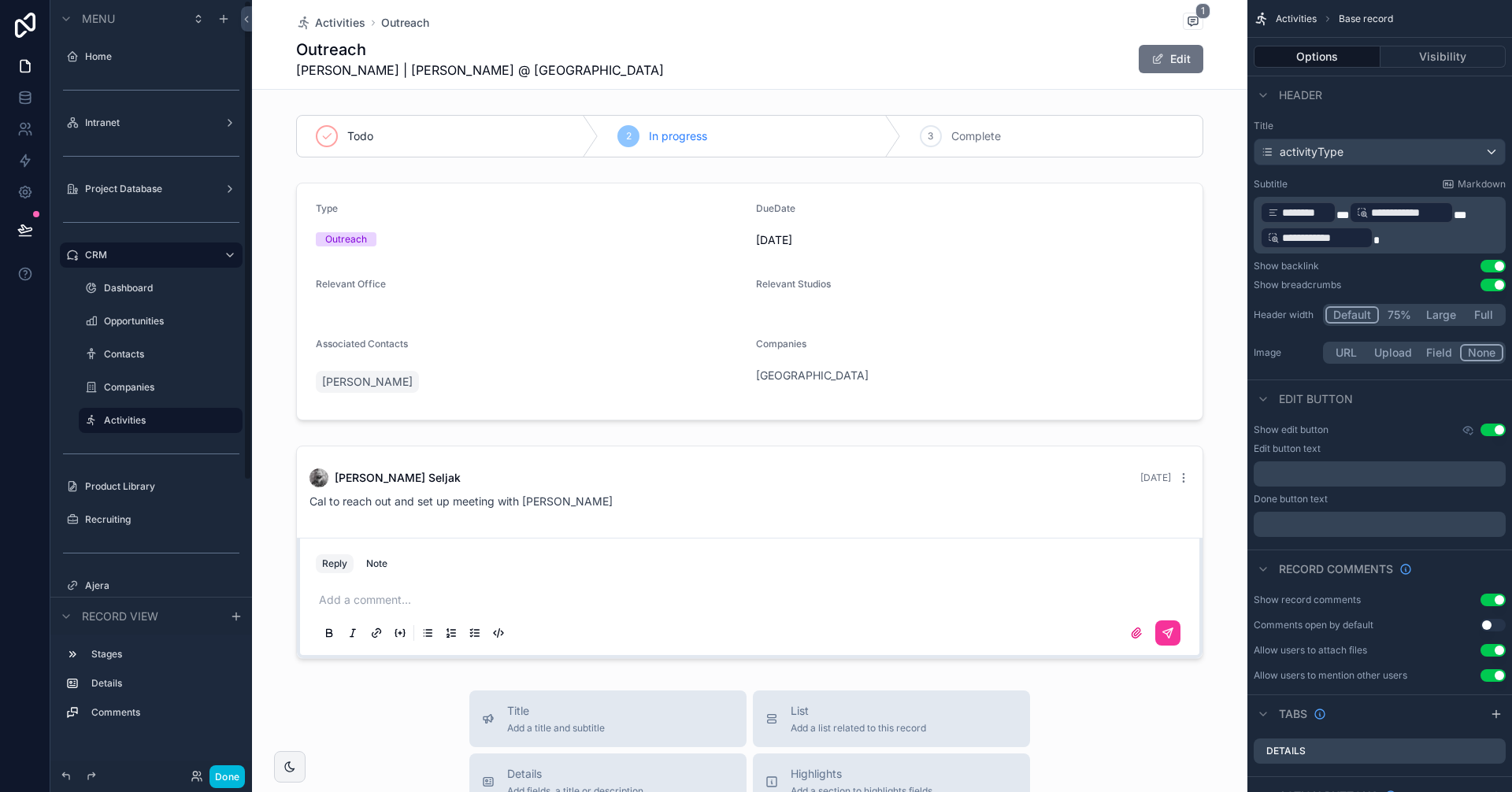
click at [225, 777] on button "Done" at bounding box center [227, 776] width 35 height 23
